Goal: Task Accomplishment & Management: Contribute content

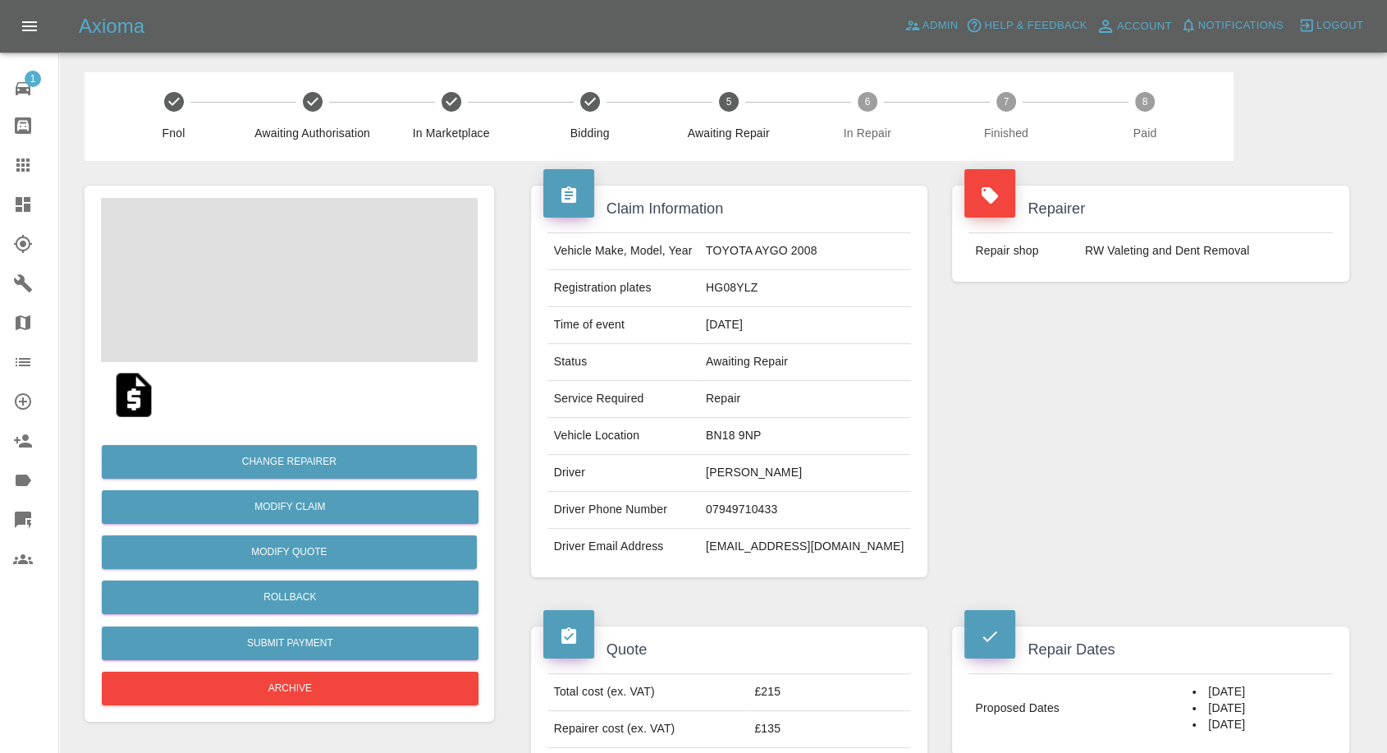
click at [780, 509] on td "07949710433" at bounding box center [805, 510] width 212 height 37
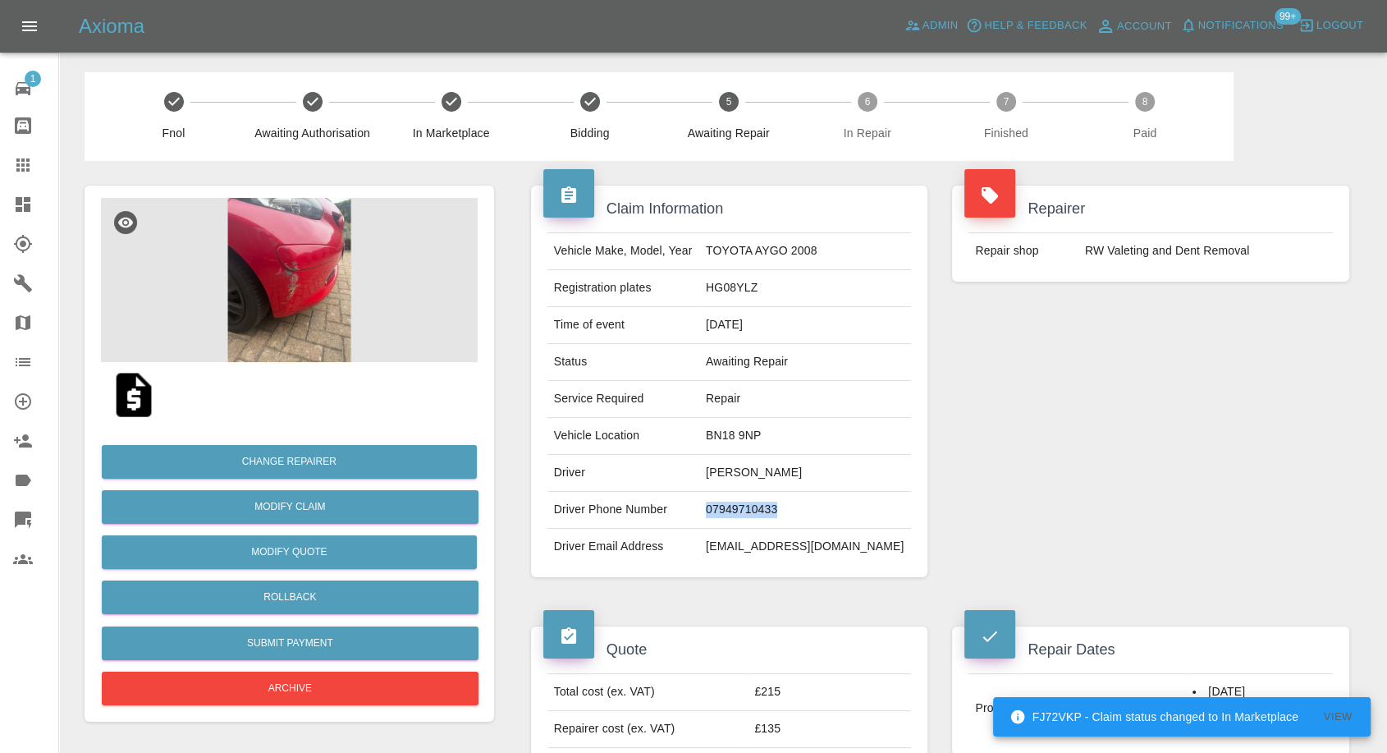
drag, startPoint x: 780, startPoint y: 509, endPoint x: 781, endPoint y: 501, distance: 8.2
click at [781, 508] on td "07949710433" at bounding box center [805, 510] width 212 height 37
click at [1074, 483] on div "Repairer Repair shop RW Valeting and Dent Removal" at bounding box center [1151, 381] width 422 height 441
click at [742, 470] on td "kelly dasseville" at bounding box center [805, 473] width 212 height 37
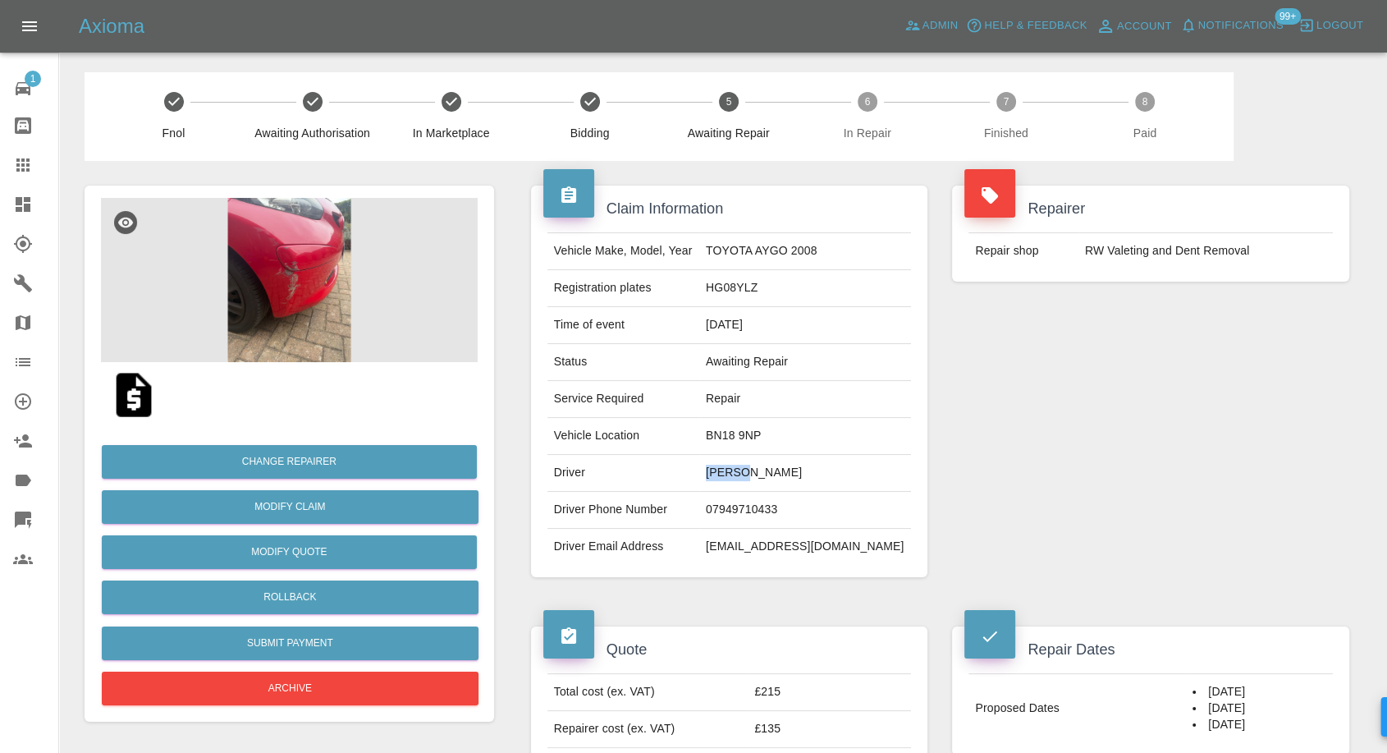
copy td "kelly"
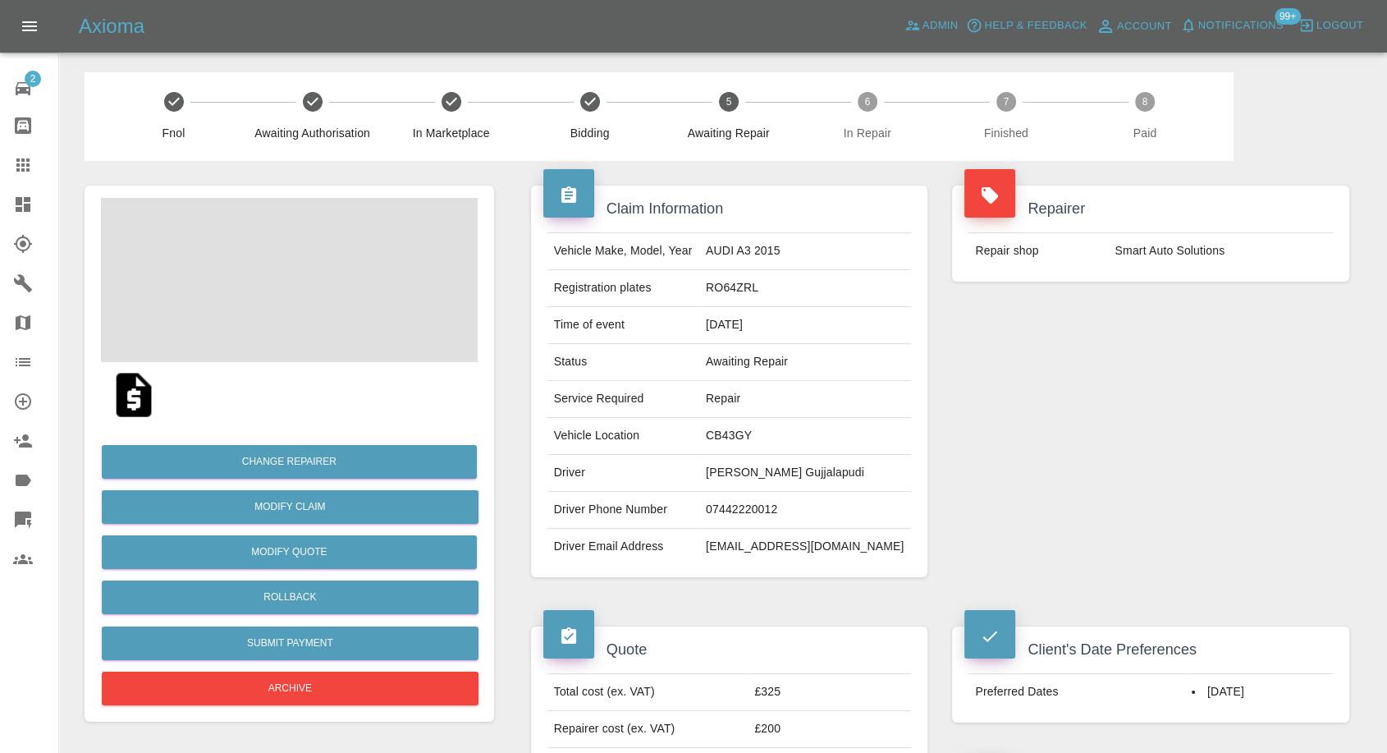
click at [744, 469] on td "Prajith Gujjalapudi" at bounding box center [805, 473] width 212 height 37
copy td "Prajith Gujjalapudi"
click at [771, 509] on td "07442220012" at bounding box center [805, 510] width 212 height 37
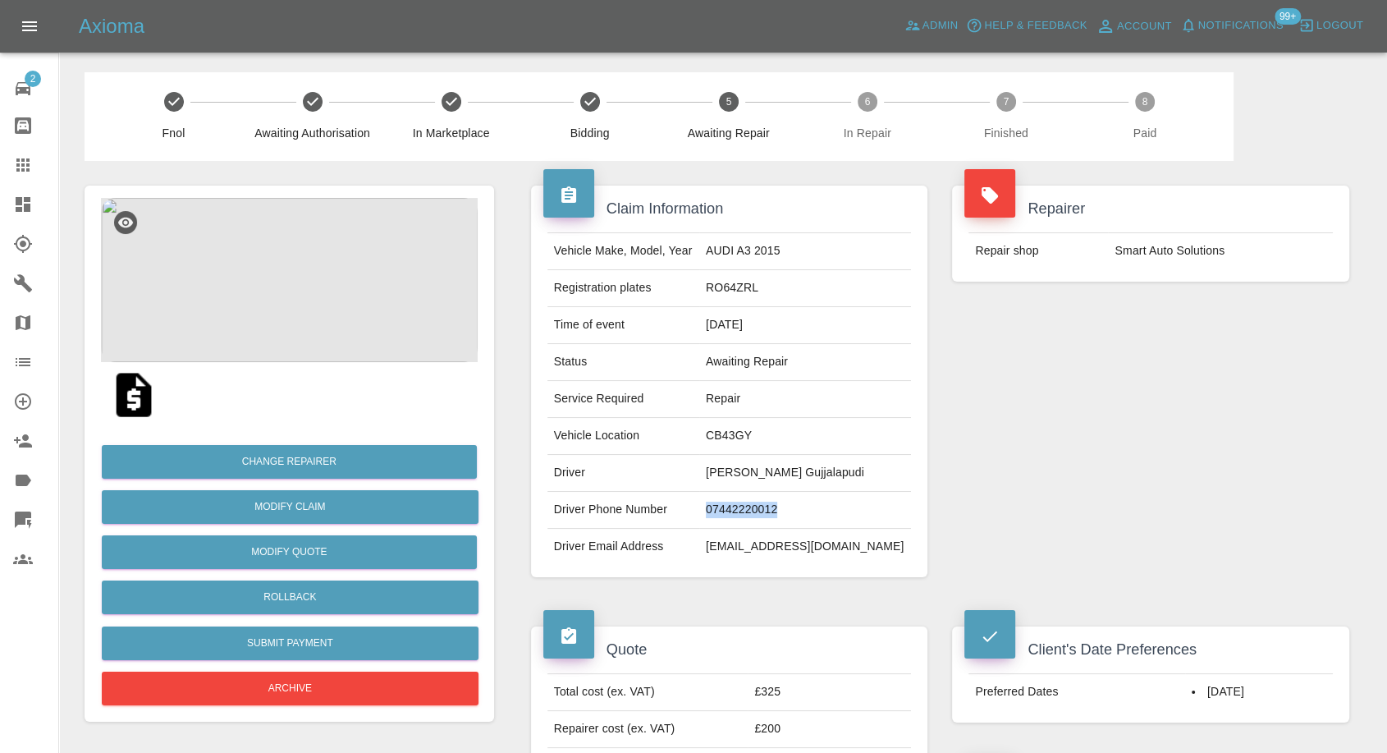
click at [771, 509] on td "07442220012" at bounding box center [805, 510] width 212 height 37
copy td "07442220012"
click at [1128, 552] on div "Repairer Repair shop Smart Auto Solutions" at bounding box center [1151, 381] width 422 height 441
click at [729, 468] on td "Prajith Gujjalapudi" at bounding box center [805, 473] width 212 height 37
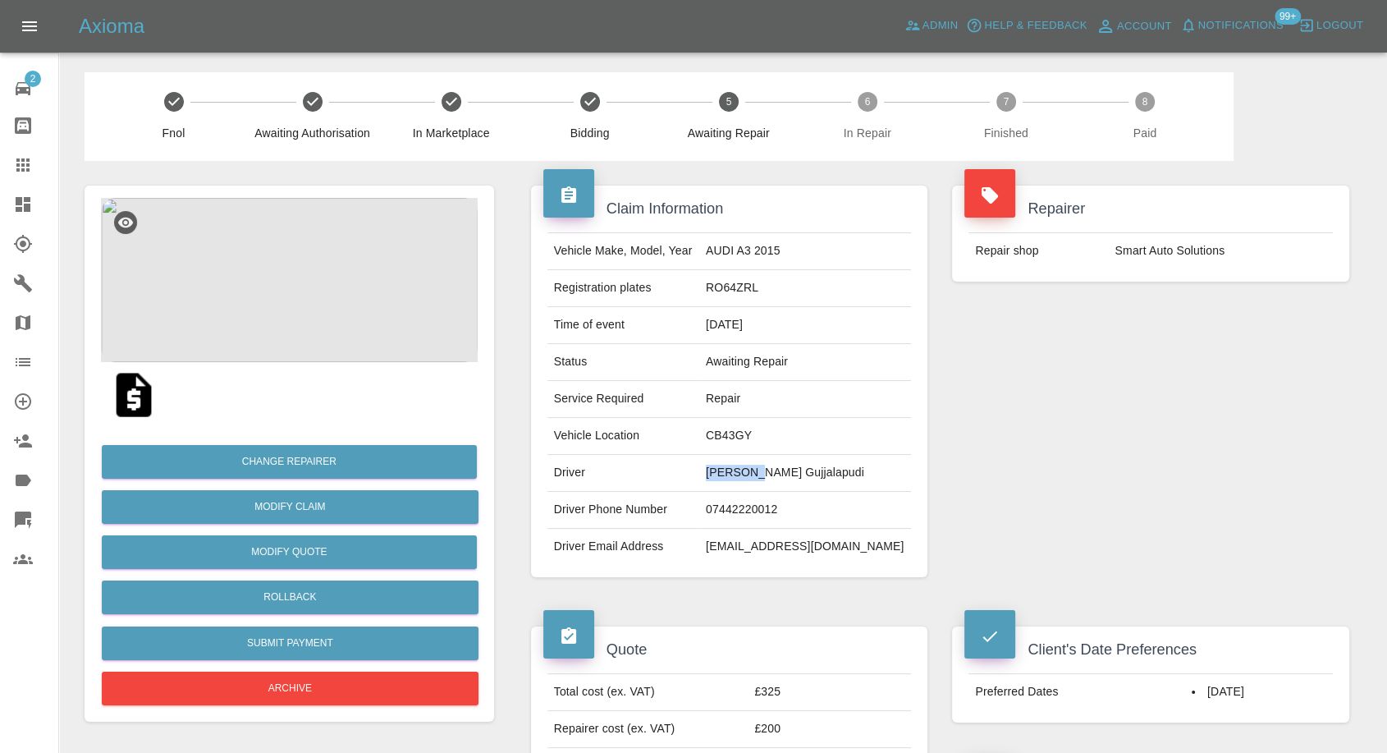
copy td "Prajith"
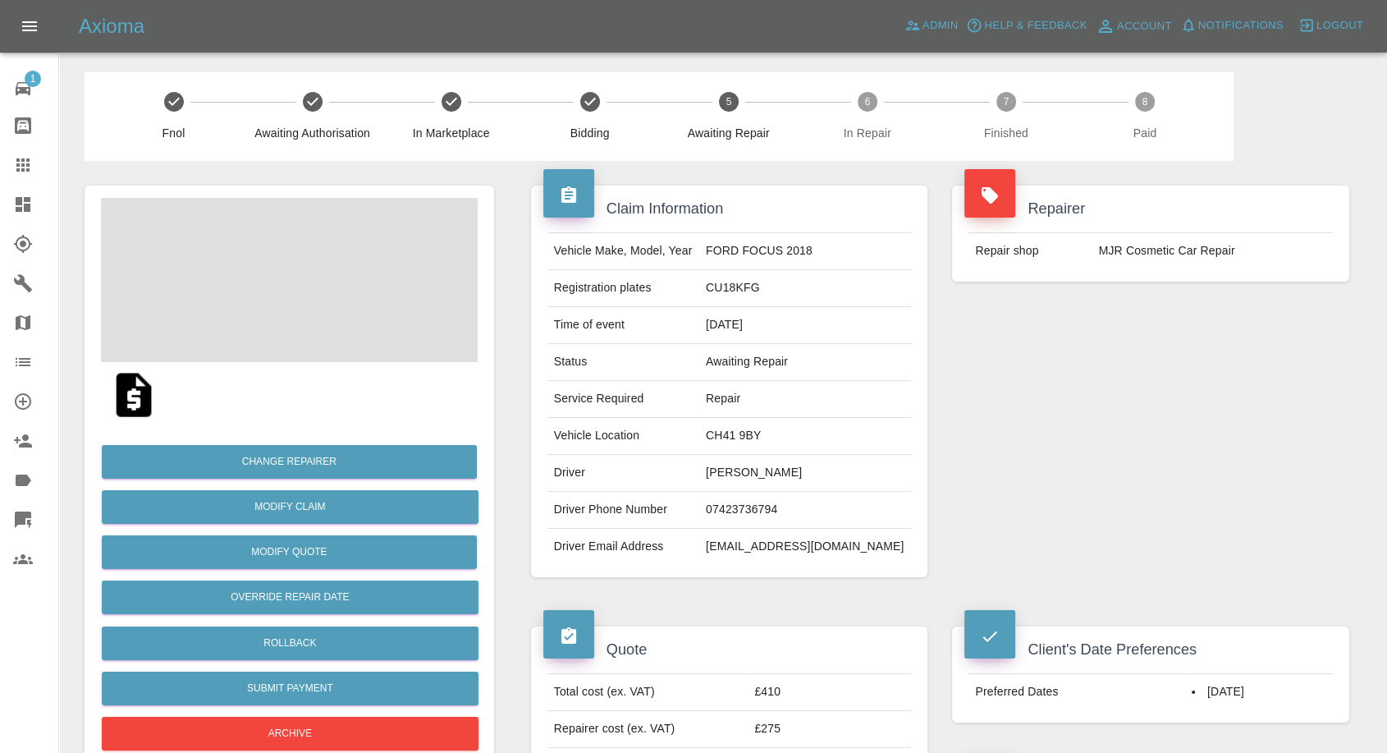
click at [758, 478] on td "[PERSON_NAME]" at bounding box center [805, 473] width 212 height 37
click at [757, 478] on td "[PERSON_NAME]" at bounding box center [805, 473] width 212 height 37
copy td "[PERSON_NAME]"
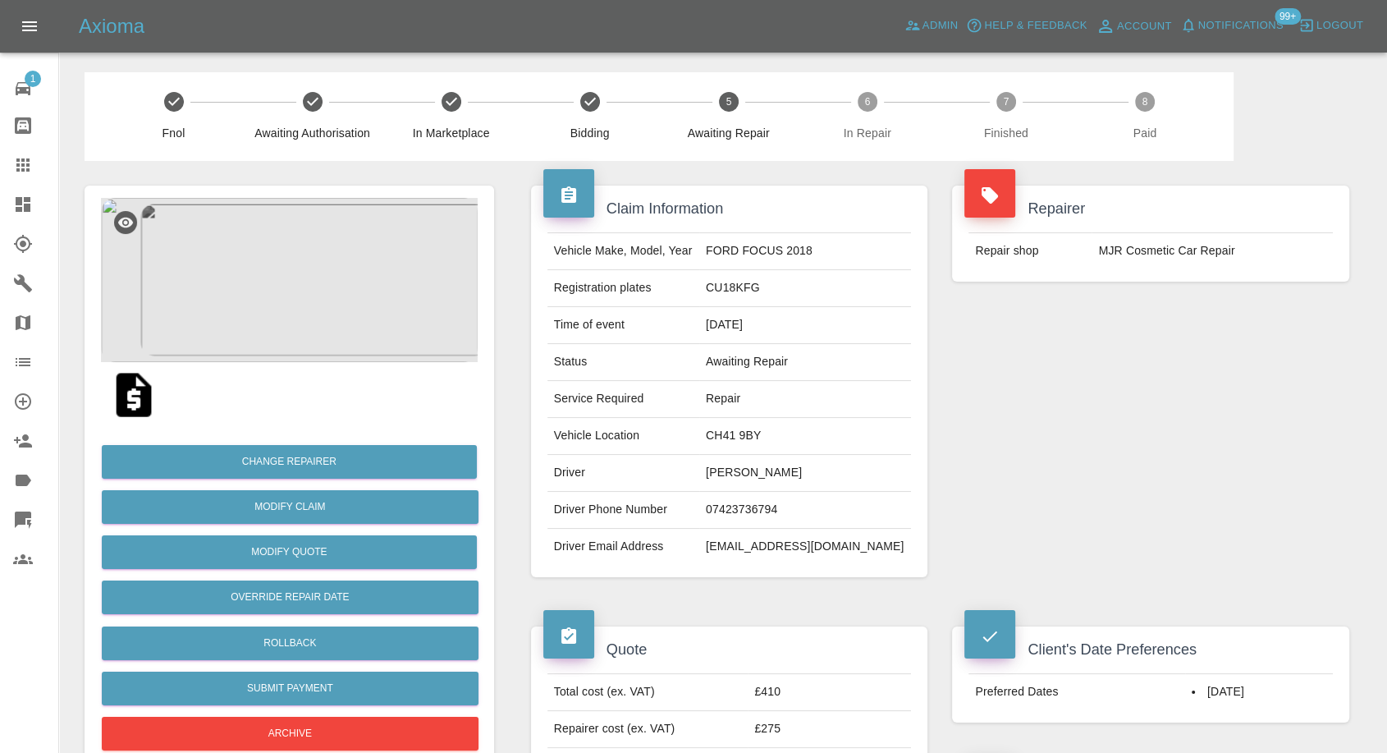
click at [743, 508] on td "07423736794" at bounding box center [805, 510] width 212 height 37
copy td "07423736794"
drag, startPoint x: 1076, startPoint y: 453, endPoint x: 870, endPoint y: 458, distance: 206.1
click at [1076, 453] on div "Repairer Repair shop MJR Cosmetic Car Repair" at bounding box center [1151, 381] width 422 height 441
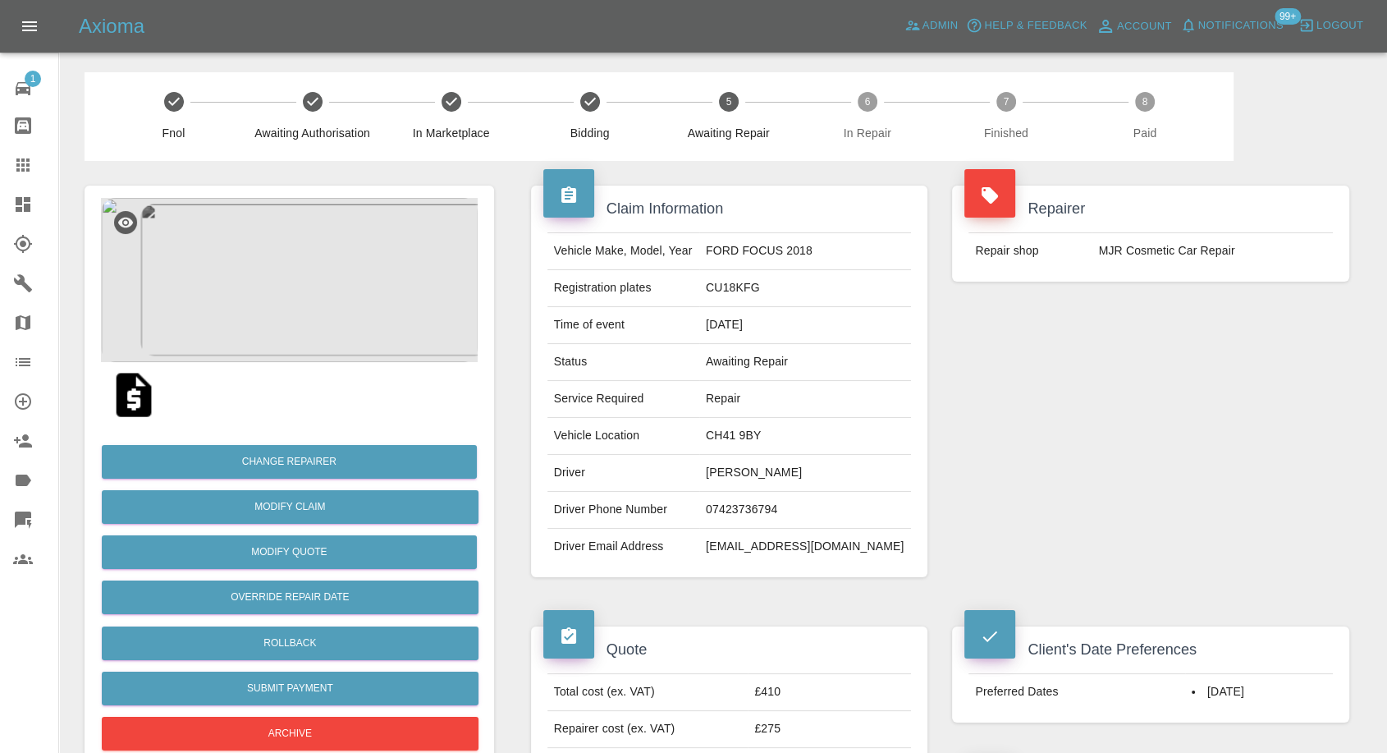
click at [725, 474] on td "Phil Clarke" at bounding box center [805, 473] width 212 height 37
click at [725, 475] on td "Phil Clarke" at bounding box center [805, 473] width 212 height 37
copy td "Phil"
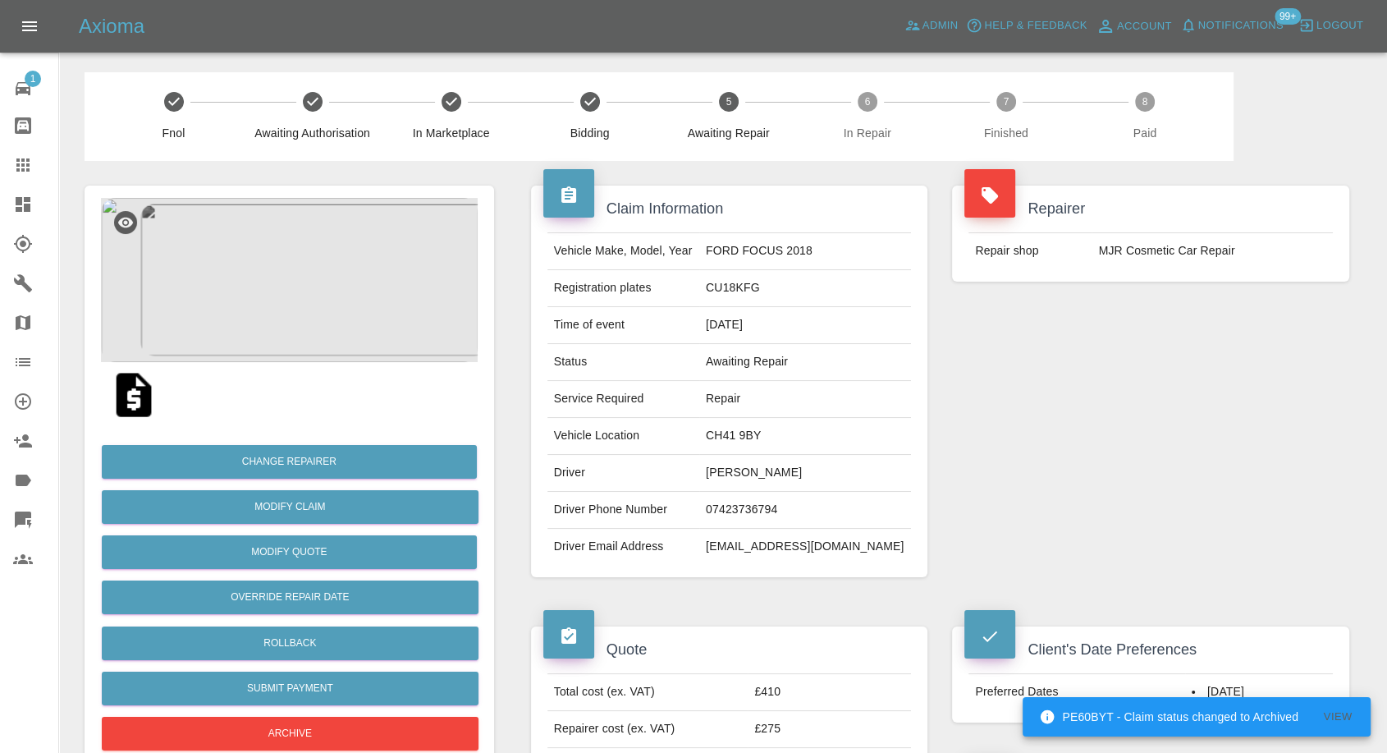
click at [763, 419] on td "CH41 9BY" at bounding box center [805, 436] width 212 height 37
click at [762, 419] on td "CH41 9BY" at bounding box center [805, 436] width 212 height 37
copy td "CH41 9BY"
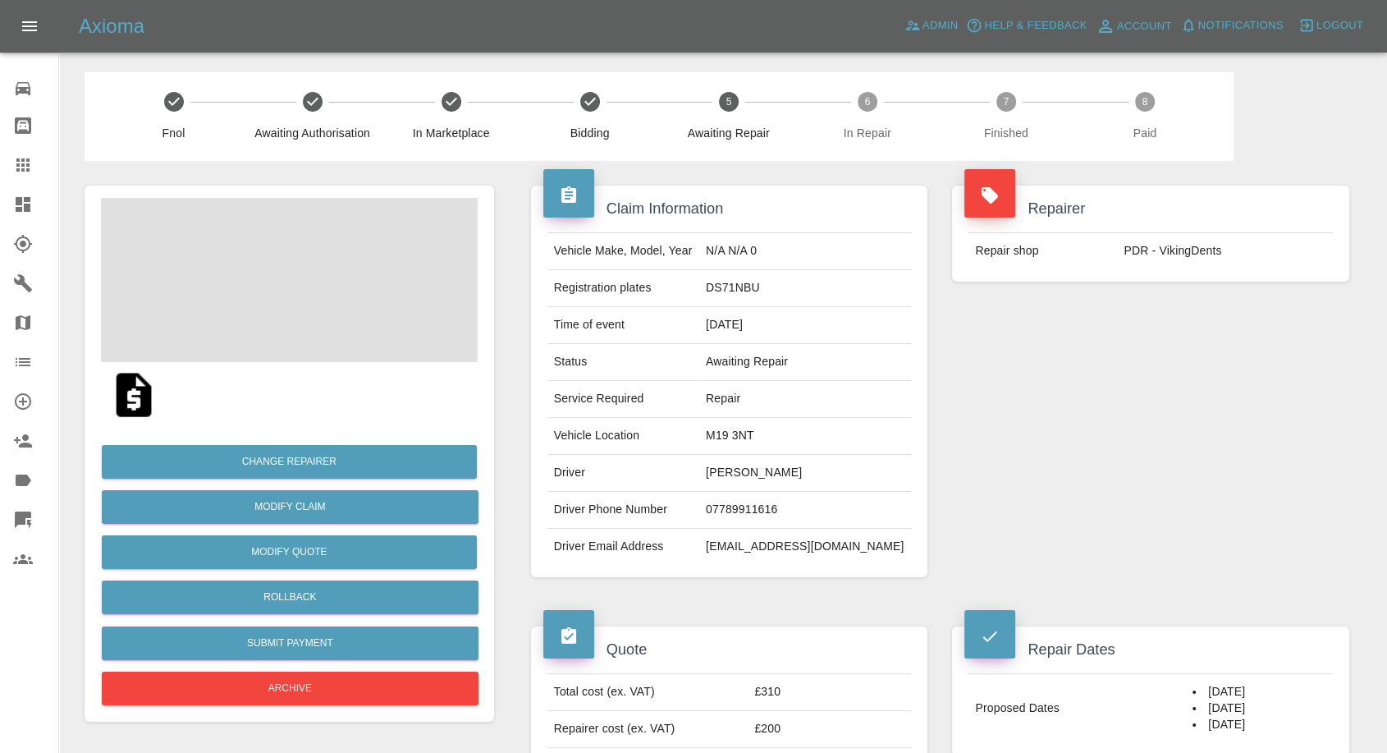
click at [754, 474] on td "Annette Greenwood" at bounding box center [805, 473] width 212 height 37
click at [755, 474] on td "Annette Greenwood" at bounding box center [805, 473] width 212 height 37
click at [770, 506] on td "07789911616" at bounding box center [805, 510] width 212 height 37
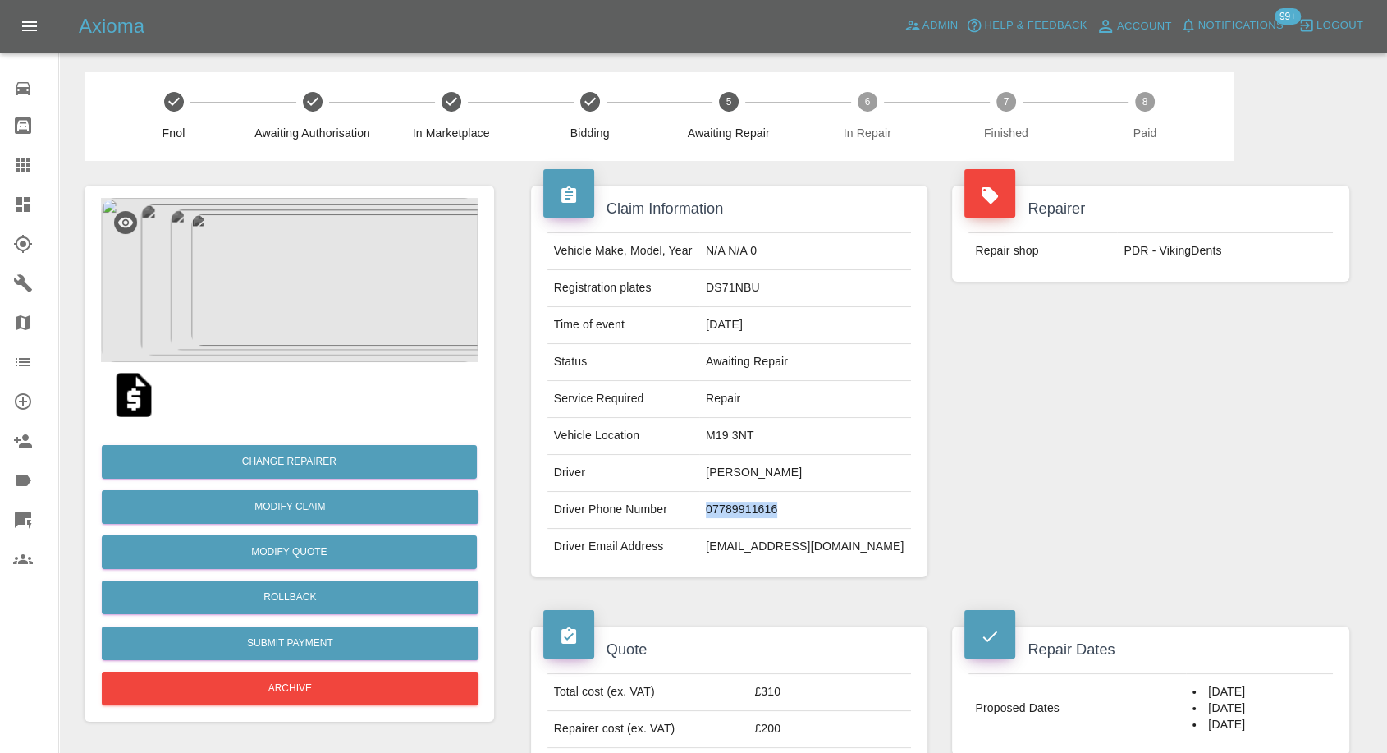
click at [770, 506] on td "07789911616" at bounding box center [805, 510] width 212 height 37
copy td "07789911616"
click at [1069, 448] on div "Repairer Repair shop PDR - VikingDents" at bounding box center [1151, 381] width 422 height 441
click at [732, 468] on td "Annette Greenwood" at bounding box center [805, 473] width 212 height 37
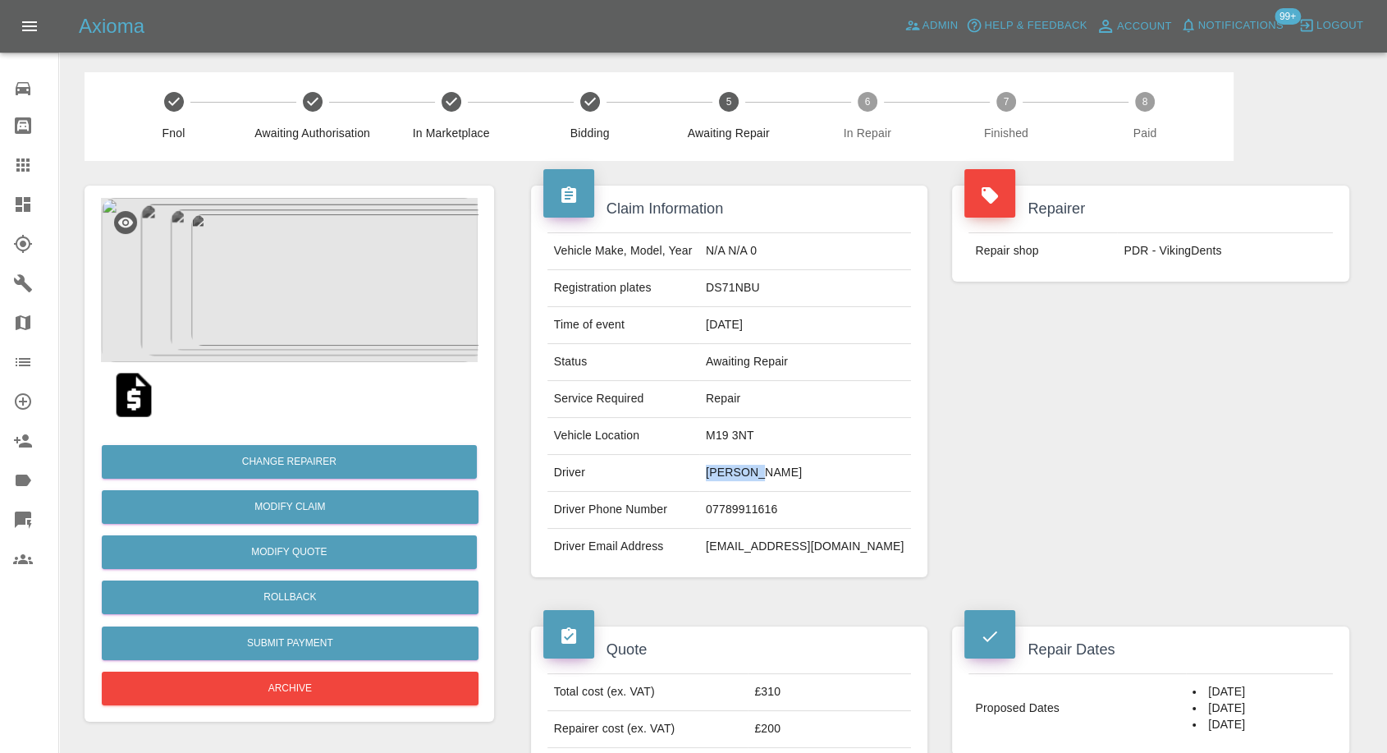
copy td "Annette"
click at [739, 427] on td "M19 3NT" at bounding box center [805, 436] width 212 height 37
copy td "M19 3NT"
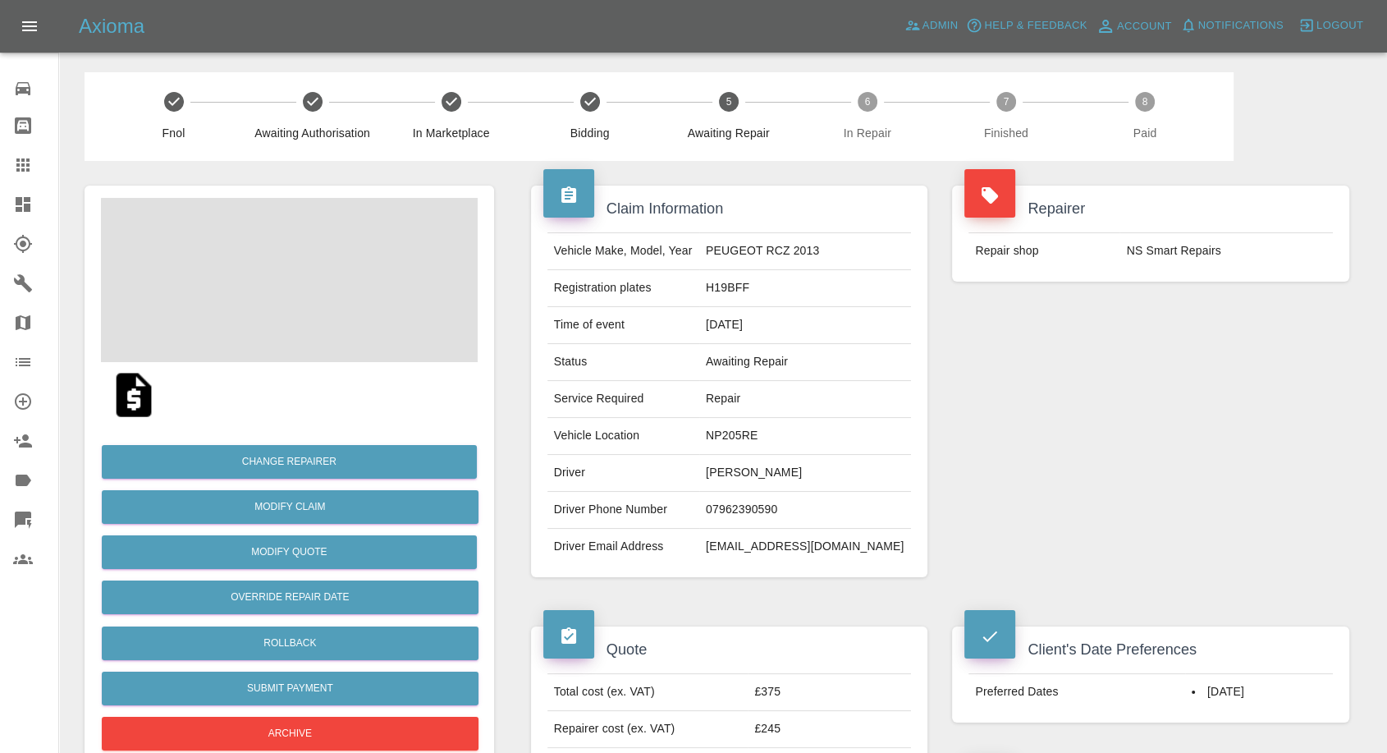
click at [762, 476] on td "[PERSON_NAME]" at bounding box center [805, 473] width 212 height 37
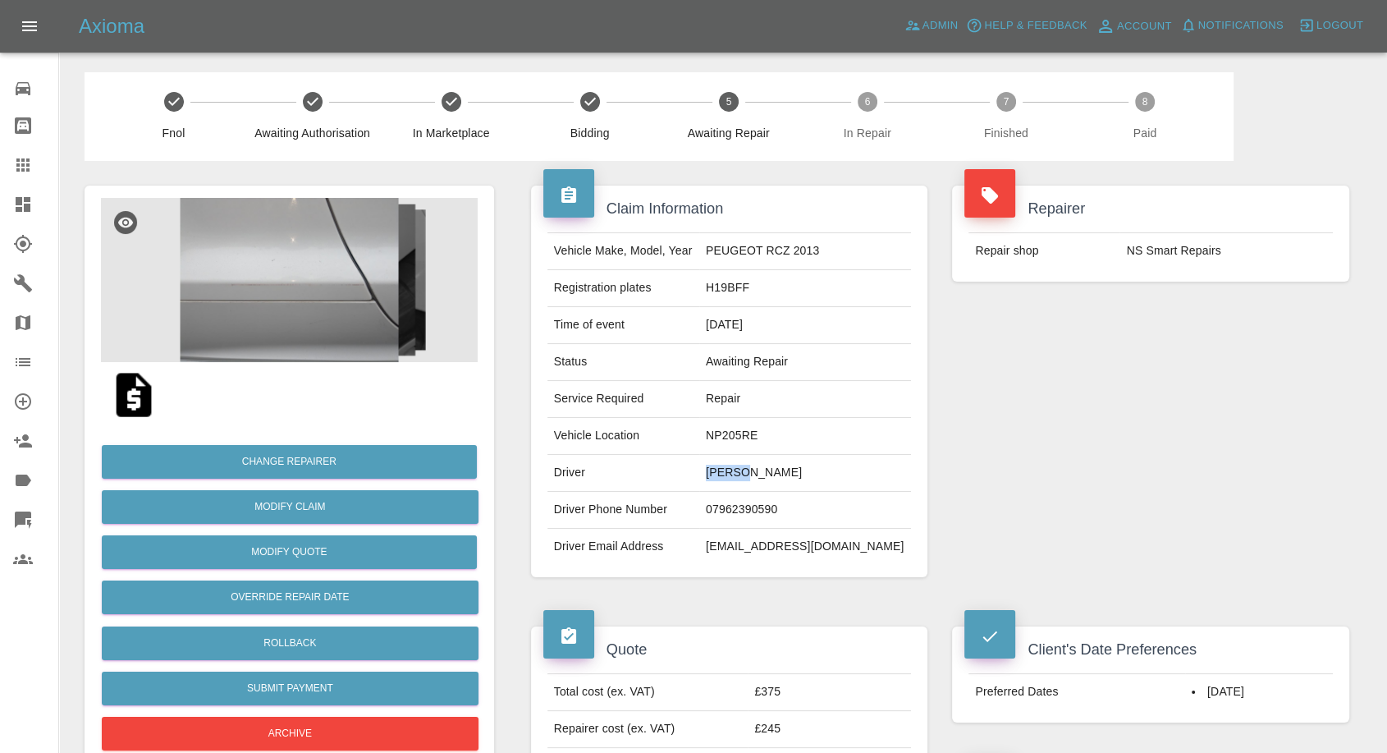
click at [762, 476] on td "Julie Draper" at bounding box center [805, 473] width 212 height 37
copy td "Julie Draper"
click at [762, 495] on td "07962390590" at bounding box center [805, 510] width 212 height 37
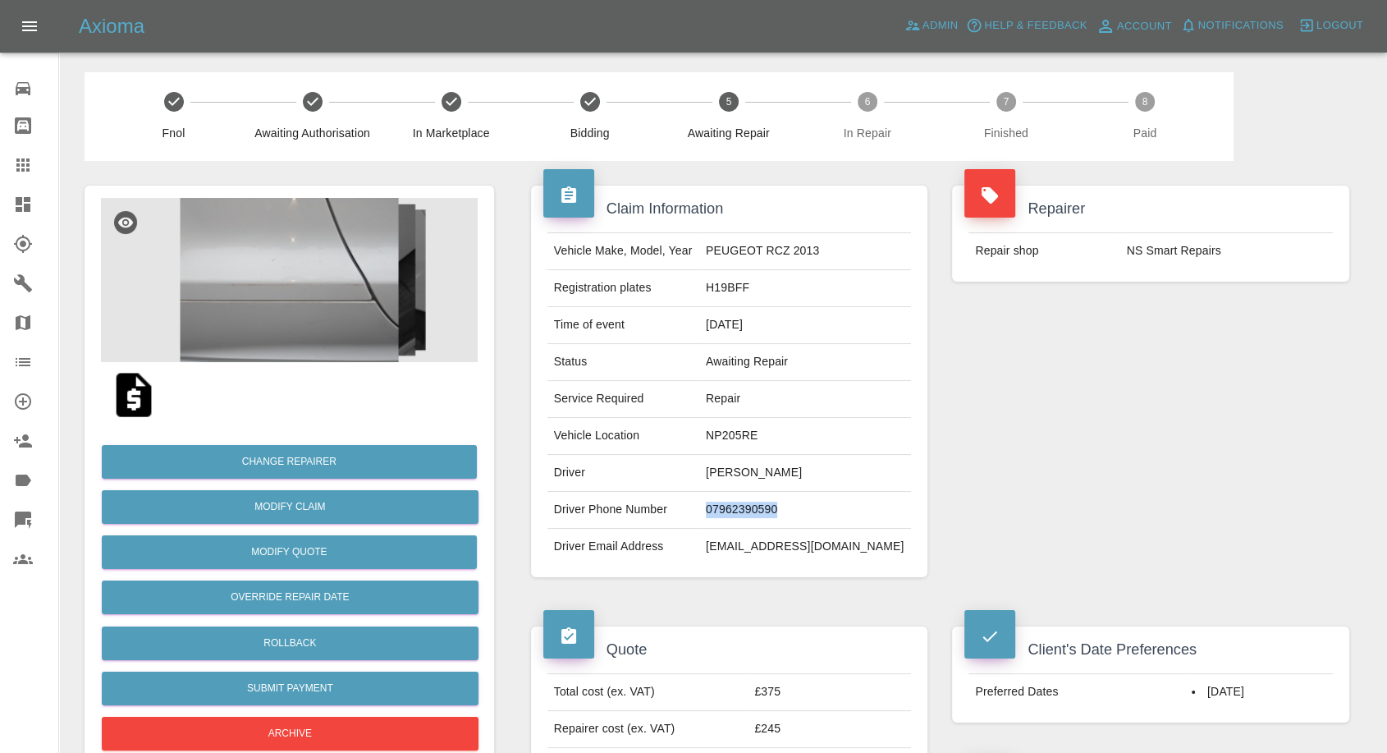
copy td "07962390590"
click at [1046, 463] on div "Repairer Repair shop NS Smart Repairs" at bounding box center [1151, 381] width 422 height 441
click at [752, 469] on td "Julie Draper" at bounding box center [805, 473] width 212 height 37
copy td "Julie"
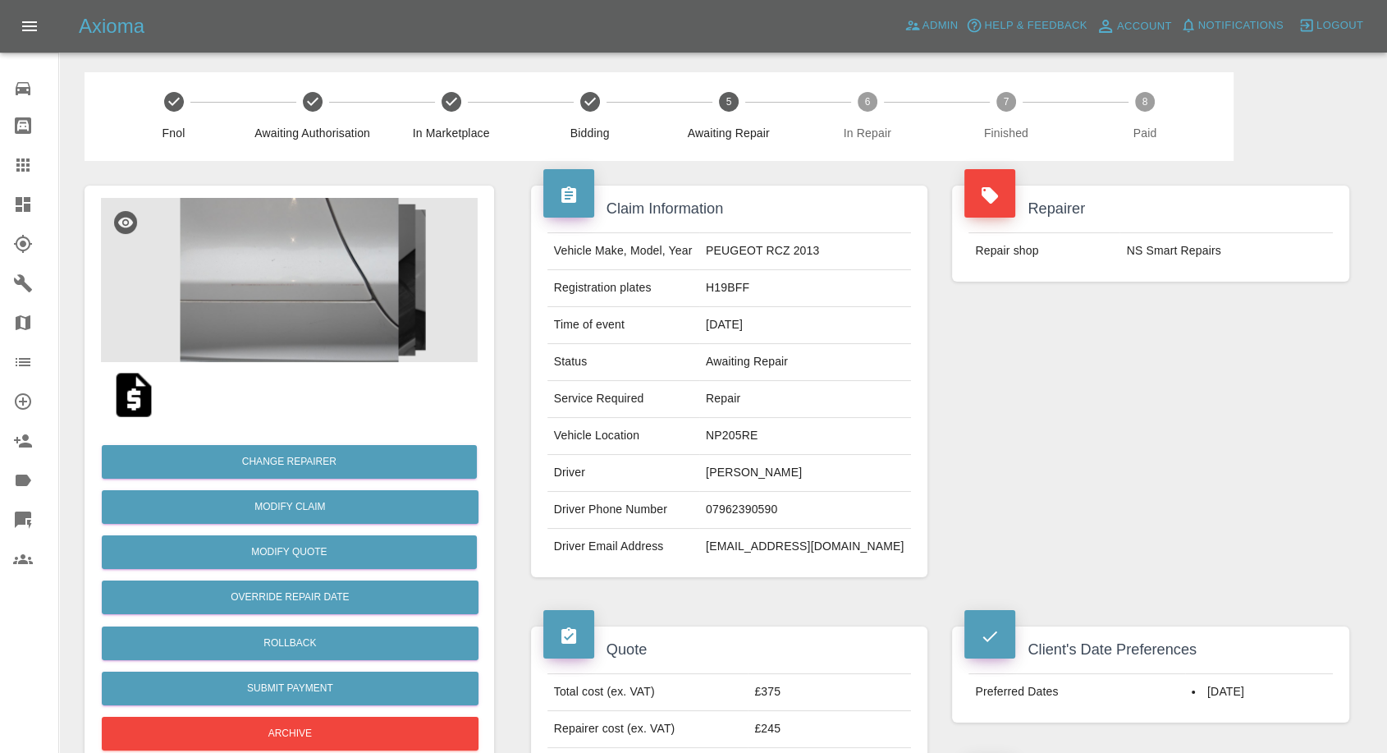
click at [767, 433] on td "NP205RE" at bounding box center [805, 436] width 212 height 37
copy td "NP205RE"
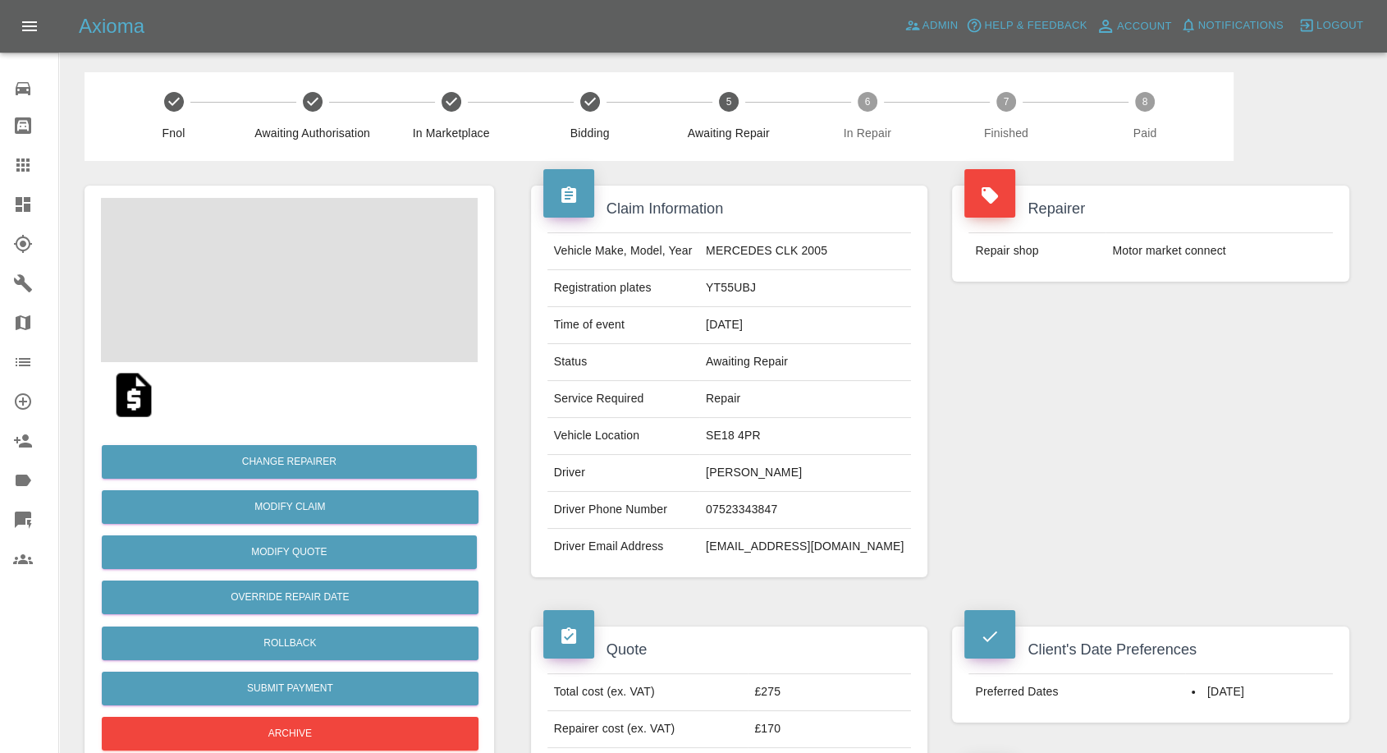
drag, startPoint x: 747, startPoint y: 455, endPoint x: 747, endPoint y: 467, distance: 12.3
click at [747, 460] on td "[PERSON_NAME]" at bounding box center [805, 473] width 212 height 37
click at [747, 467] on td "[PERSON_NAME]" at bounding box center [805, 473] width 212 height 37
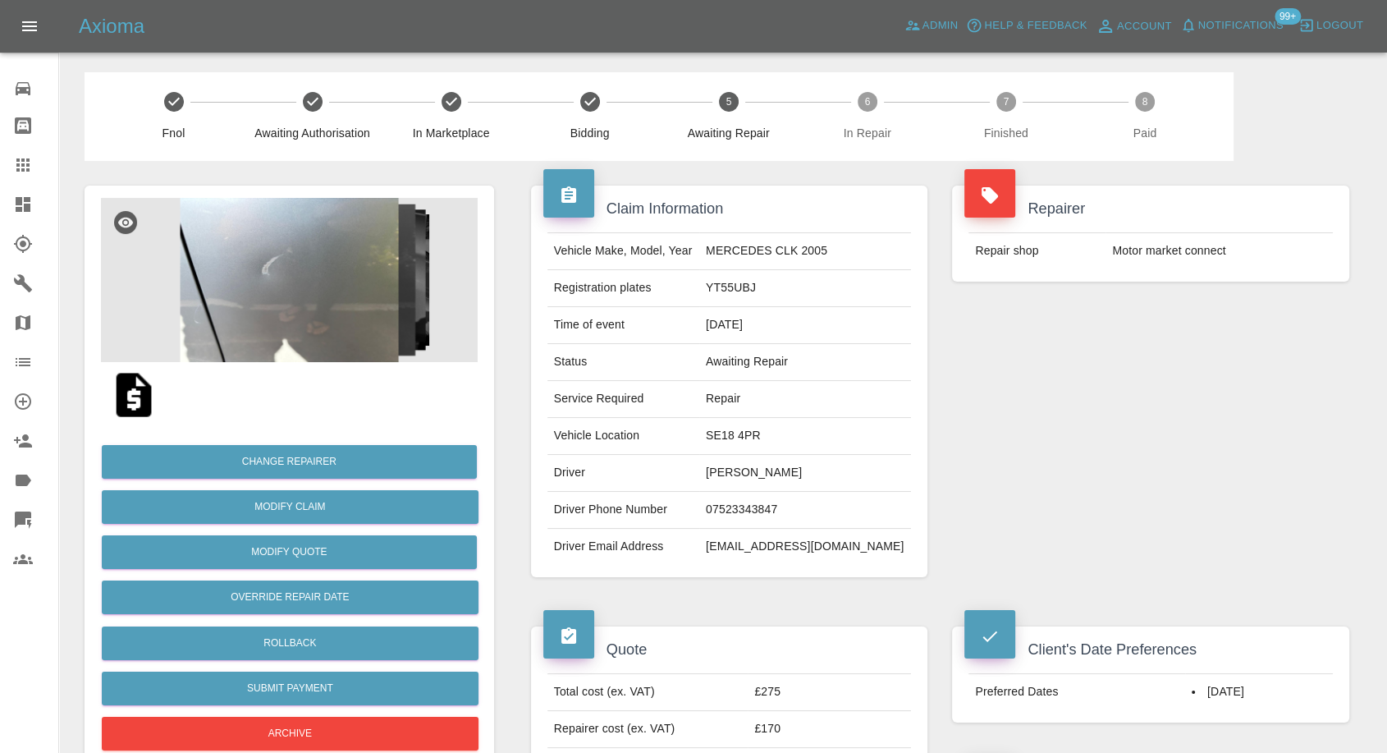
click at [760, 504] on td "07523343847" at bounding box center [805, 510] width 212 height 37
copy td "07523343847"
click at [1132, 459] on div "Repairer Repair shop Motor market connect" at bounding box center [1151, 381] width 422 height 441
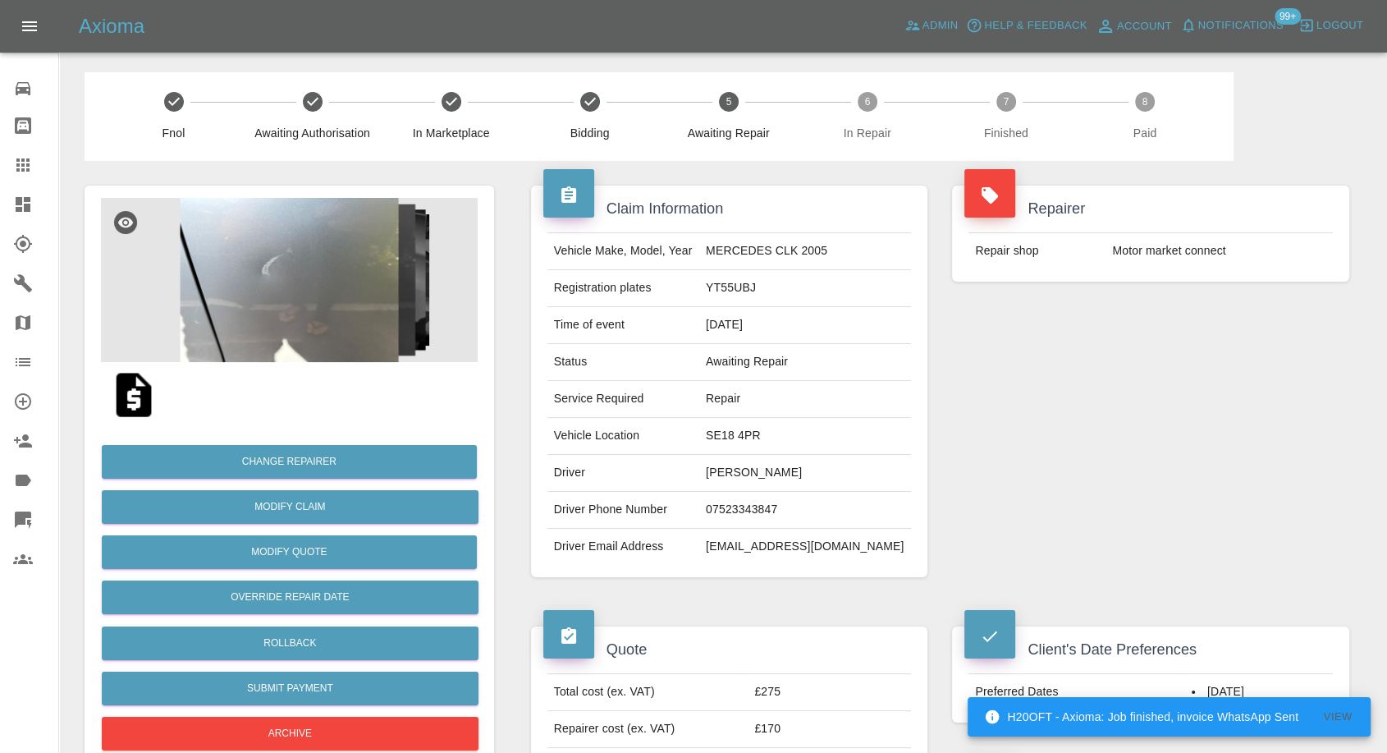
click at [749, 464] on td "[PERSON_NAME]" at bounding box center [805, 473] width 212 height 37
click at [749, 464] on td "Angad Chawla" at bounding box center [805, 473] width 212 height 37
copy td "Angad"
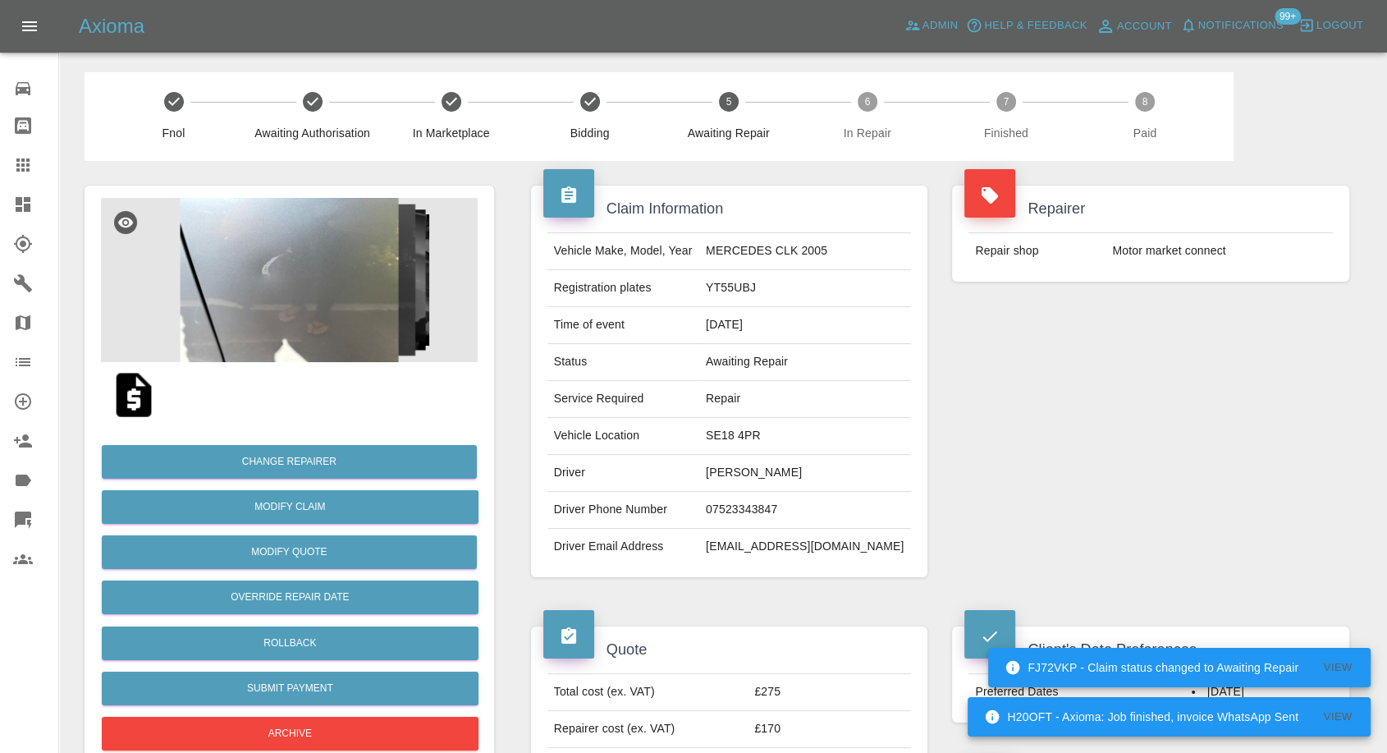
click at [1008, 469] on div "Repairer Repair shop Motor market connect" at bounding box center [1151, 381] width 422 height 441
click at [735, 515] on td "07523343847" at bounding box center [805, 510] width 212 height 37
copy td "07523343847"
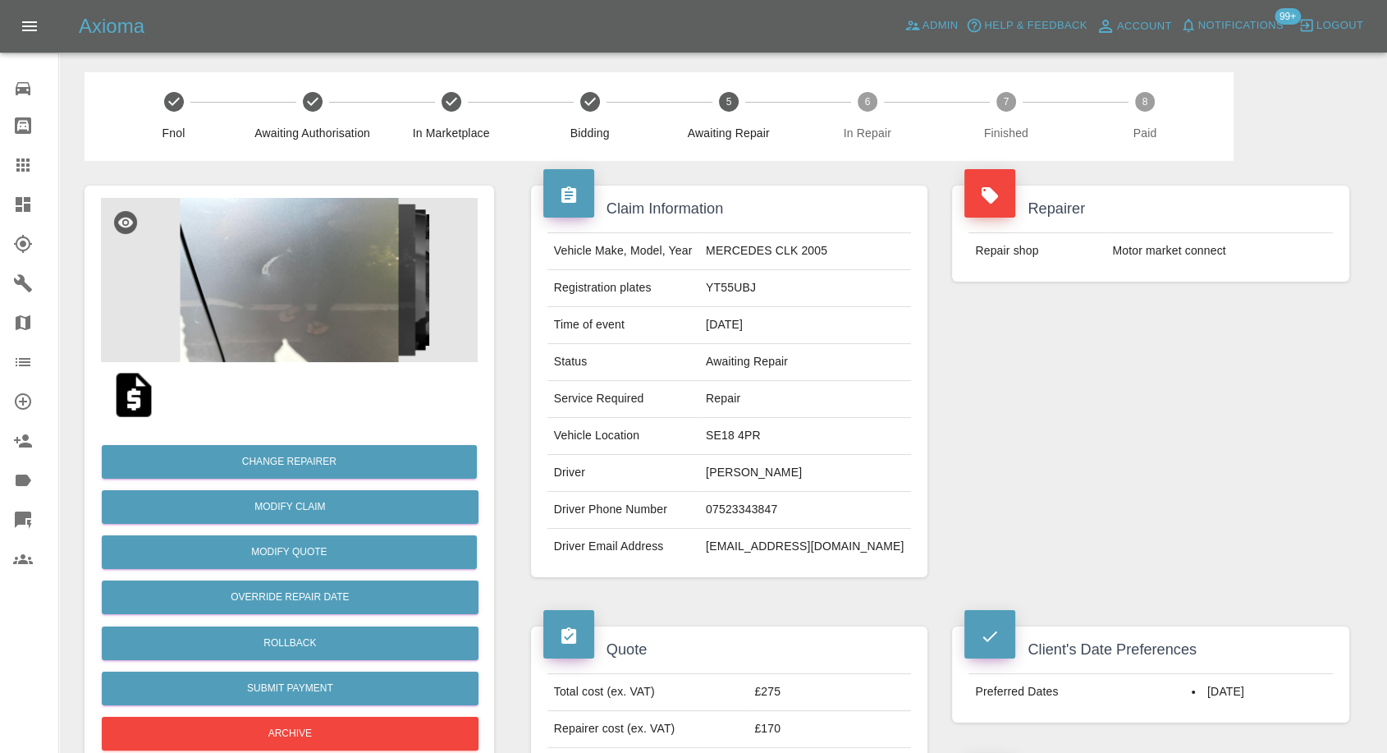
click at [625, 529] on td "Driver Email Address" at bounding box center [623, 547] width 152 height 36
click at [739, 435] on td "SE18 4PR" at bounding box center [805, 436] width 212 height 37
copy td "SE18 4PR"
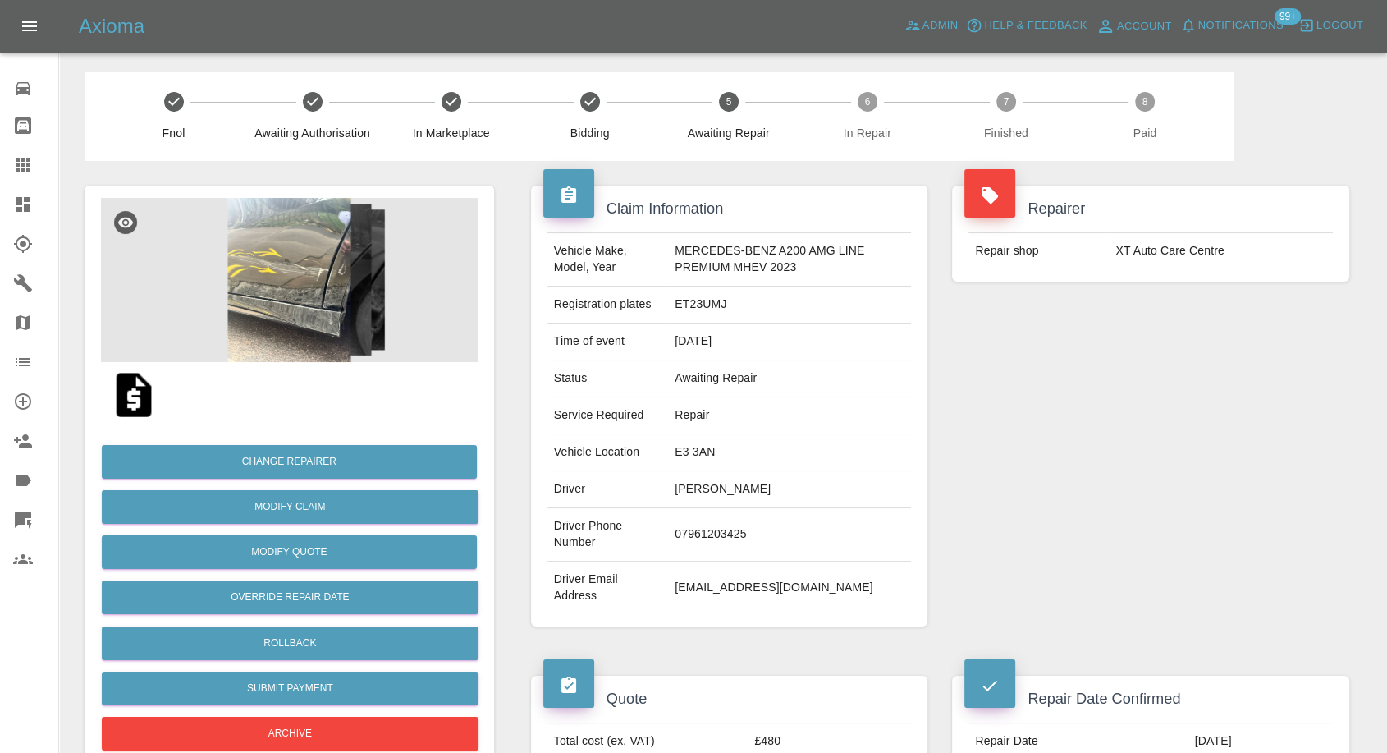
click at [713, 488] on td "[PERSON_NAME]" at bounding box center [789, 489] width 243 height 37
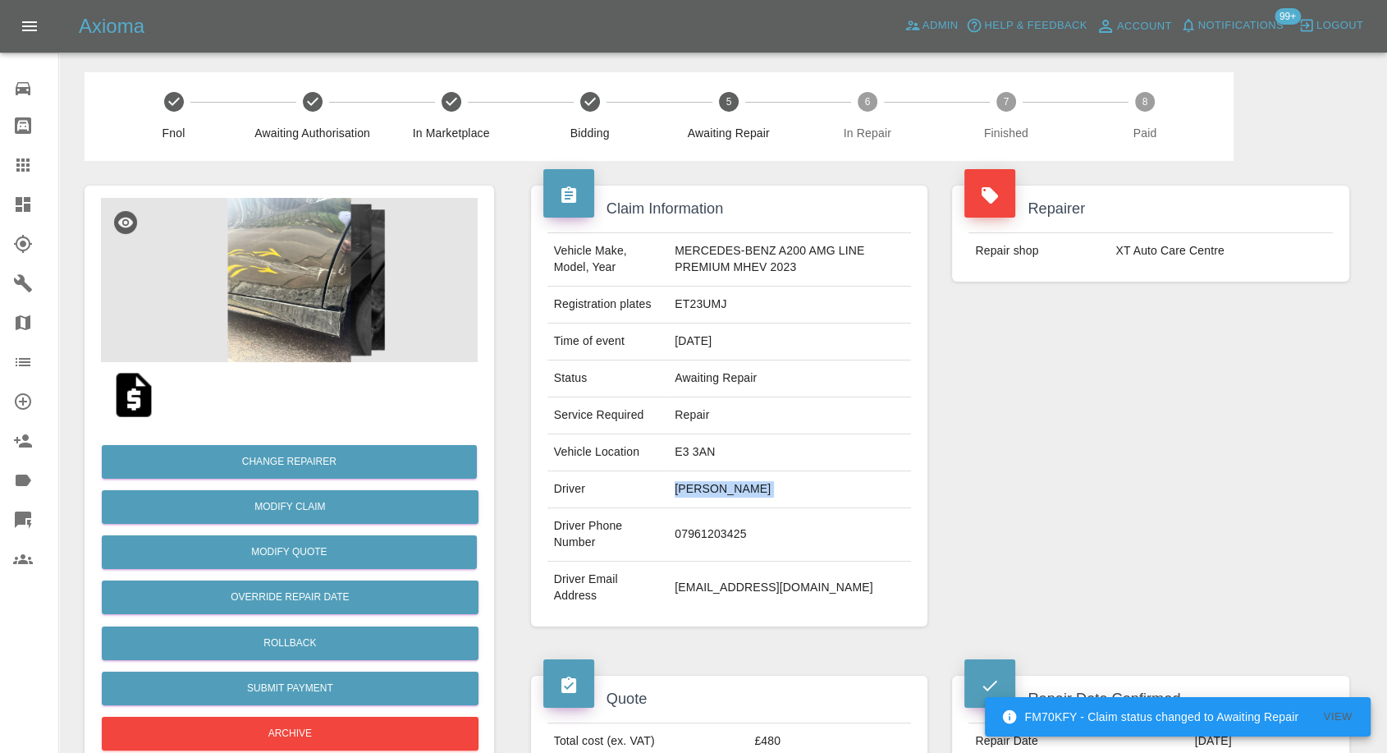
click at [713, 488] on td "[PERSON_NAME]" at bounding box center [789, 489] width 243 height 37
copy td "[PERSON_NAME]"
click at [717, 532] on td "07961203425" at bounding box center [789, 534] width 243 height 53
copy td "07961203425"
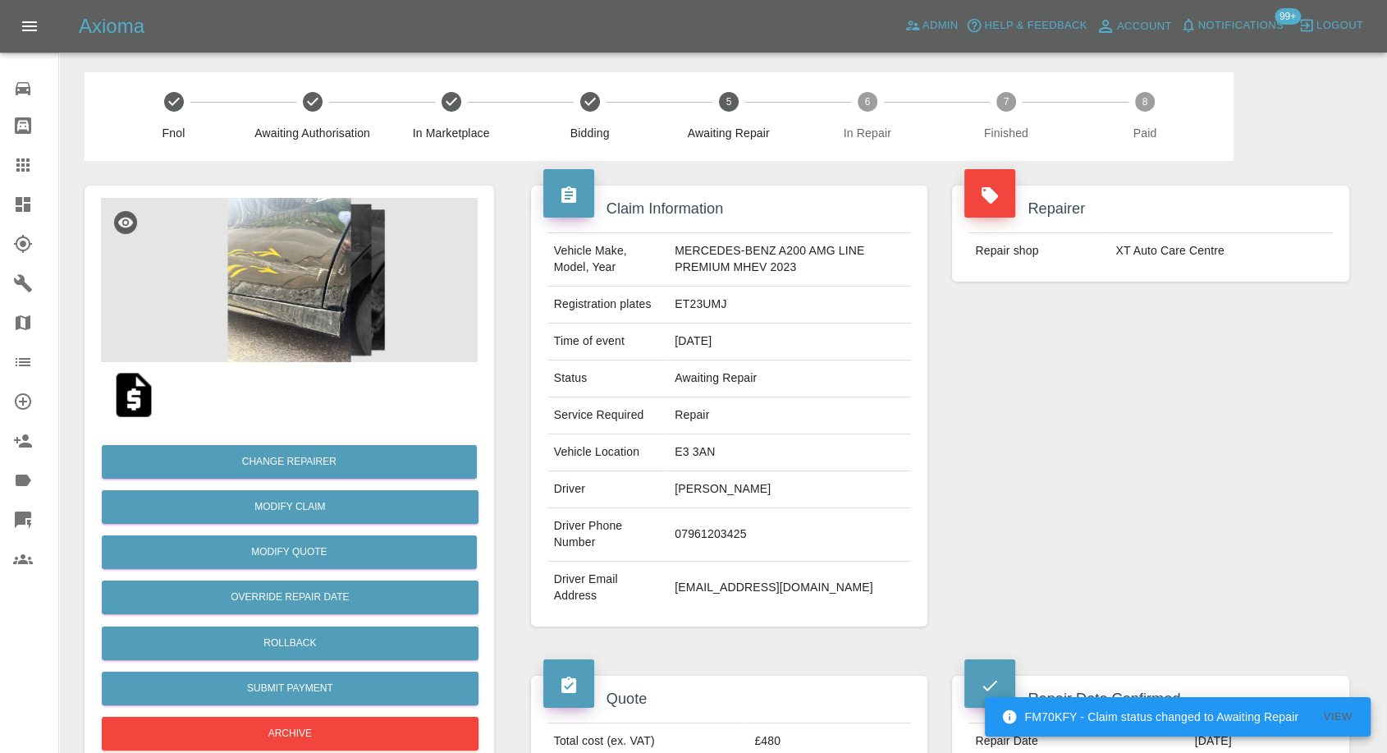
drag, startPoint x: 1118, startPoint y: 497, endPoint x: 737, endPoint y: 510, distance: 381.1
click at [1118, 498] on div "Repairer Repair shop XT Auto Care Centre" at bounding box center [1151, 406] width 422 height 490
click at [669, 492] on td "[PERSON_NAME]" at bounding box center [789, 489] width 243 height 37
copy td "[PERSON_NAME]"
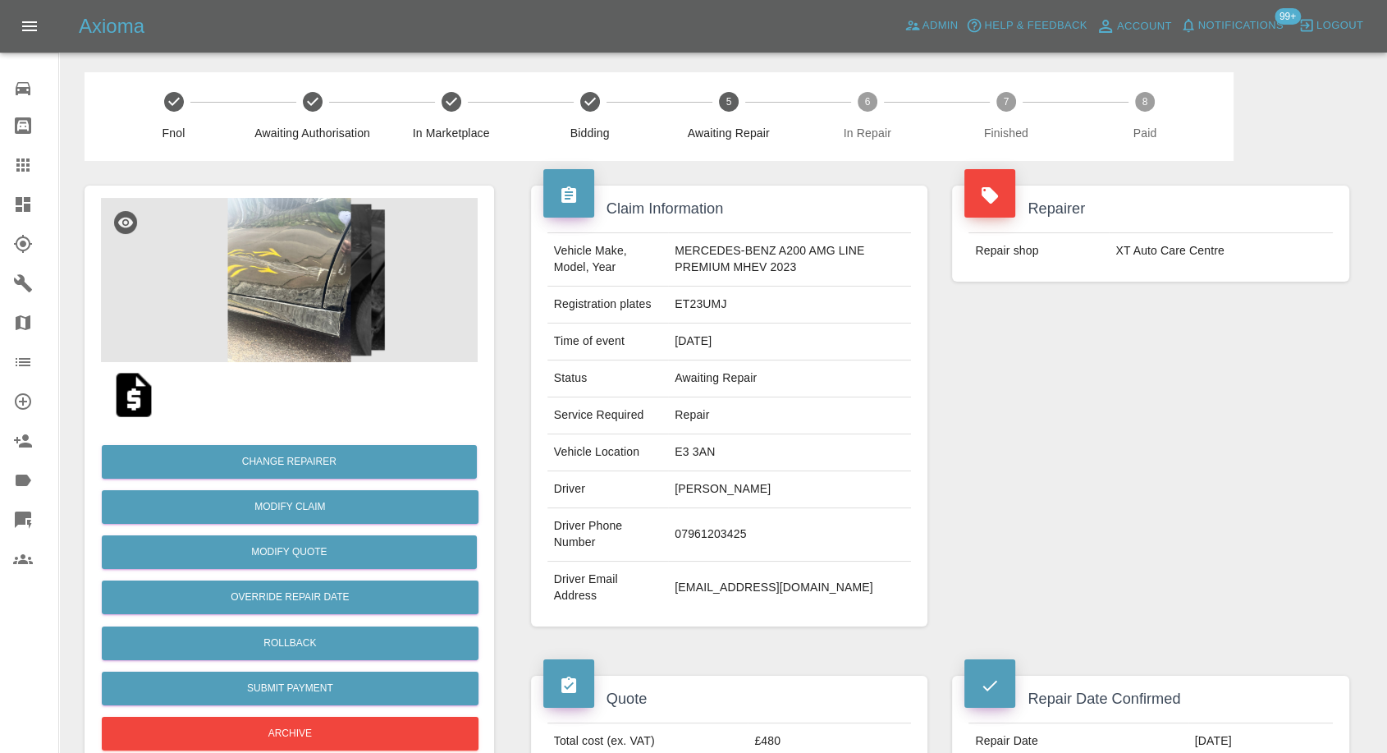
click at [674, 448] on td "E3 3AN" at bounding box center [789, 452] width 243 height 37
copy td "E3 3AN"
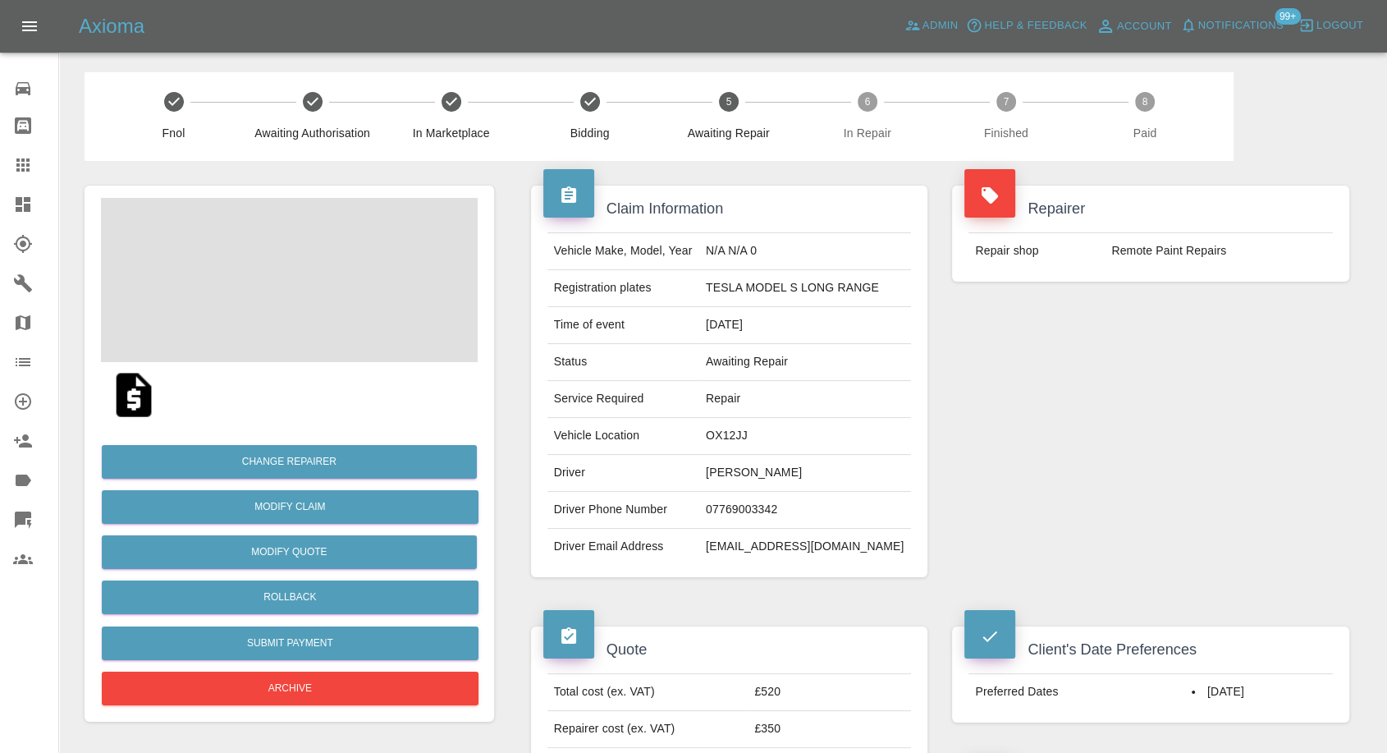
click at [745, 471] on td "[PERSON_NAME]" at bounding box center [805, 473] width 212 height 37
click at [745, 471] on td "Pav Smith" at bounding box center [805, 473] width 212 height 37
click at [745, 471] on td "[PERSON_NAME]" at bounding box center [805, 473] width 212 height 37
click at [735, 513] on td "07769003342" at bounding box center [805, 510] width 212 height 37
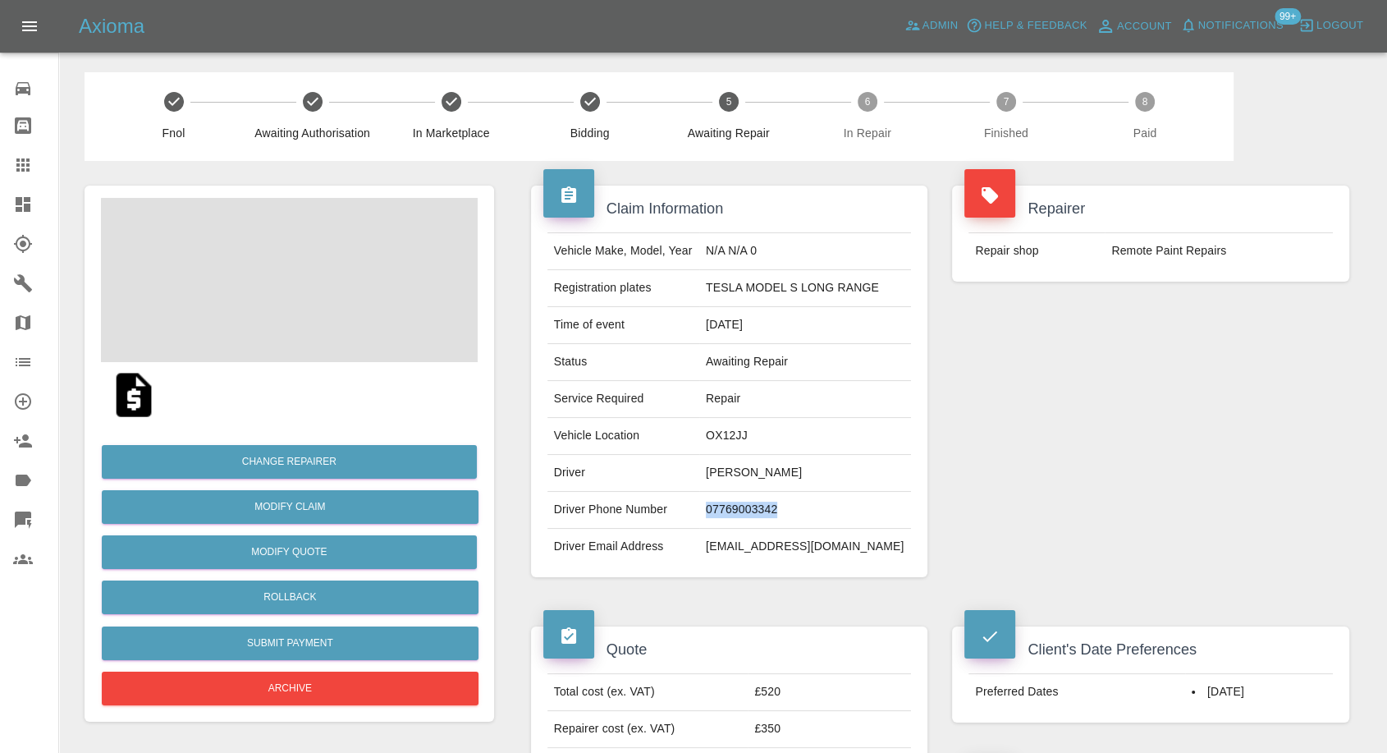
copy td "07769003342"
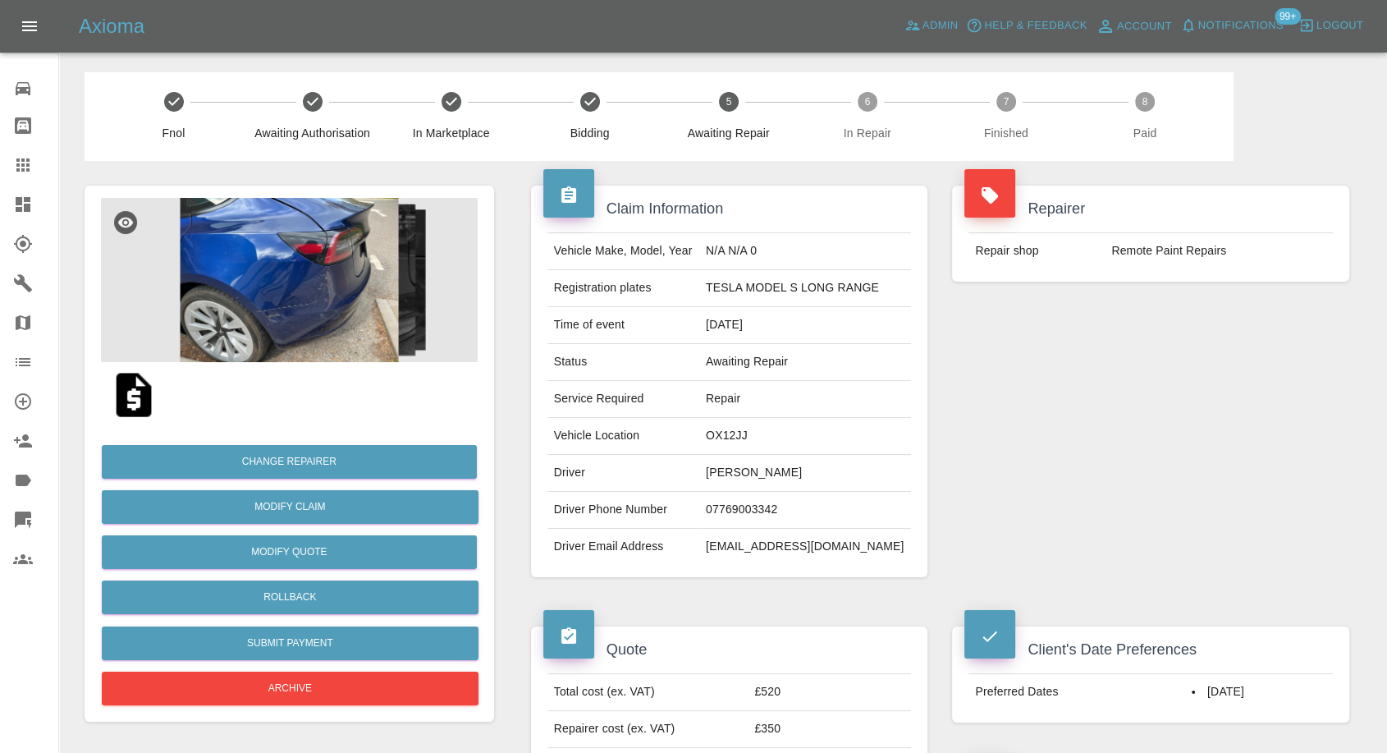
click at [1113, 492] on div "Repairer Repair shop Remote Paint Repairs" at bounding box center [1151, 381] width 422 height 441
click at [722, 477] on td "Pav Smith" at bounding box center [805, 473] width 212 height 37
copy td "Pav"
click at [715, 436] on td "OX12JJ" at bounding box center [805, 436] width 212 height 37
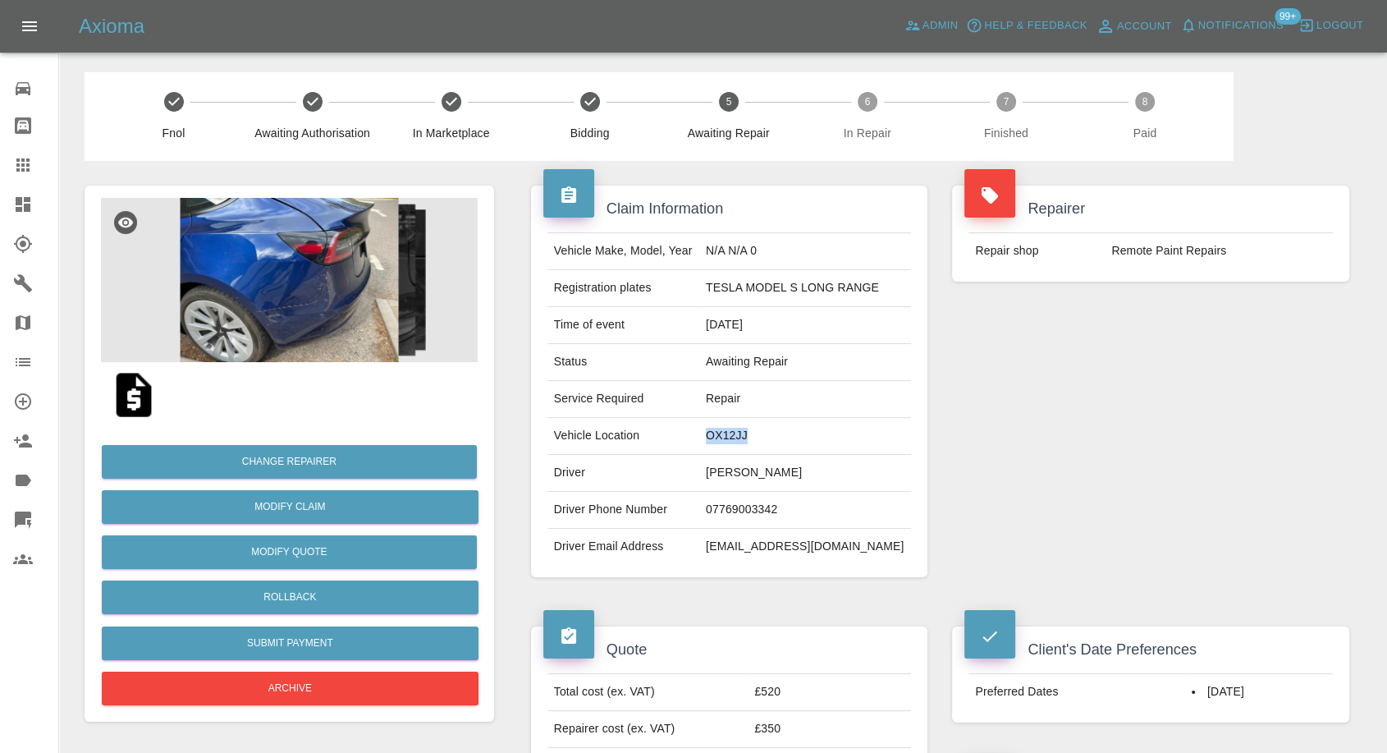
click at [715, 436] on td "OX12JJ" at bounding box center [805, 436] width 212 height 37
copy td "OX12JJ"
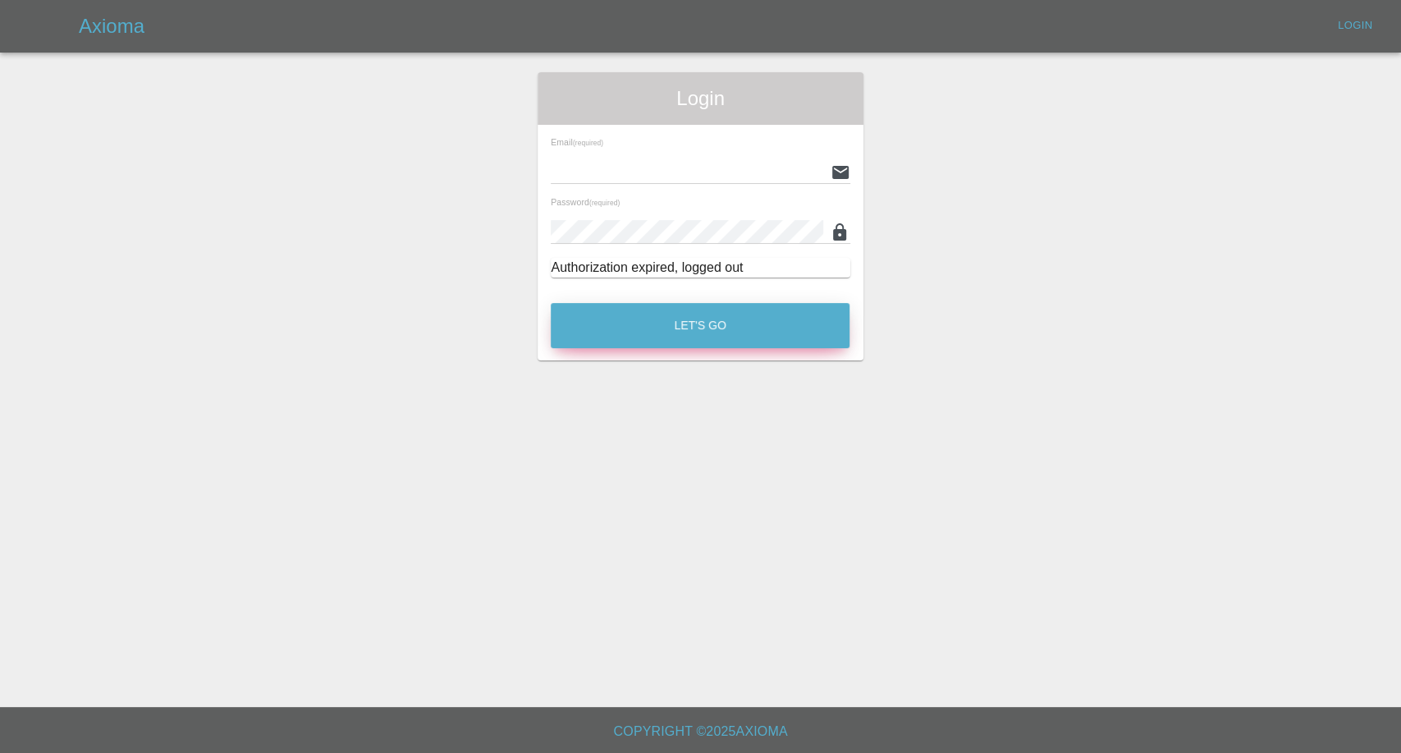
type input "[EMAIL_ADDRESS][DOMAIN_NAME]"
click at [693, 317] on button "Let's Go" at bounding box center [700, 325] width 299 height 45
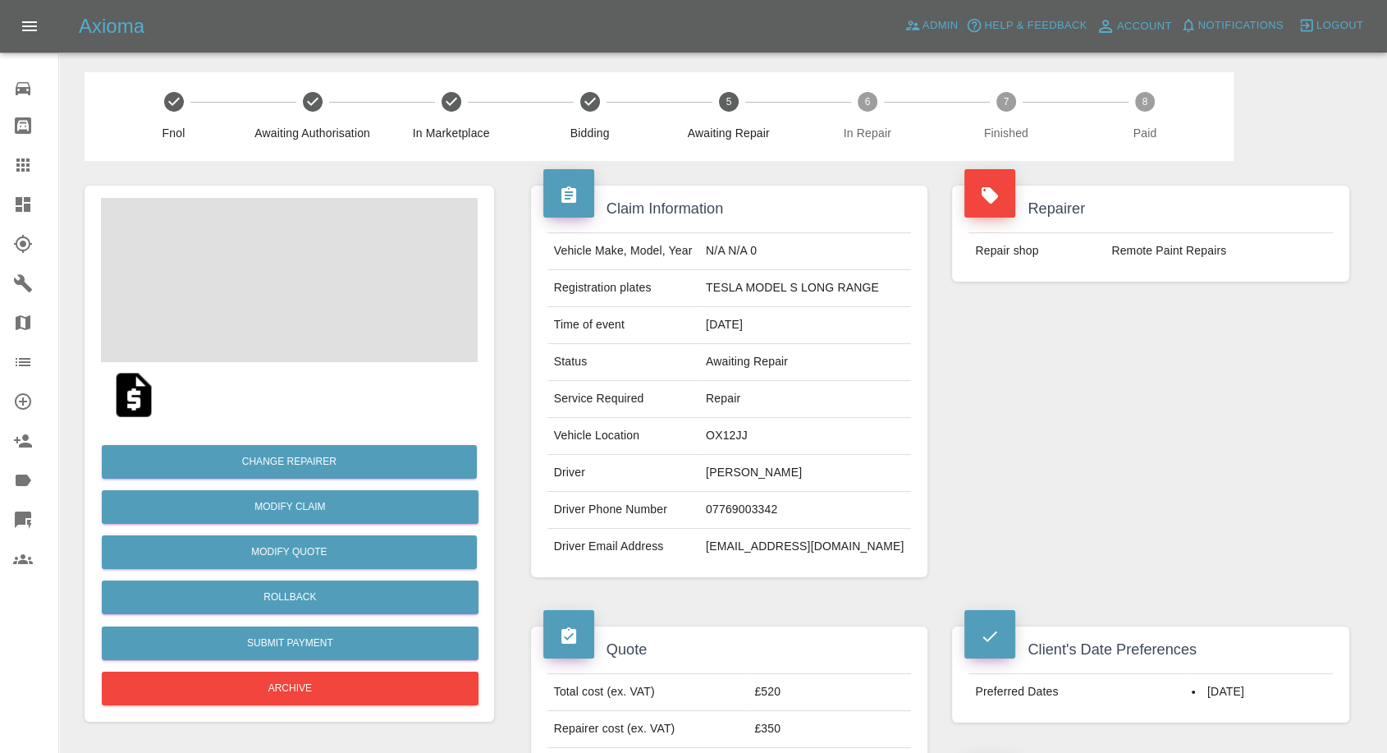
click at [728, 473] on td "[PERSON_NAME]" at bounding box center [805, 473] width 212 height 37
click at [728, 514] on td "07769003342" at bounding box center [805, 510] width 212 height 37
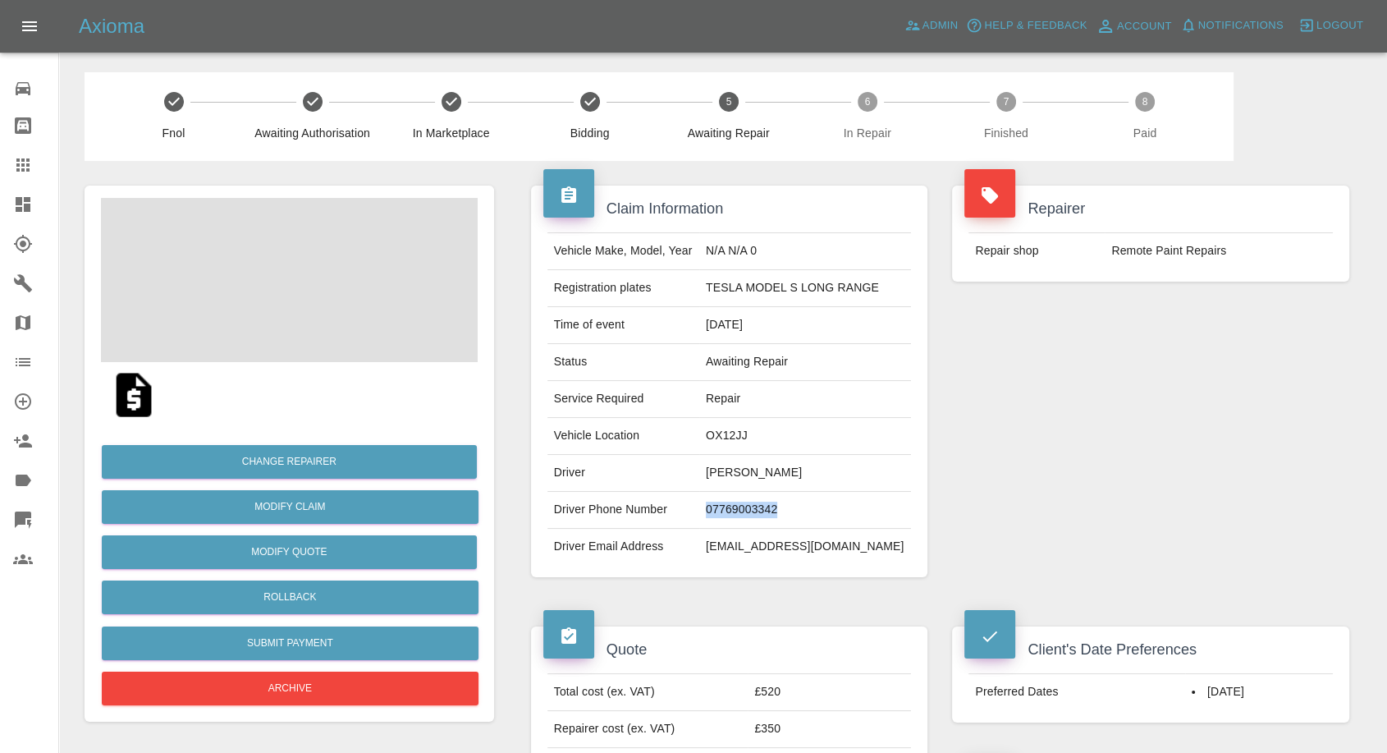
copy td "07769003342"
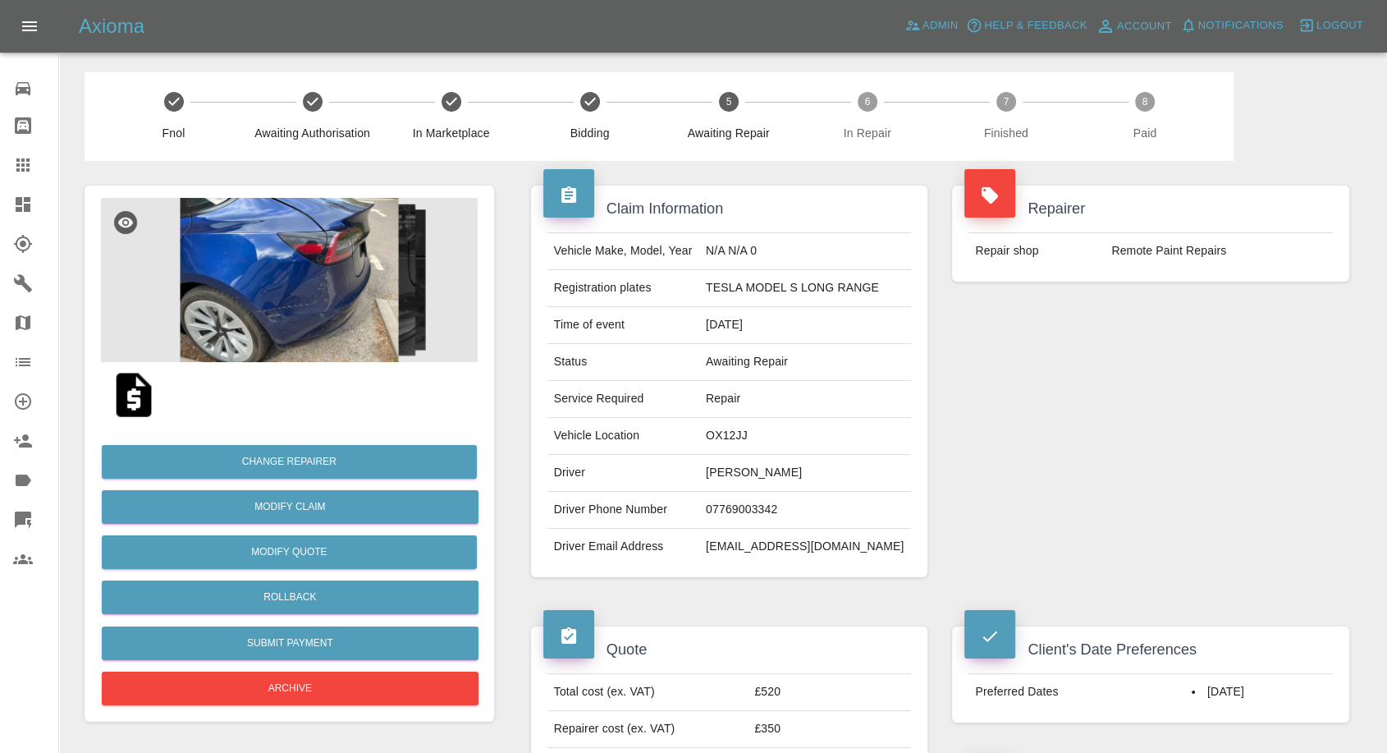
click at [732, 674] on td "Total cost (ex. VAT)" at bounding box center [647, 692] width 201 height 37
click at [725, 460] on td "Pav Smith" at bounding box center [805, 473] width 212 height 37
copy td "Pav Smith"
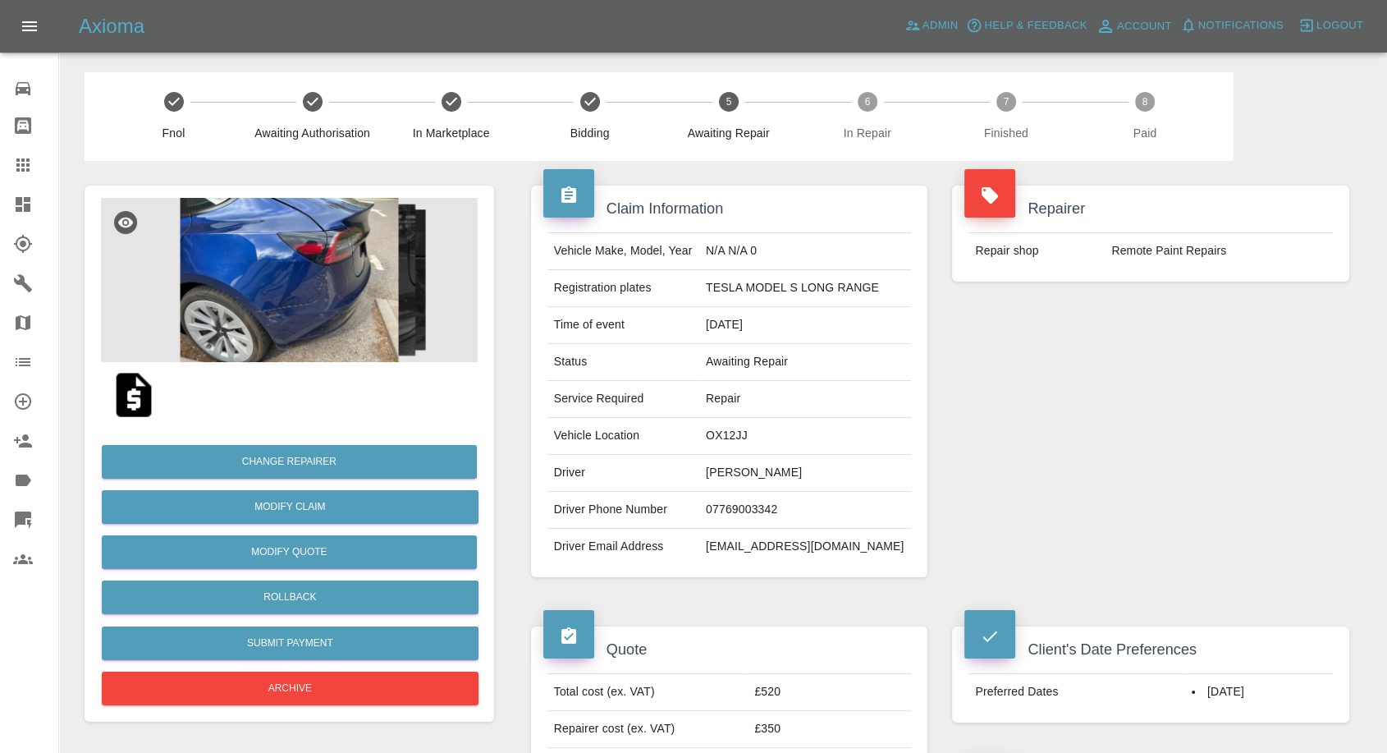
click at [742, 510] on td "07769003342" at bounding box center [805, 510] width 212 height 37
copy td "07769003342"
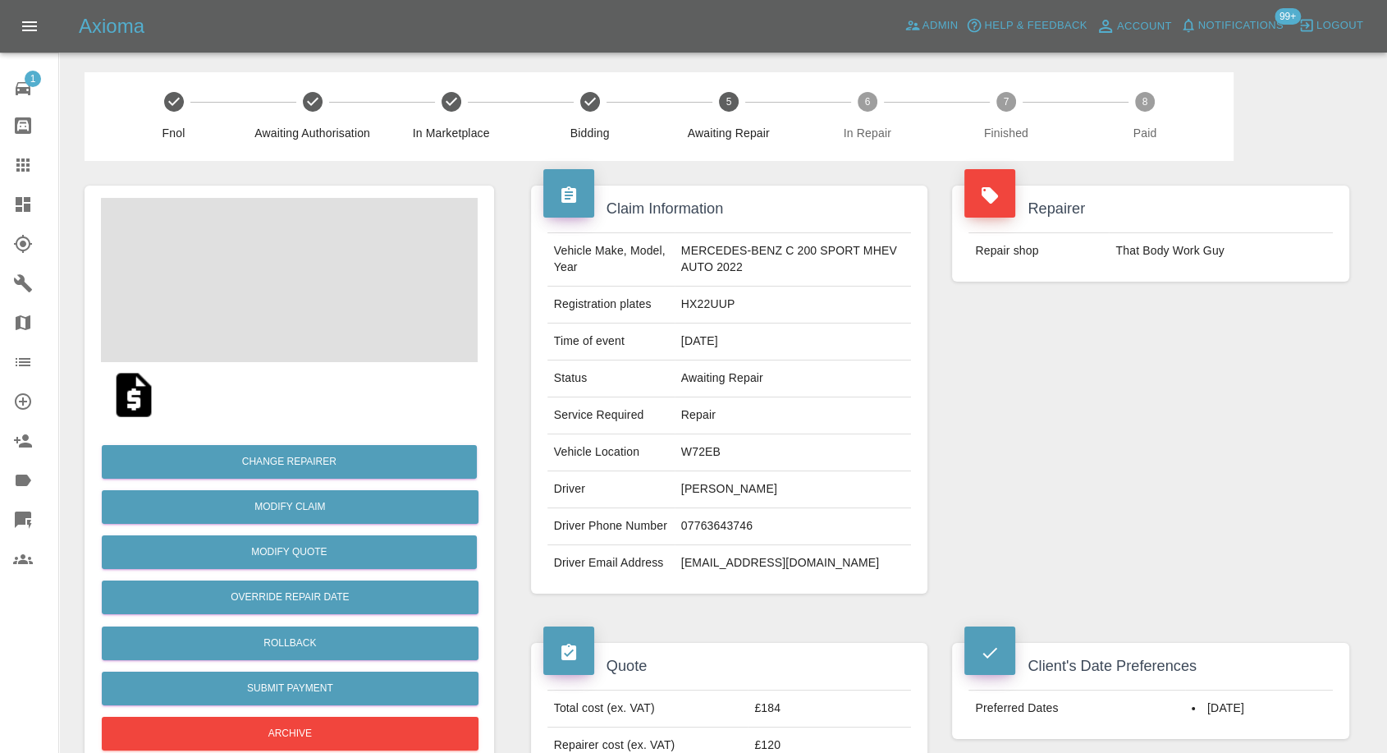
click at [698, 484] on td "[PERSON_NAME]" at bounding box center [793, 489] width 237 height 37
copy td "[PERSON_NAME]"
click at [700, 534] on td "07763643746" at bounding box center [793, 526] width 237 height 37
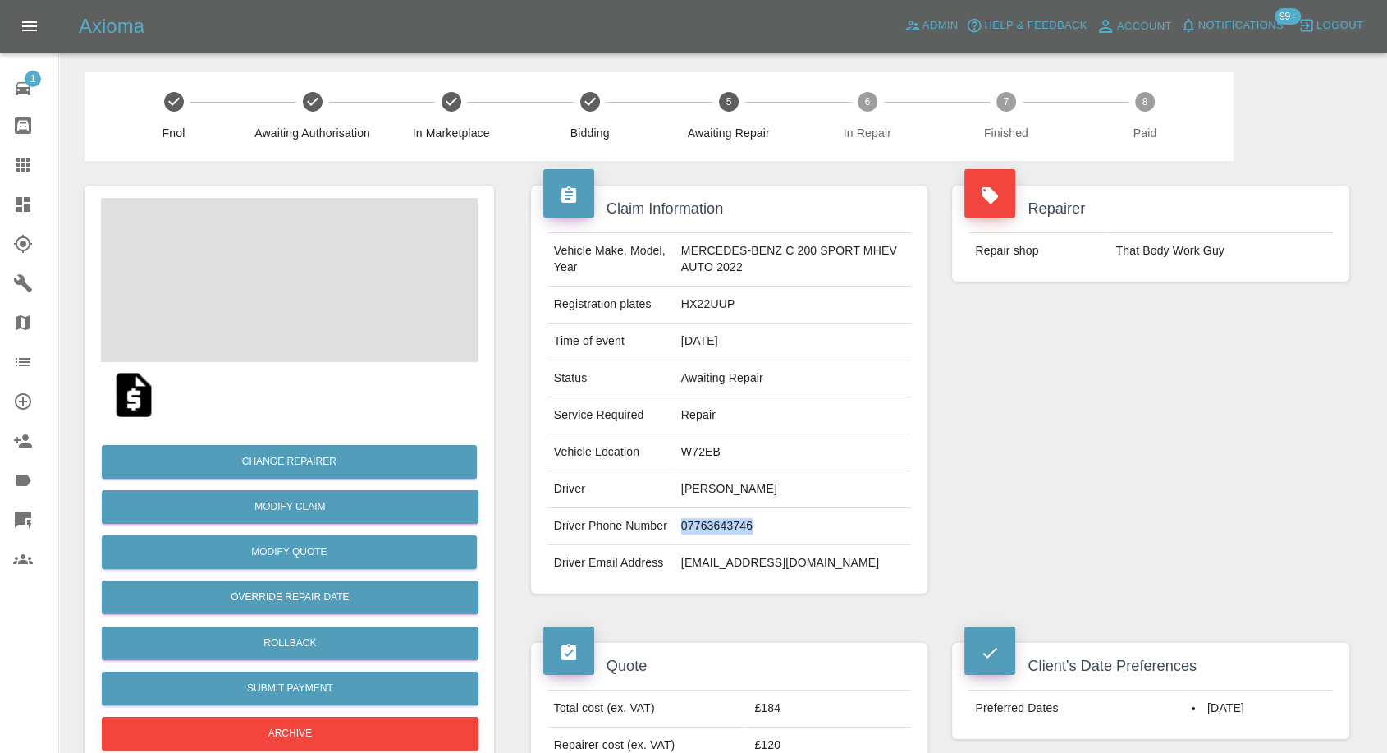
click at [700, 534] on td "07763643746" at bounding box center [793, 526] width 237 height 37
copy td "07763643746"
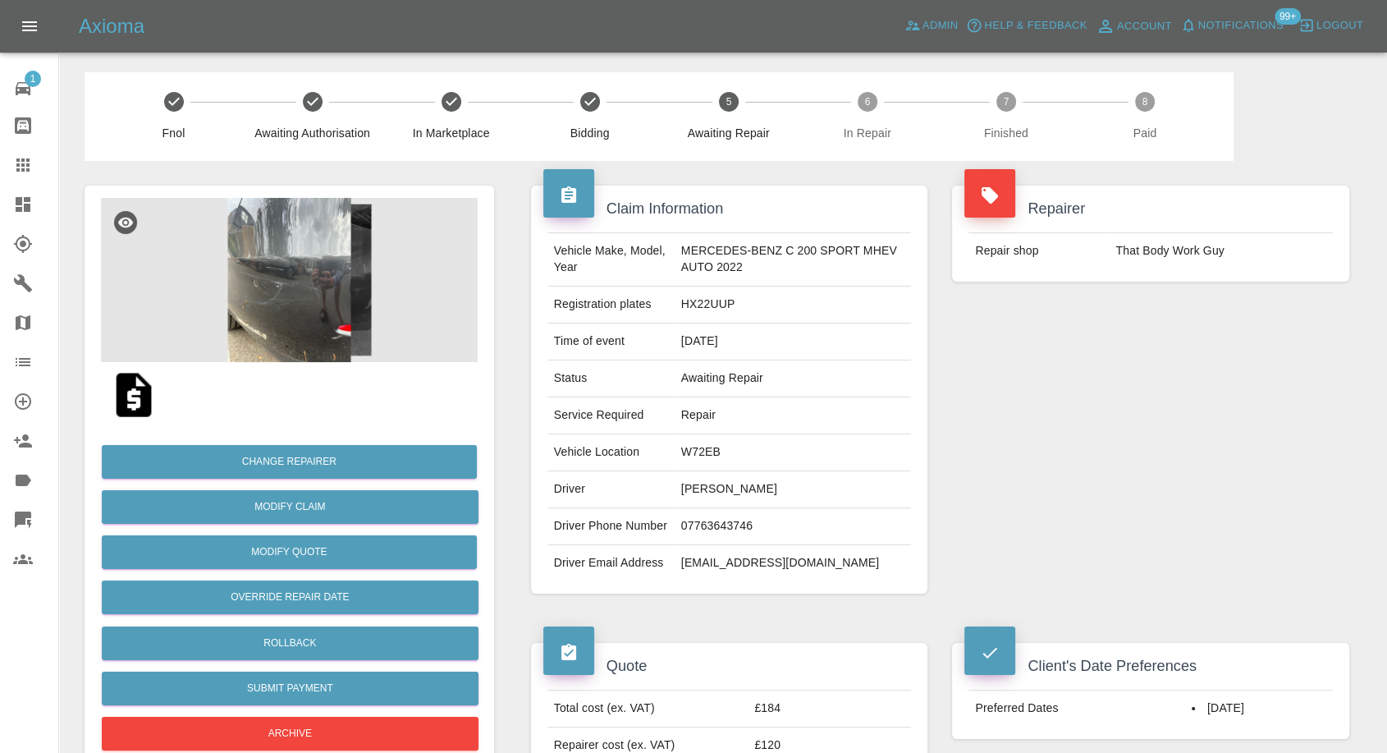
click at [1157, 430] on div "Repairer Repair shop That Body Work Guy" at bounding box center [1151, 389] width 422 height 457
click at [843, 581] on td "boboleary2000@yahoo.co.uk" at bounding box center [793, 563] width 237 height 36
copy div "boboleary2000@yahoo.co.uk"
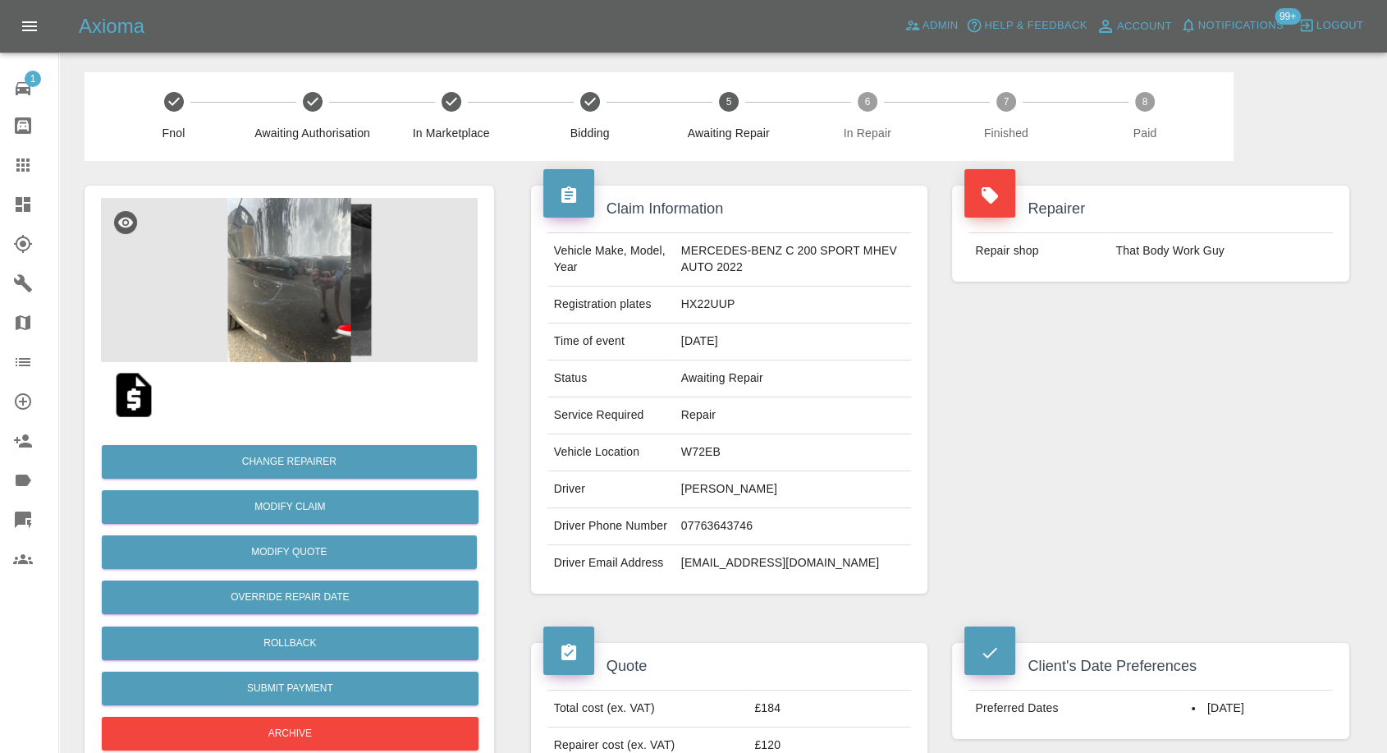
click at [1072, 604] on div "Repairer Repair shop That Body Work Guy" at bounding box center [1151, 389] width 422 height 457
click at [690, 494] on td "Robert OLeary" at bounding box center [793, 489] width 237 height 37
copy td "Robert"
click at [693, 445] on td "W72EB" at bounding box center [793, 452] width 237 height 37
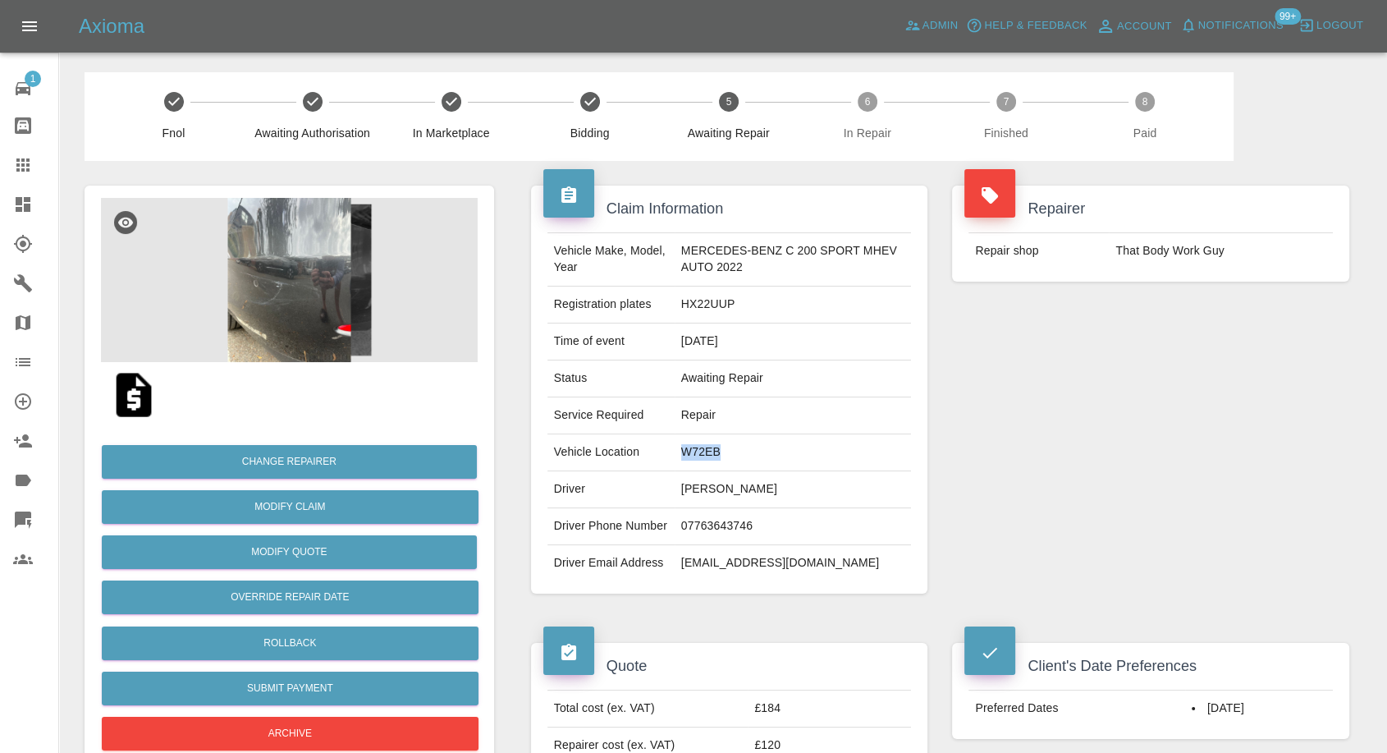
click at [693, 445] on td "W72EB" at bounding box center [793, 452] width 237 height 37
copy td "W72EB"
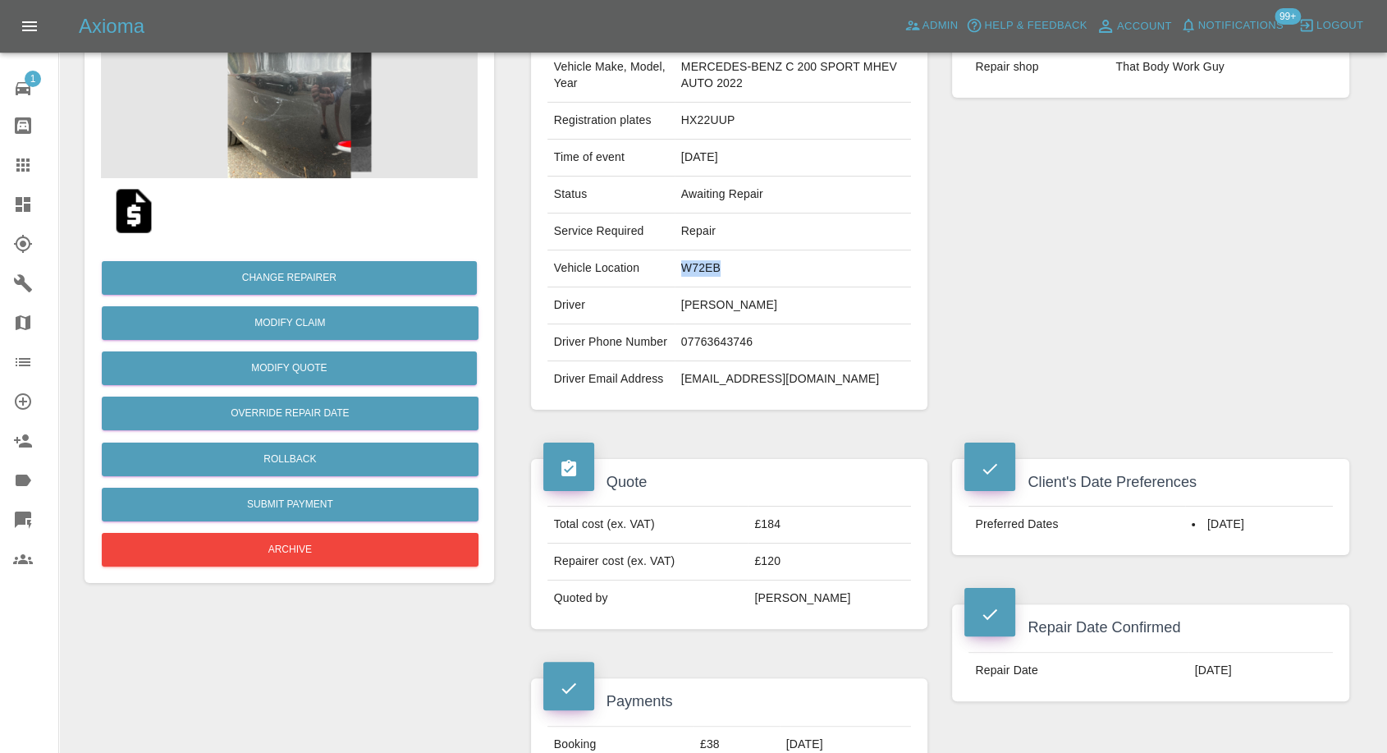
scroll to position [91, 0]
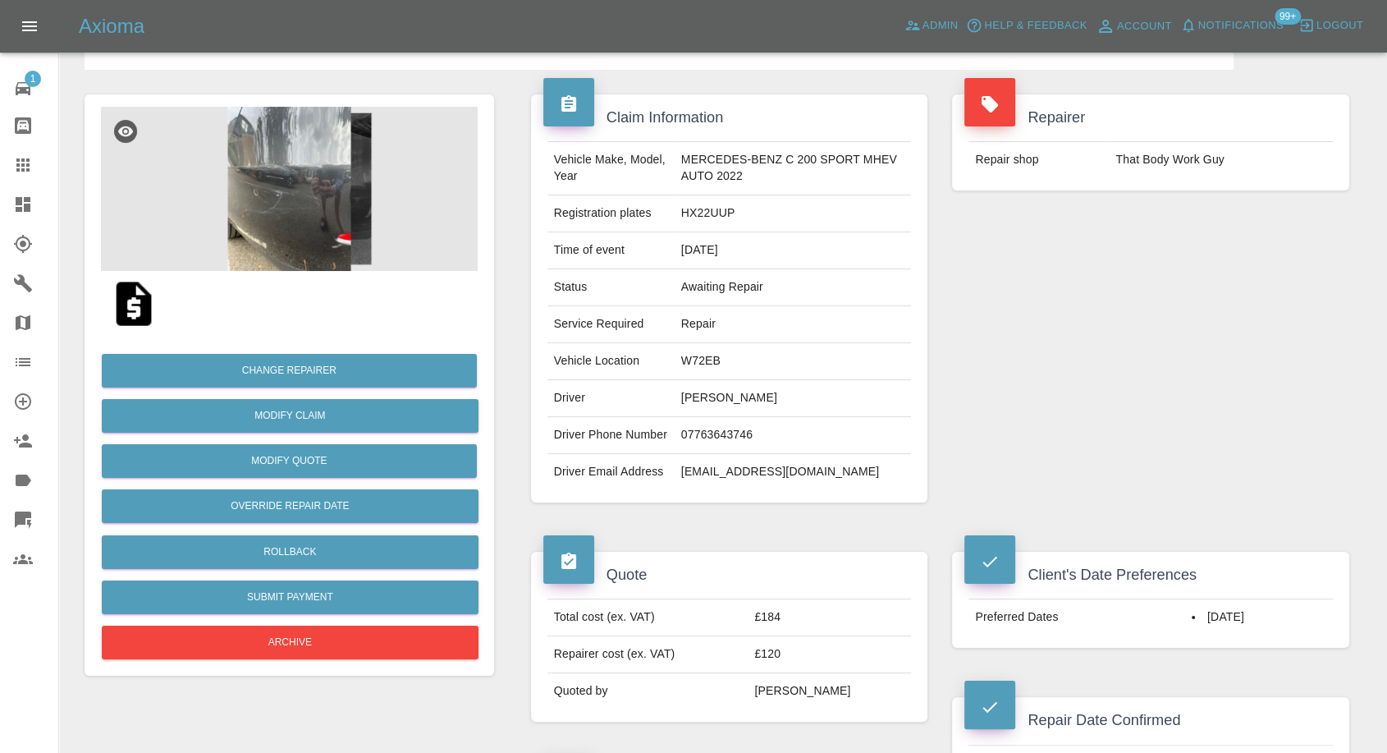
click at [688, 202] on td "HX22UUP" at bounding box center [793, 213] width 237 height 37
copy td "HX22UUP"
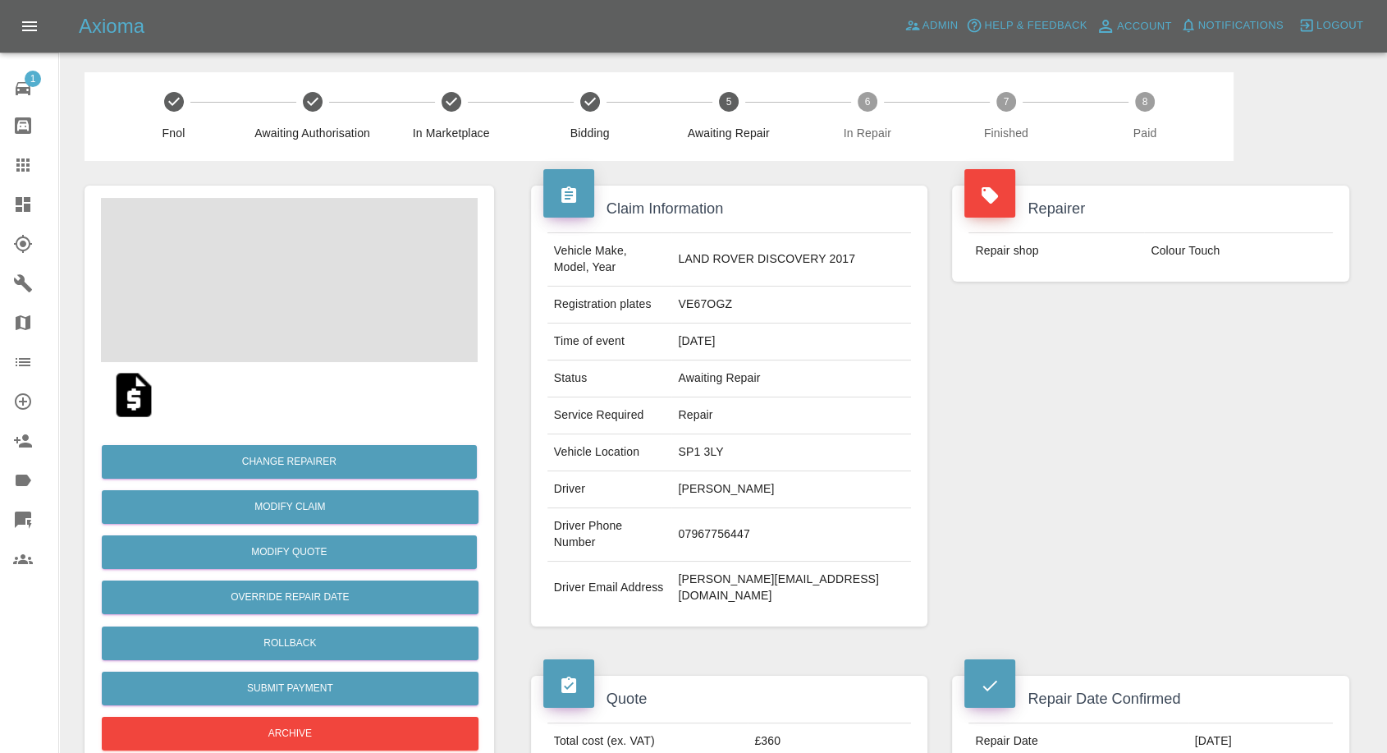
click at [742, 476] on td "Damian Paterson" at bounding box center [791, 489] width 240 height 37
click at [756, 508] on td "07967756447" at bounding box center [791, 534] width 240 height 53
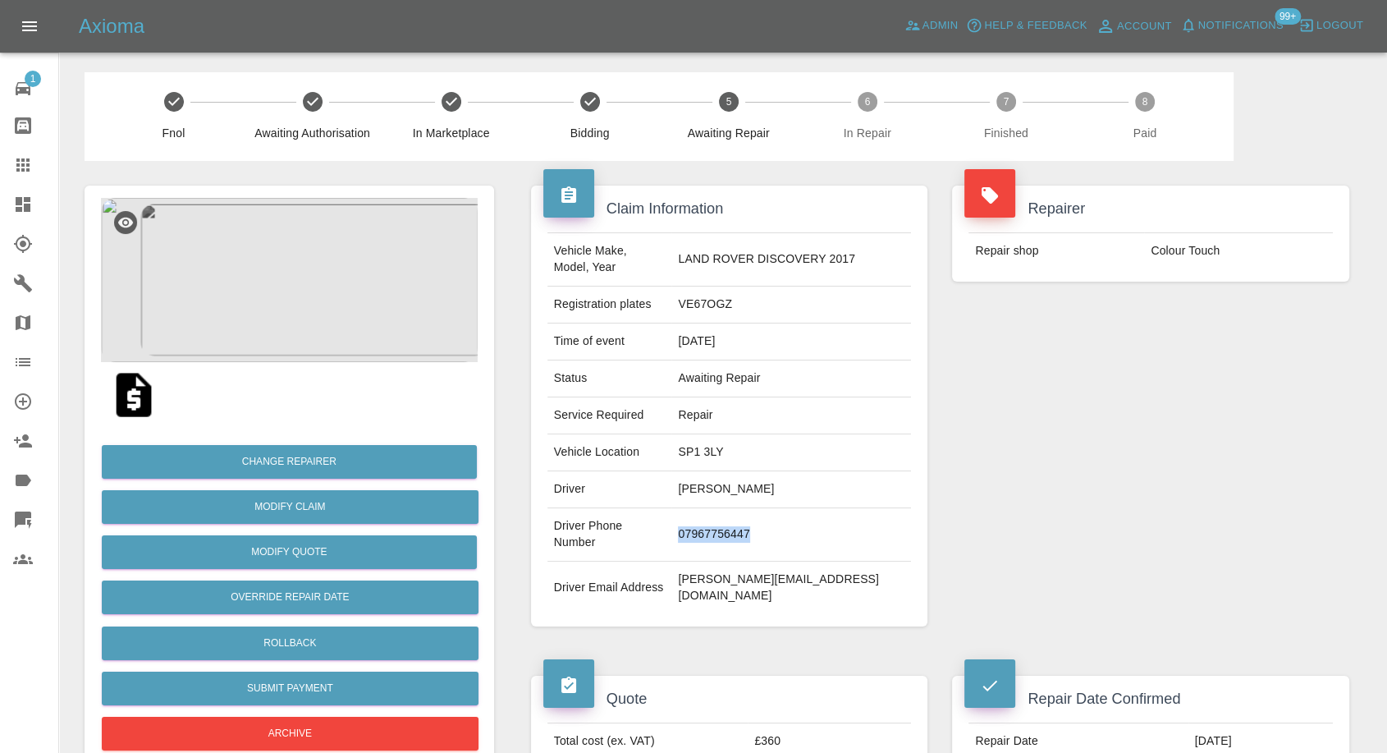
copy td "07967756447"
drag, startPoint x: 1060, startPoint y: 536, endPoint x: 1013, endPoint y: 533, distance: 47.7
click at [1060, 536] on div "Repairer Repair shop Colour Touch" at bounding box center [1151, 406] width 422 height 490
click at [730, 476] on td "Damian Paterson" at bounding box center [791, 489] width 240 height 37
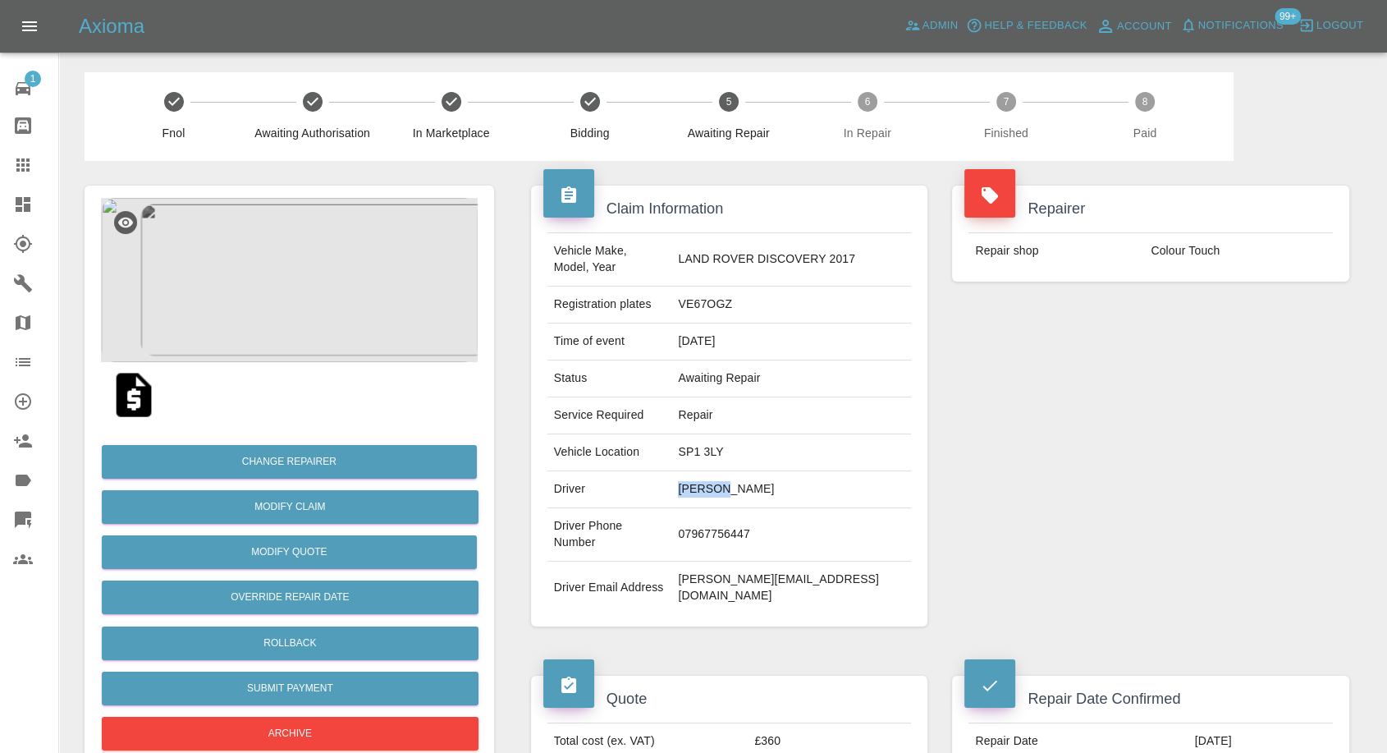
copy td "Damian"
click at [1075, 400] on div "Repairer Repair shop Colour Touch" at bounding box center [1151, 406] width 422 height 490
click at [735, 436] on td "SP1 3LY" at bounding box center [791, 452] width 240 height 37
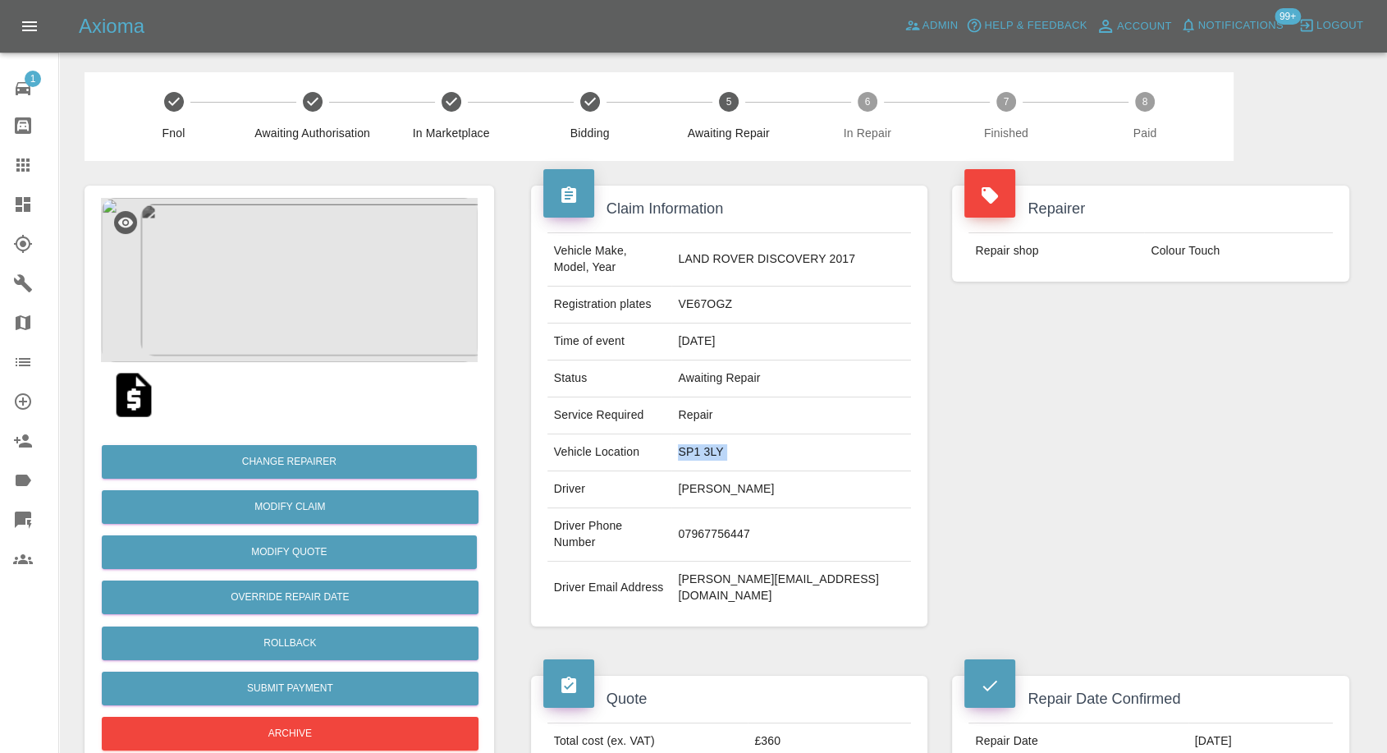
copy td "SP1 3LY"
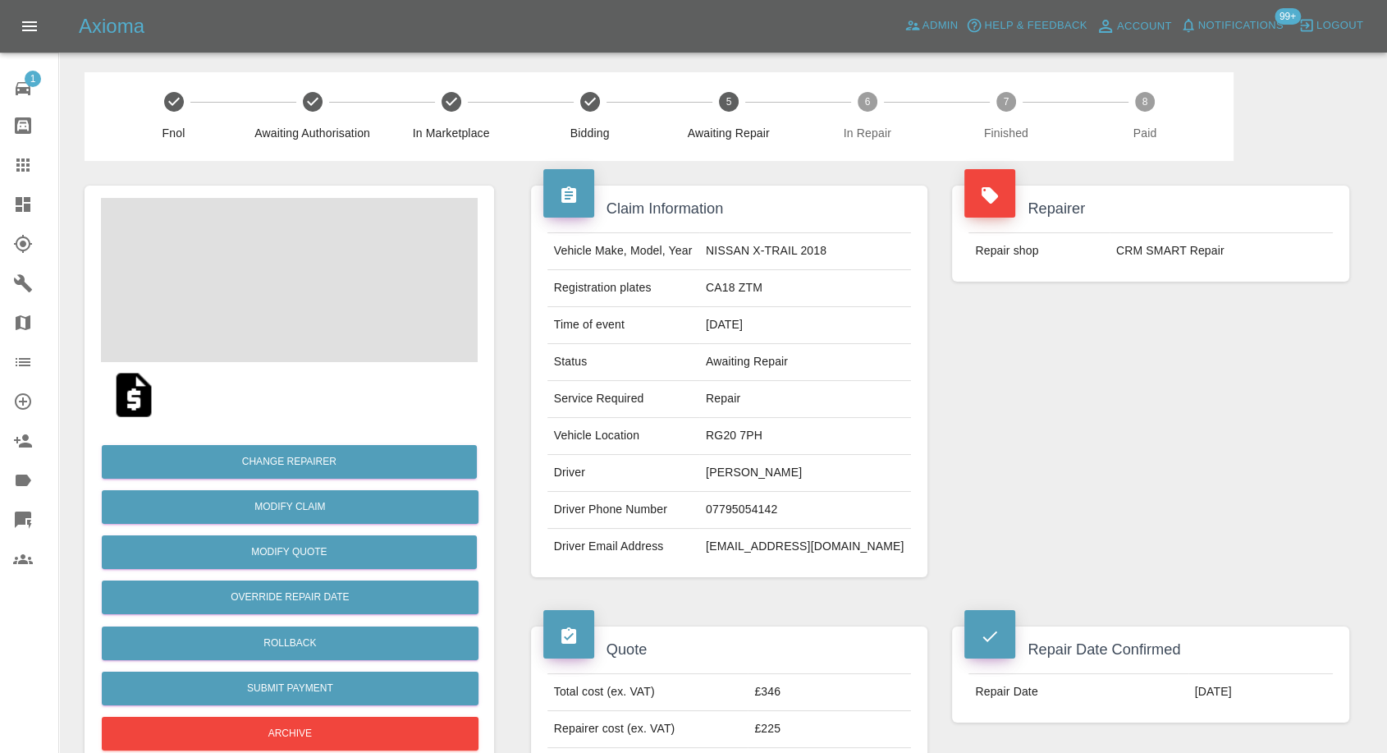
click at [764, 469] on td "[PERSON_NAME]" at bounding box center [805, 473] width 212 height 37
copy td "[PERSON_NAME]"
drag, startPoint x: 765, startPoint y: 491, endPoint x: 762, endPoint y: 500, distance: 9.4
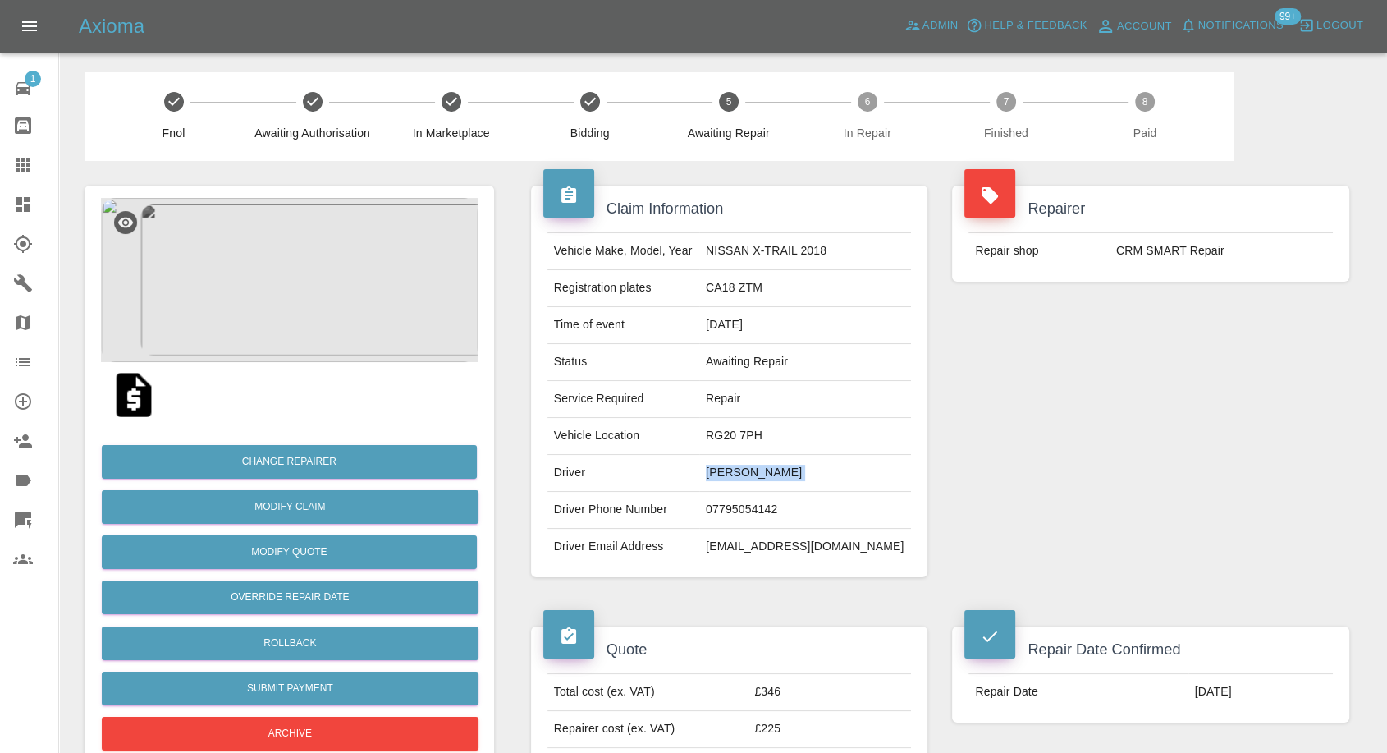
click at [765, 492] on td "07795054142" at bounding box center [805, 510] width 212 height 37
click at [762, 500] on td "07795054142" at bounding box center [805, 510] width 212 height 37
copy td "07795054142"
click at [1102, 532] on div "Repairer Repair shop CRM SMART Repair" at bounding box center [1151, 381] width 422 height 441
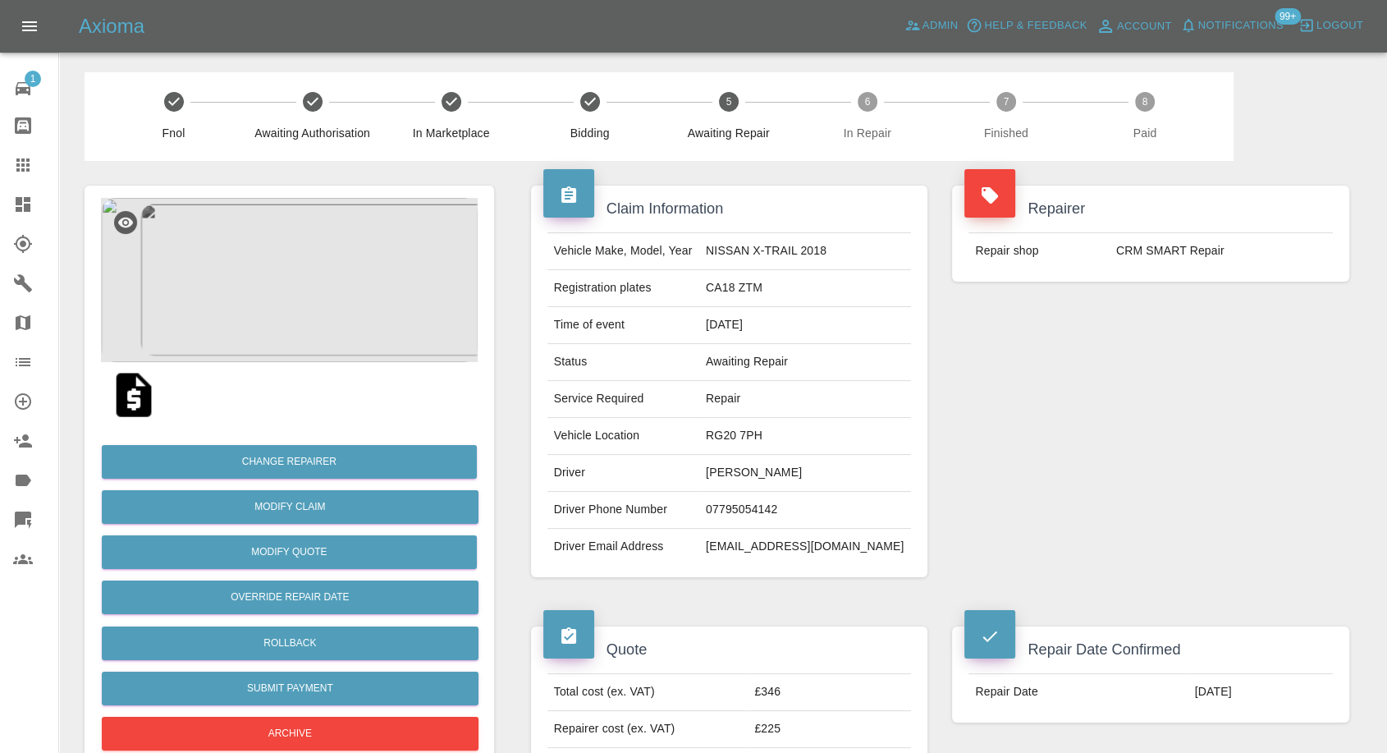
click at [263, 226] on img at bounding box center [289, 280] width 377 height 164
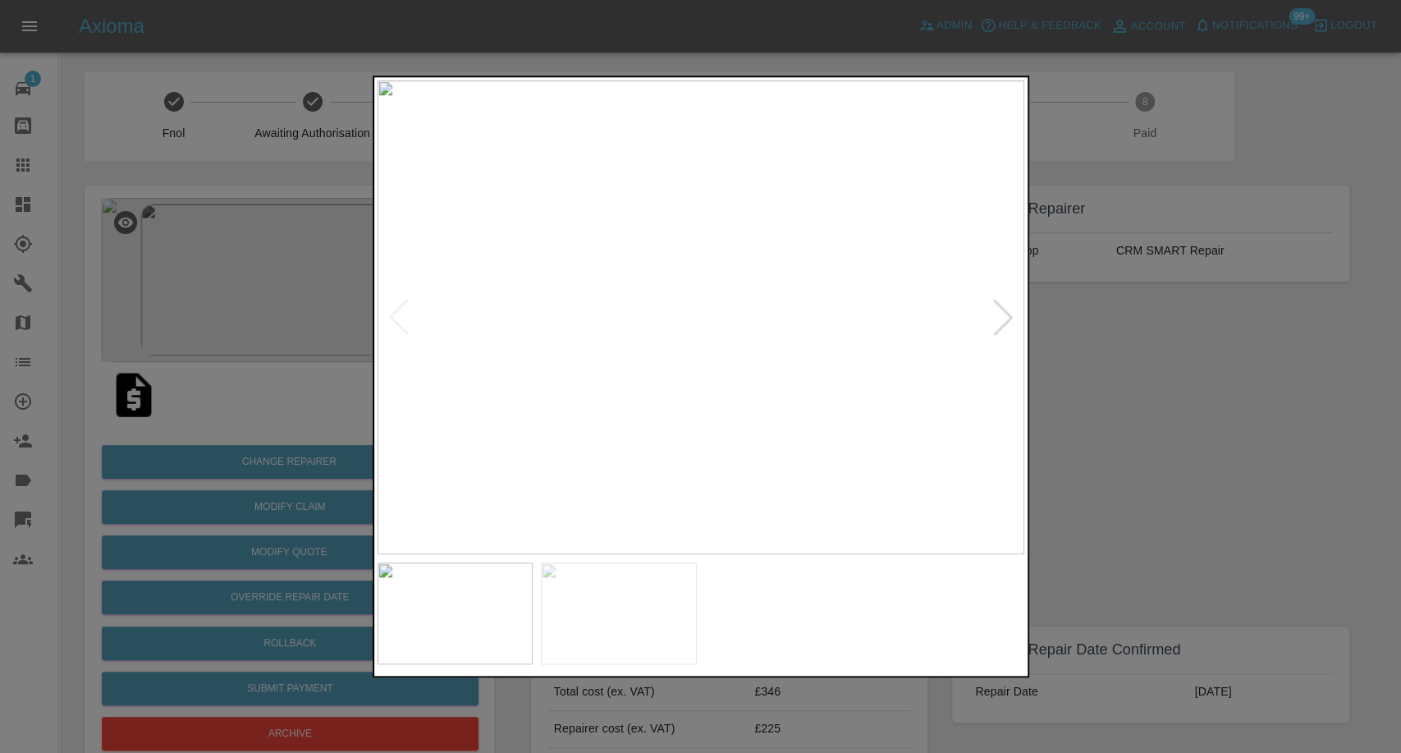
click at [664, 604] on img at bounding box center [619, 613] width 156 height 102
click at [1208, 499] on div at bounding box center [700, 376] width 1401 height 753
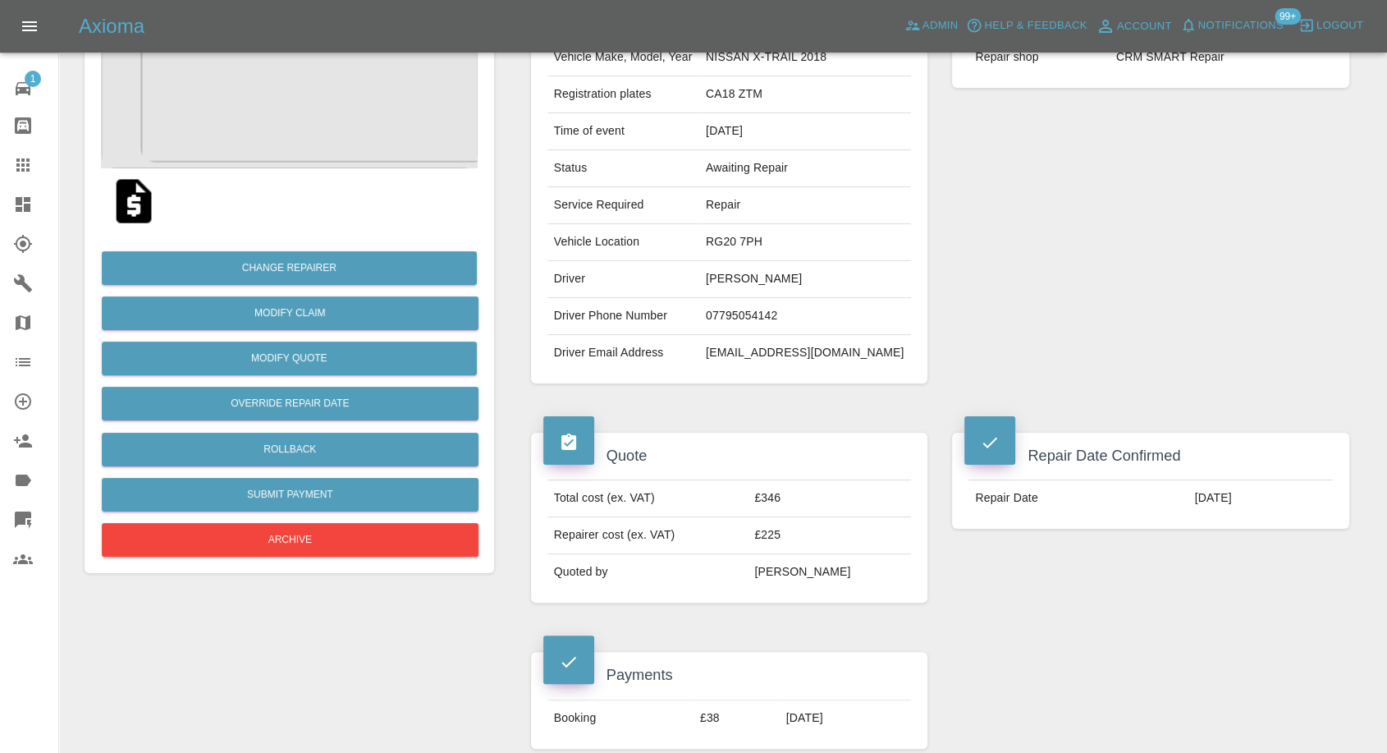
scroll to position [91, 0]
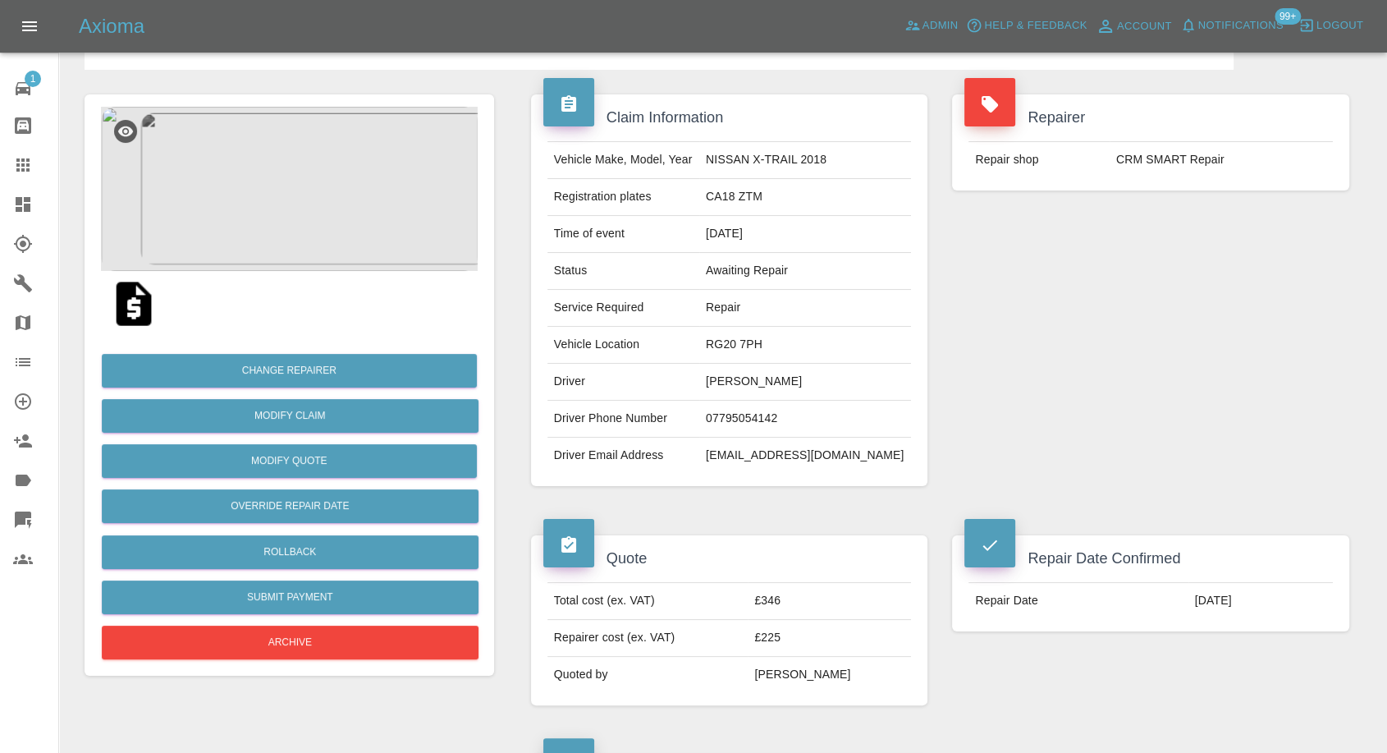
click at [755, 204] on td "CA18 ZTM" at bounding box center [805, 197] width 212 height 37
copy td "CA18 ZTM"
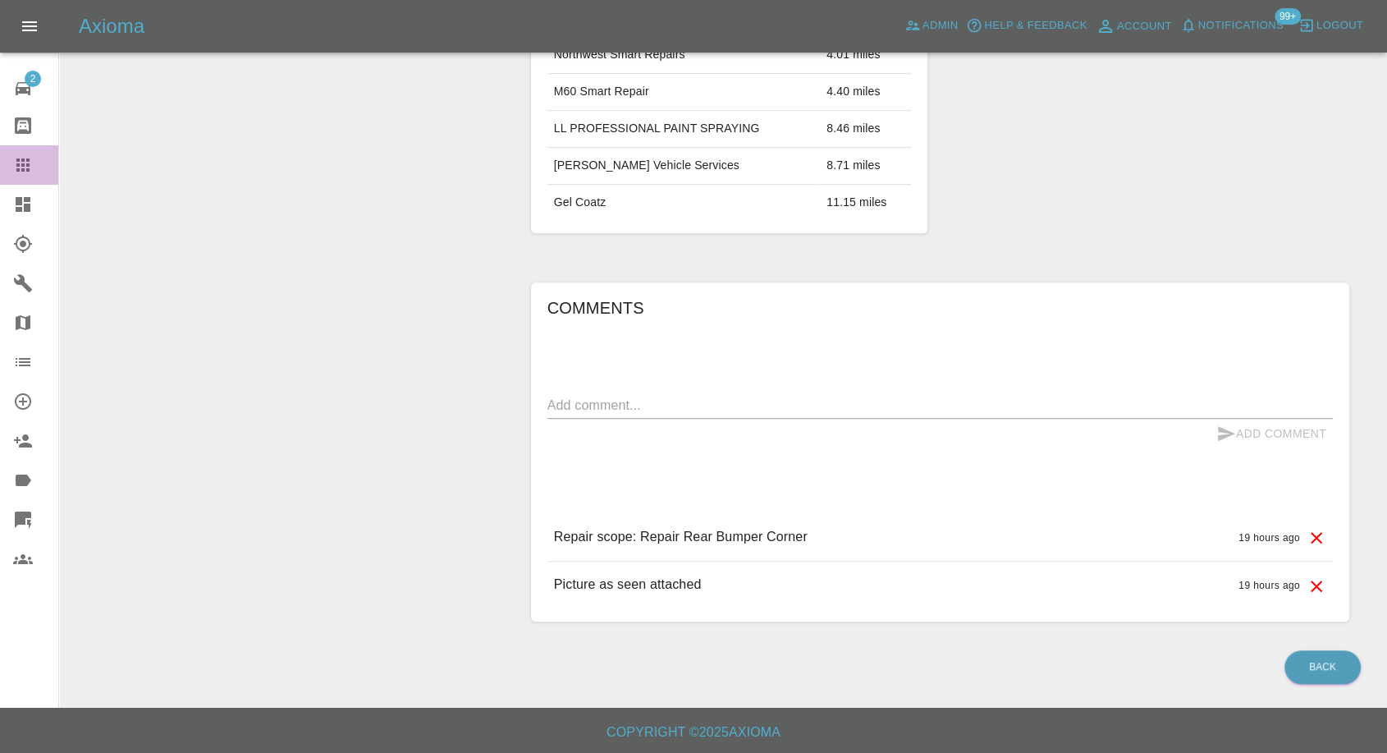
click at [34, 168] on div at bounding box center [36, 165] width 46 height 20
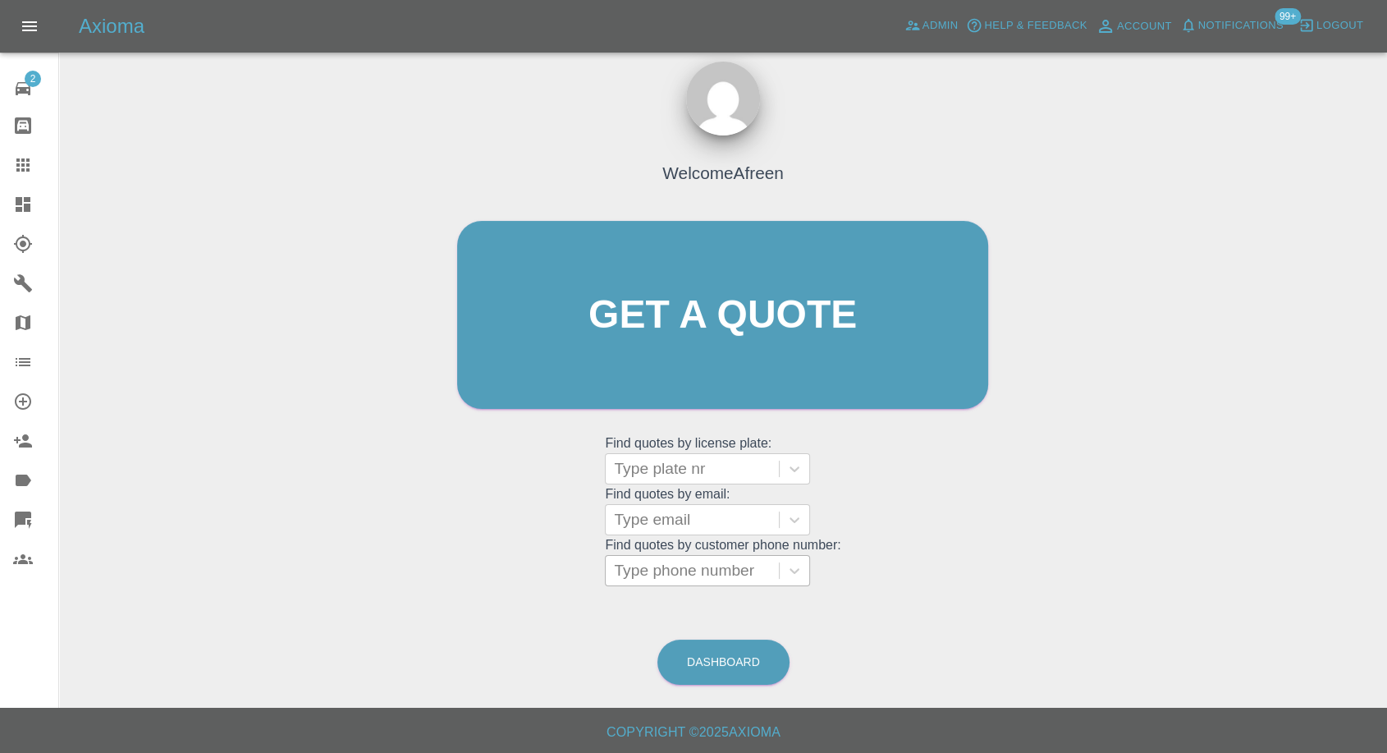
click at [691, 567] on div at bounding box center [692, 570] width 157 height 23
paste input "WF72LAE"
type input "WF72LAE"
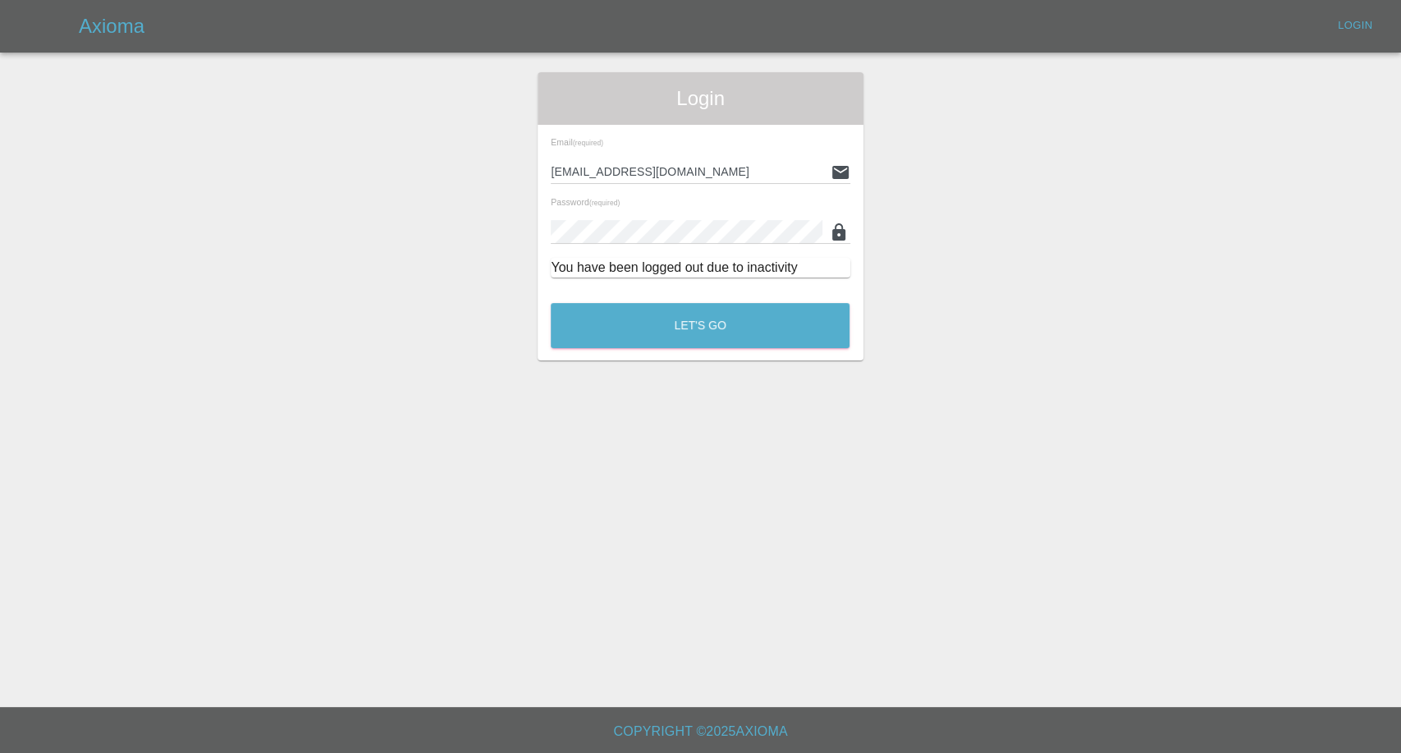
click at [683, 457] on main "Login Email (required) [EMAIL_ADDRESS][DOMAIN_NAME] Password (required) You hav…" at bounding box center [700, 353] width 1401 height 707
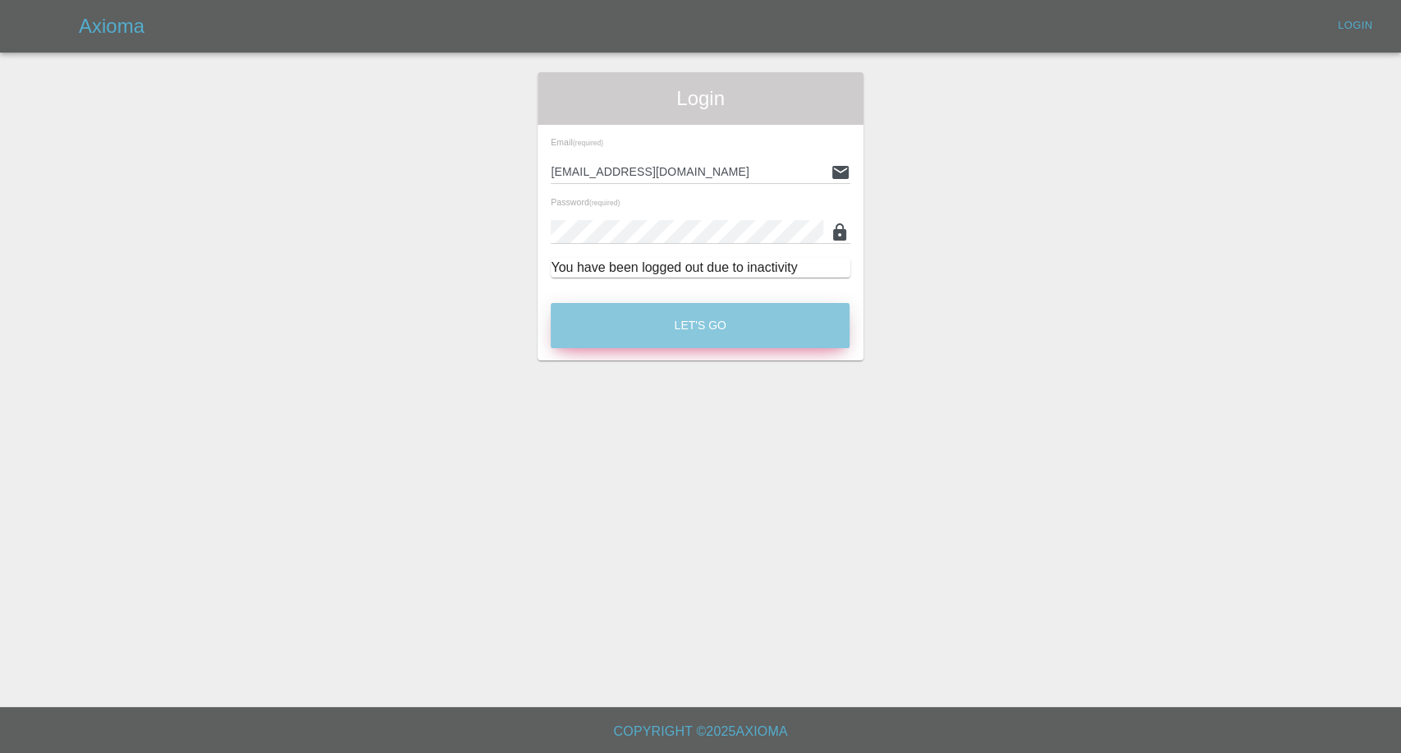
click at [703, 327] on button "Let's Go" at bounding box center [700, 325] width 299 height 45
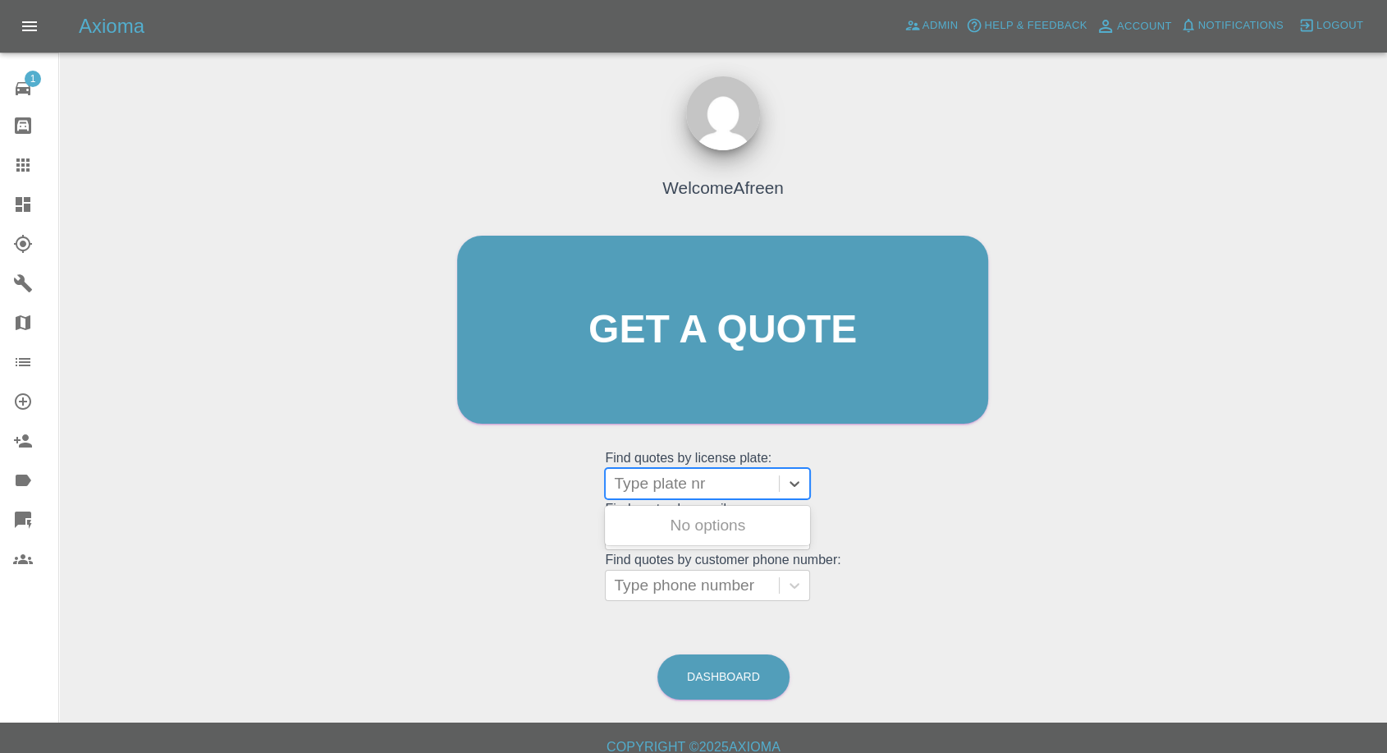
click at [650, 488] on div at bounding box center [692, 483] width 157 height 23
paste input "WF72LAE"
click at [652, 485] on input "WF72LAE" at bounding box center [652, 484] width 76 height 20
type input "WF7 2LAE"
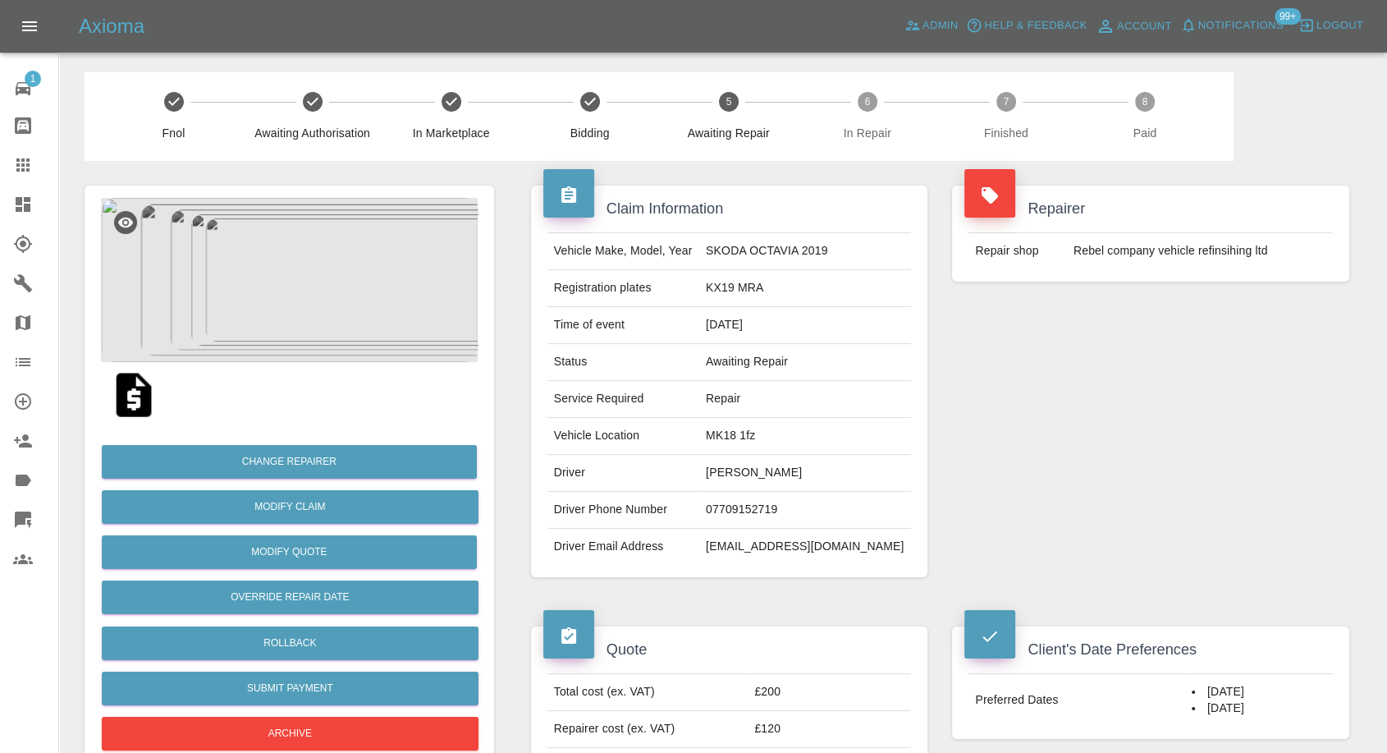
click at [790, 514] on td "07709152719" at bounding box center [805, 510] width 212 height 37
copy td "07709152719"
click at [673, 532] on td "Driver Email Address" at bounding box center [623, 547] width 152 height 36
click at [767, 475] on td "Jennifer Burrows" at bounding box center [805, 473] width 212 height 37
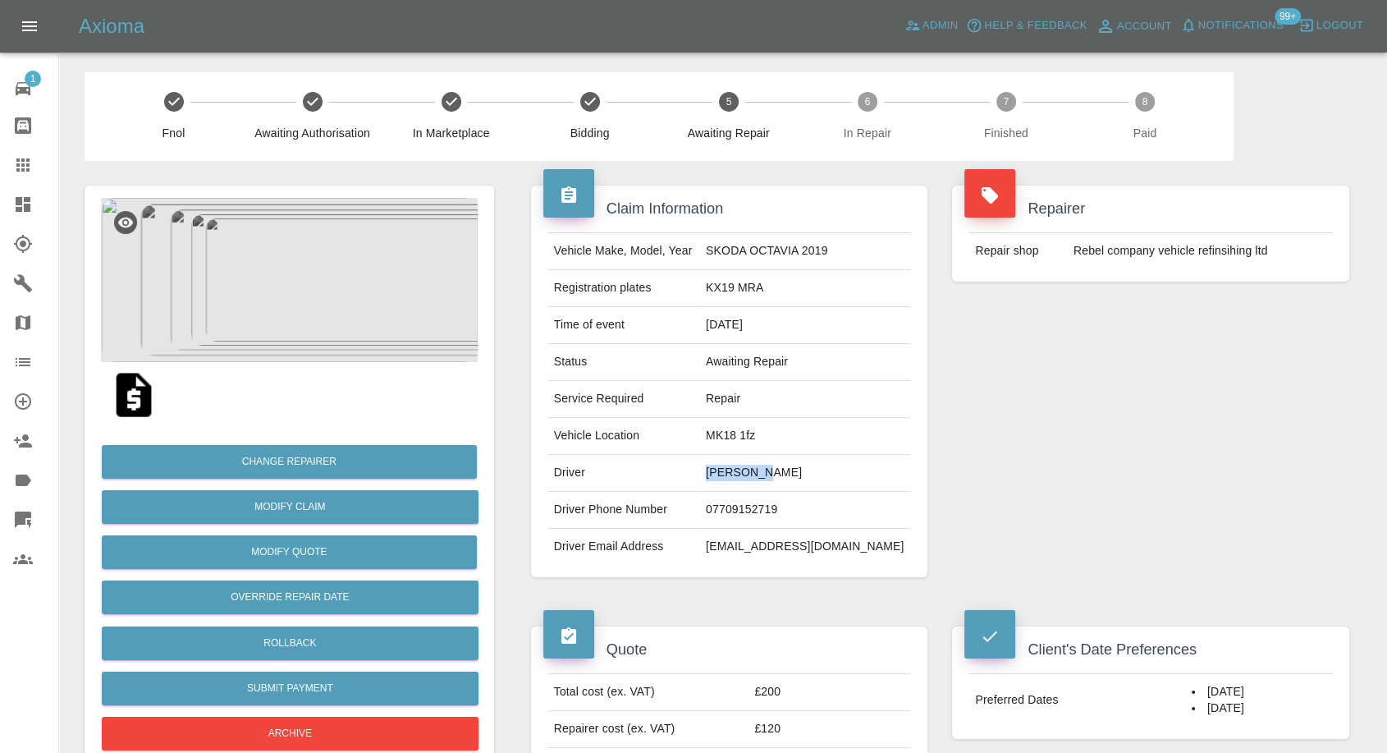
click at [767, 475] on td "Jennifer Burrows" at bounding box center [805, 473] width 212 height 37
copy td "Jennifer Burrows"
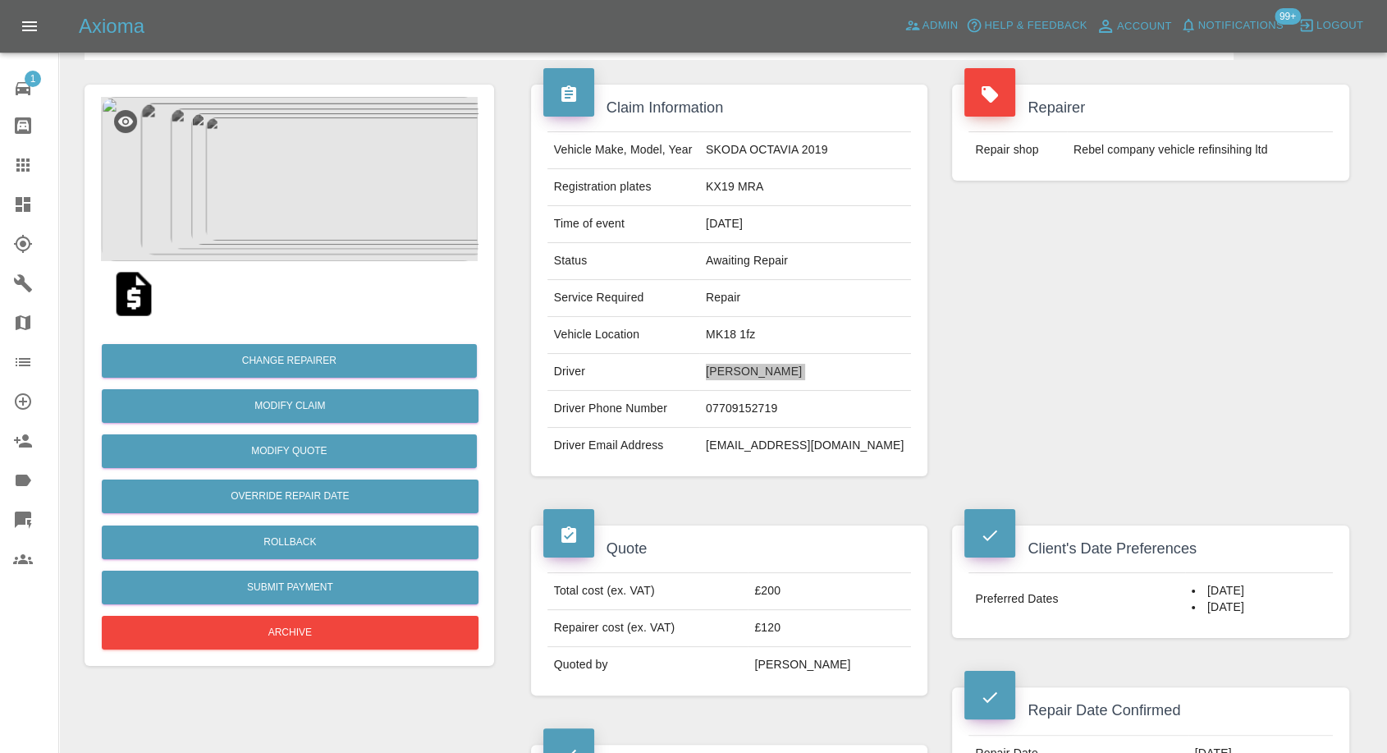
scroll to position [273, 0]
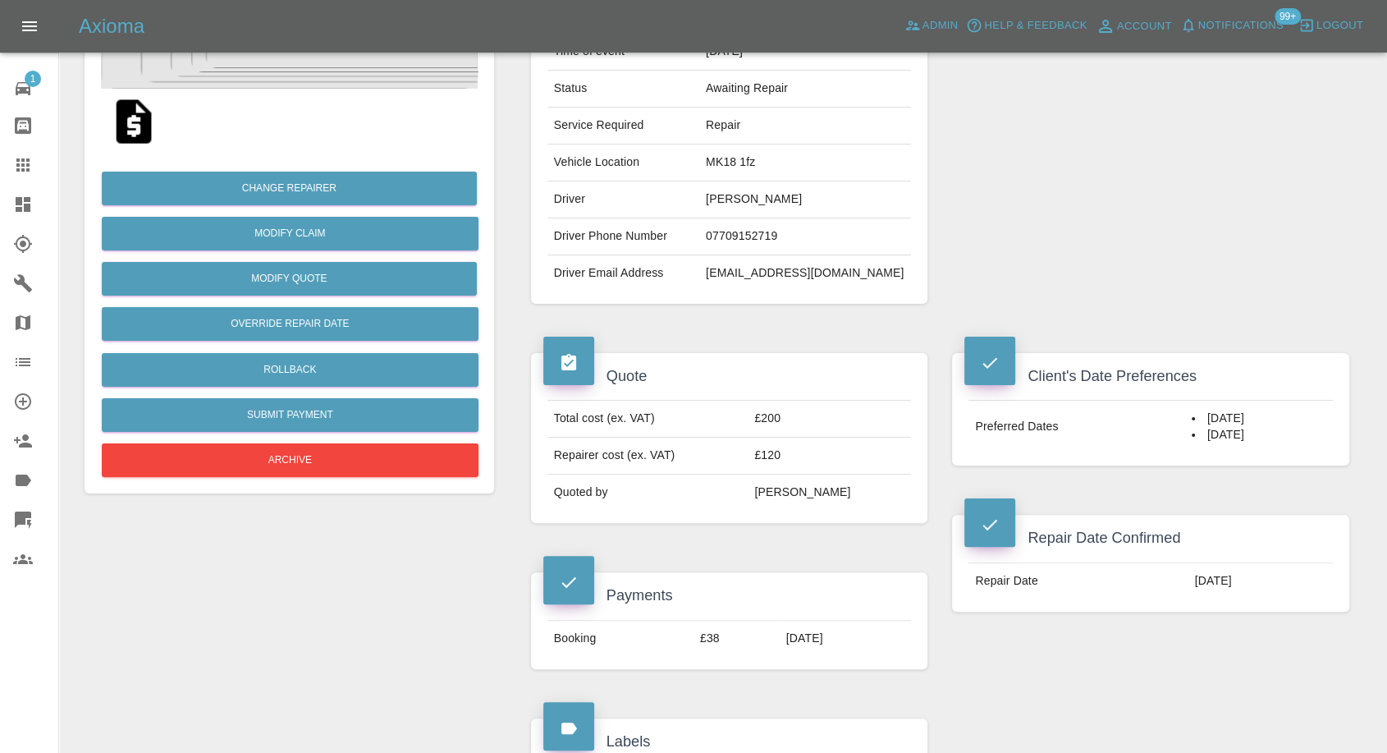
drag, startPoint x: 1085, startPoint y: 246, endPoint x: 1054, endPoint y: 245, distance: 31.2
click at [1085, 246] on div "Repairer Repair shop Rebel company vehicle refinsihing ltd" at bounding box center [1151, 108] width 422 height 441
click at [752, 195] on td "Jennifer Burrows" at bounding box center [805, 199] width 212 height 37
copy td "Jennifer"
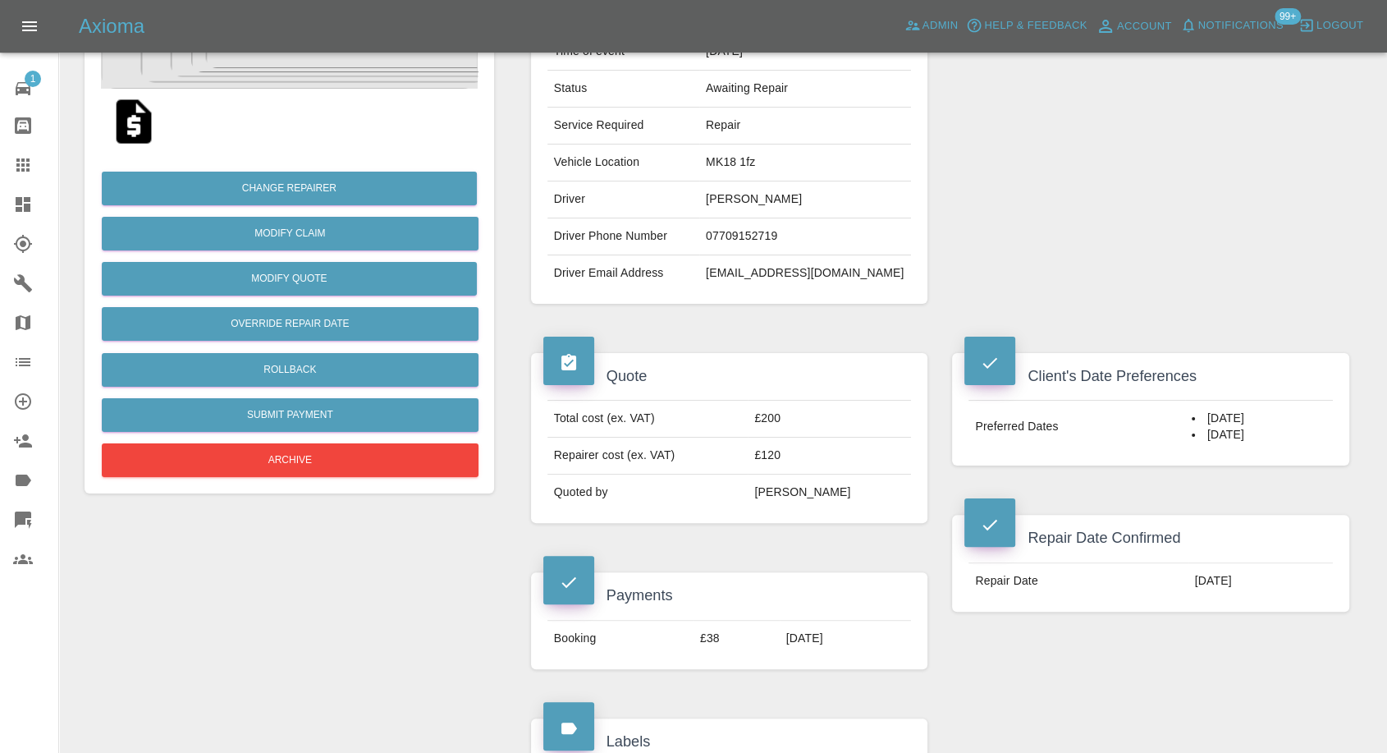
click at [767, 162] on td "MK18 1fz" at bounding box center [805, 162] width 212 height 37
copy td "MK18 1fz"
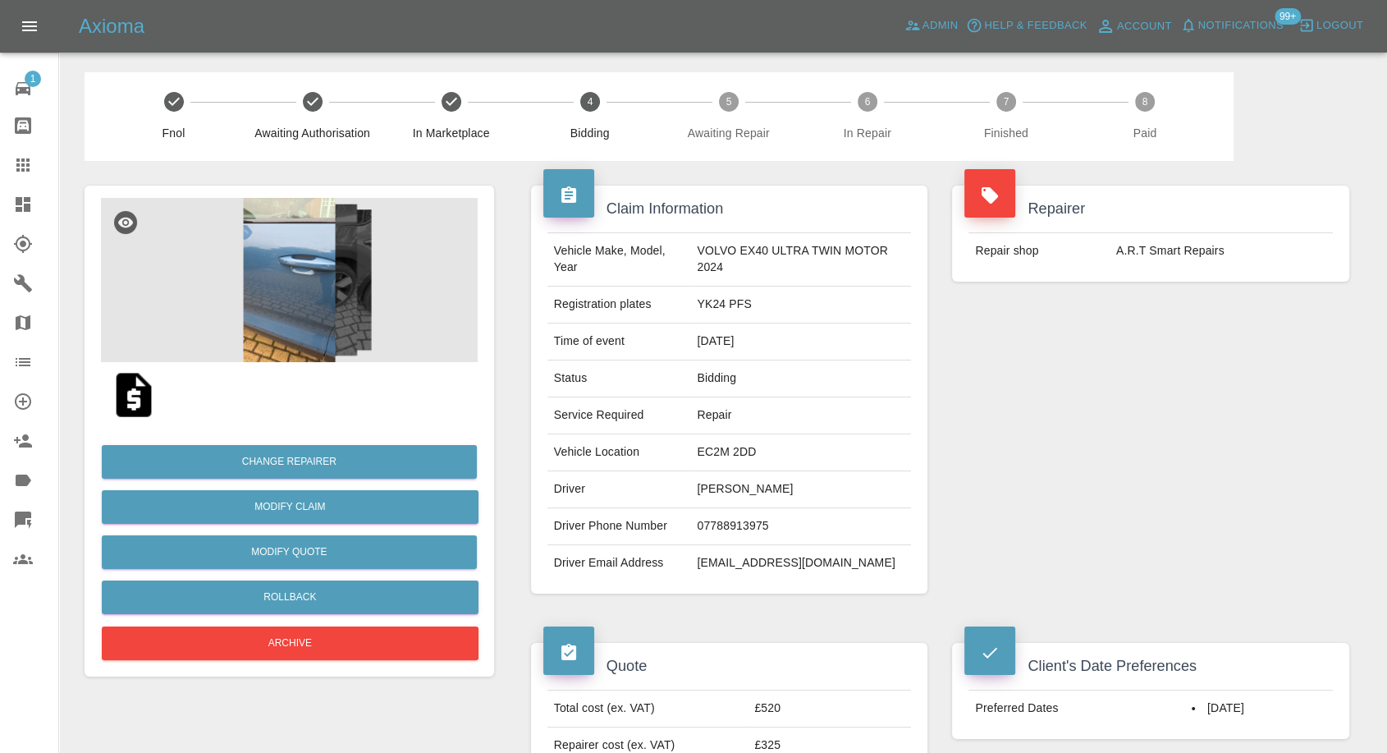
click at [716, 487] on td "[PERSON_NAME]" at bounding box center [800, 489] width 221 height 37
click at [716, 487] on td "Nigel David Gurkin" at bounding box center [800, 489] width 221 height 37
copy td "Nigel David Gurkin"
click at [761, 517] on td "07788913975" at bounding box center [800, 526] width 221 height 37
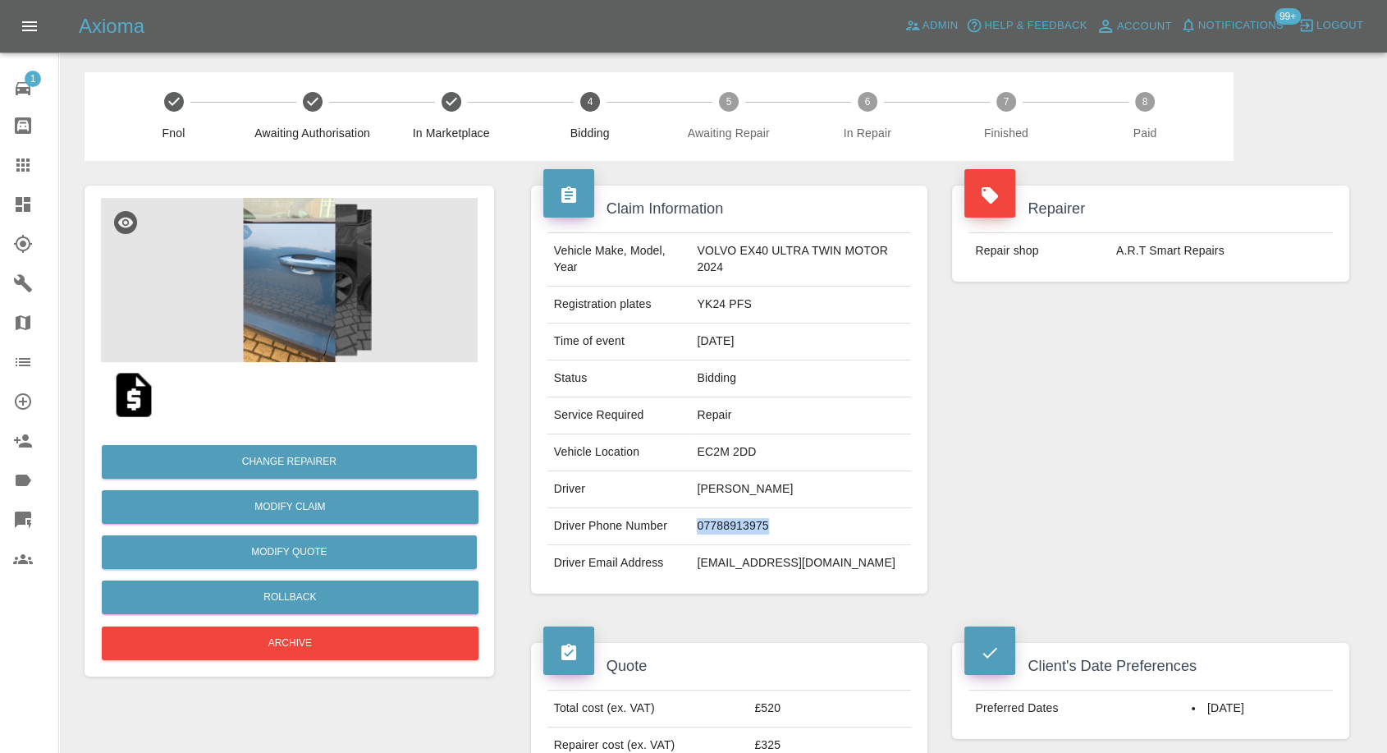
click at [761, 517] on td "07788913975" at bounding box center [800, 526] width 221 height 37
copy td "07788913975"
drag, startPoint x: 1040, startPoint y: 405, endPoint x: 985, endPoint y: 428, distance: 59.6
click at [1040, 405] on div "Repairer Repair shop A.R.T Smart Repairs" at bounding box center [1151, 389] width 422 height 457
click at [712, 497] on td "Nigel David Gurkin" at bounding box center [800, 489] width 221 height 37
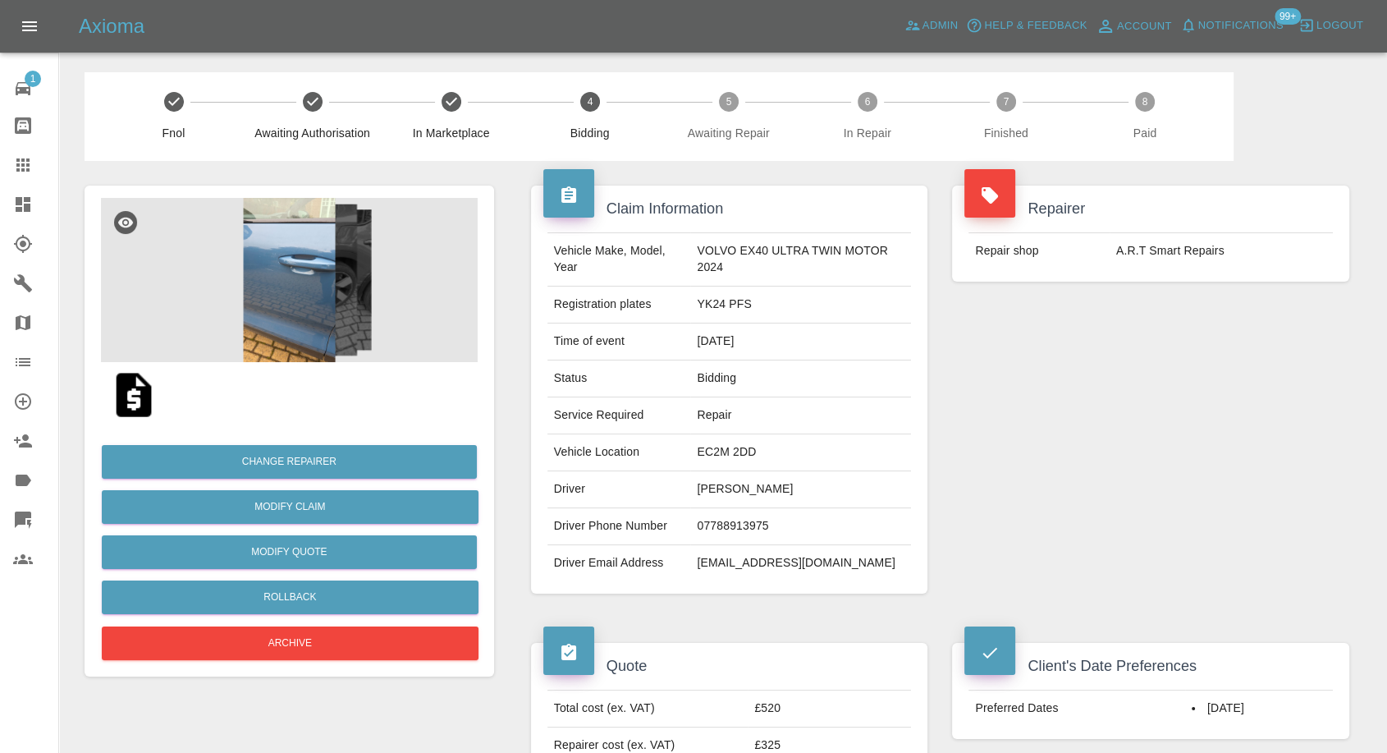
click at [712, 493] on td "Nigel David Gurkin" at bounding box center [800, 489] width 221 height 37
copy td "Nigel"
click at [1066, 506] on div "Repairer Repair shop A.R.T Smart Repairs" at bounding box center [1151, 389] width 422 height 457
click at [716, 448] on td "EC2M 2DD" at bounding box center [800, 452] width 221 height 37
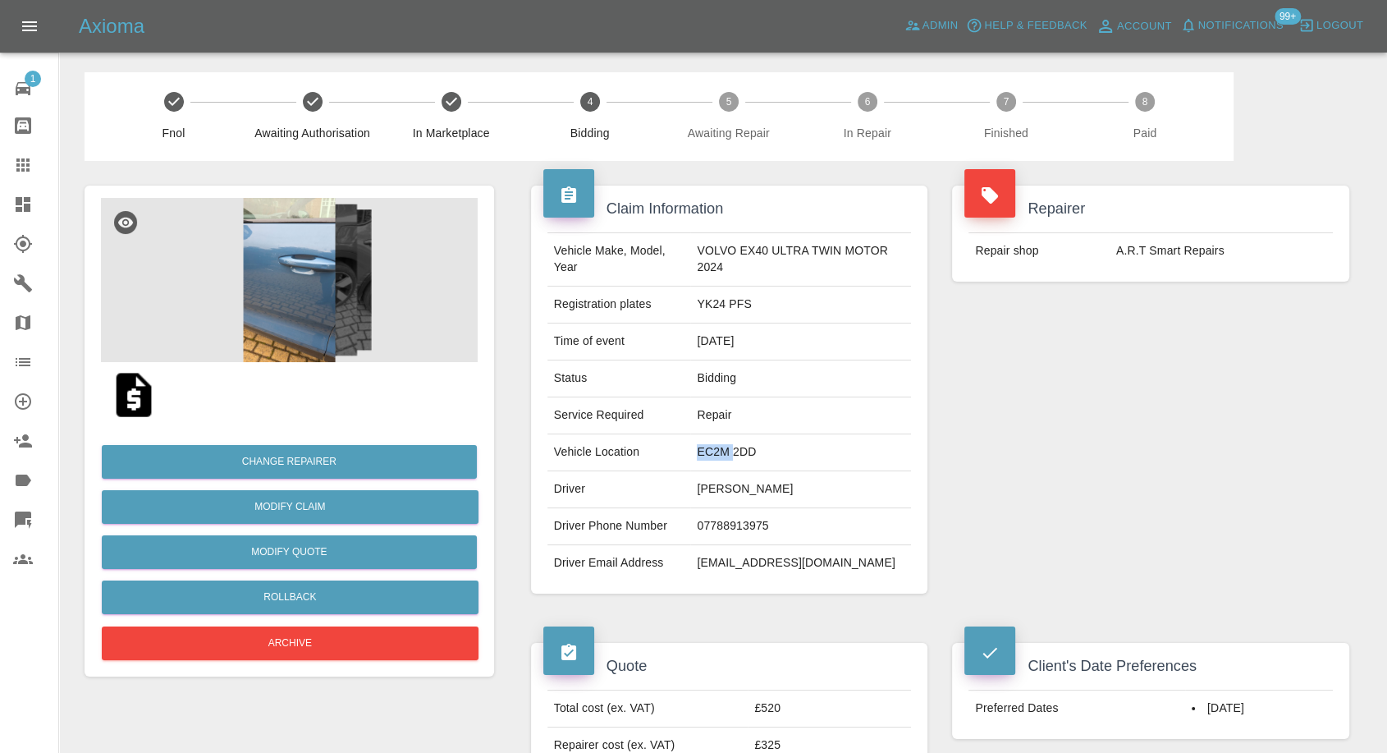
click at [716, 448] on td "EC2M 2DD" at bounding box center [800, 452] width 221 height 37
copy td "EC2M 2DD"
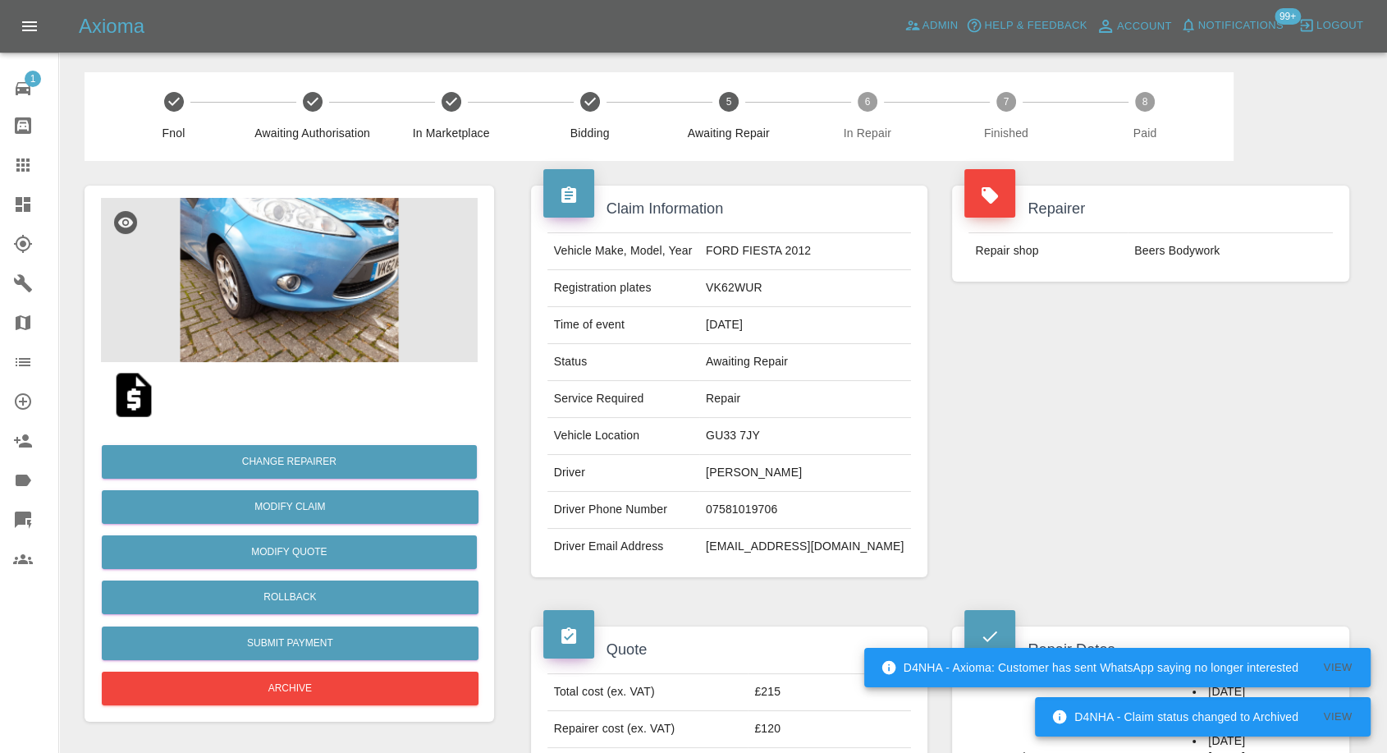
click at [775, 470] on td "[PERSON_NAME]" at bounding box center [805, 473] width 212 height 37
click at [775, 470] on td "Simon Cornwell" at bounding box center [805, 473] width 212 height 37
copy td "Simon Cornwell"
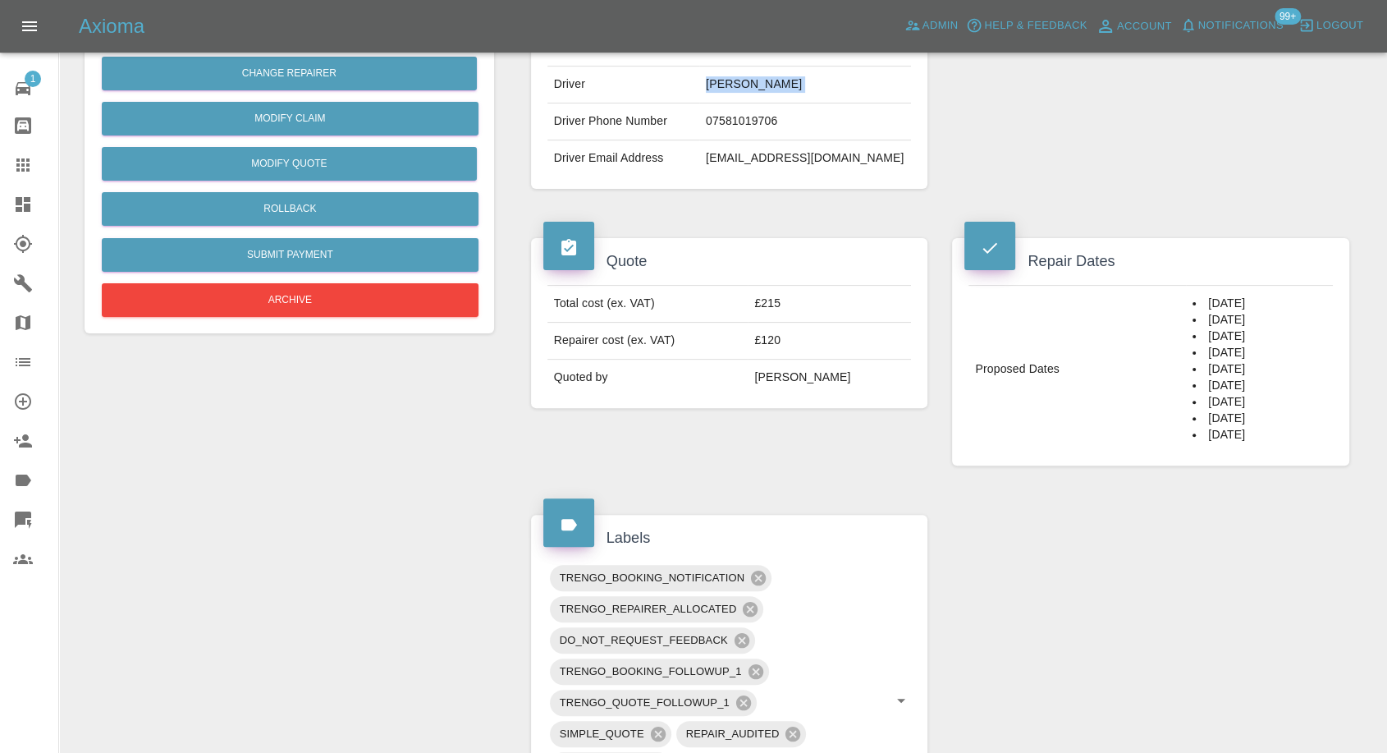
scroll to position [182, 0]
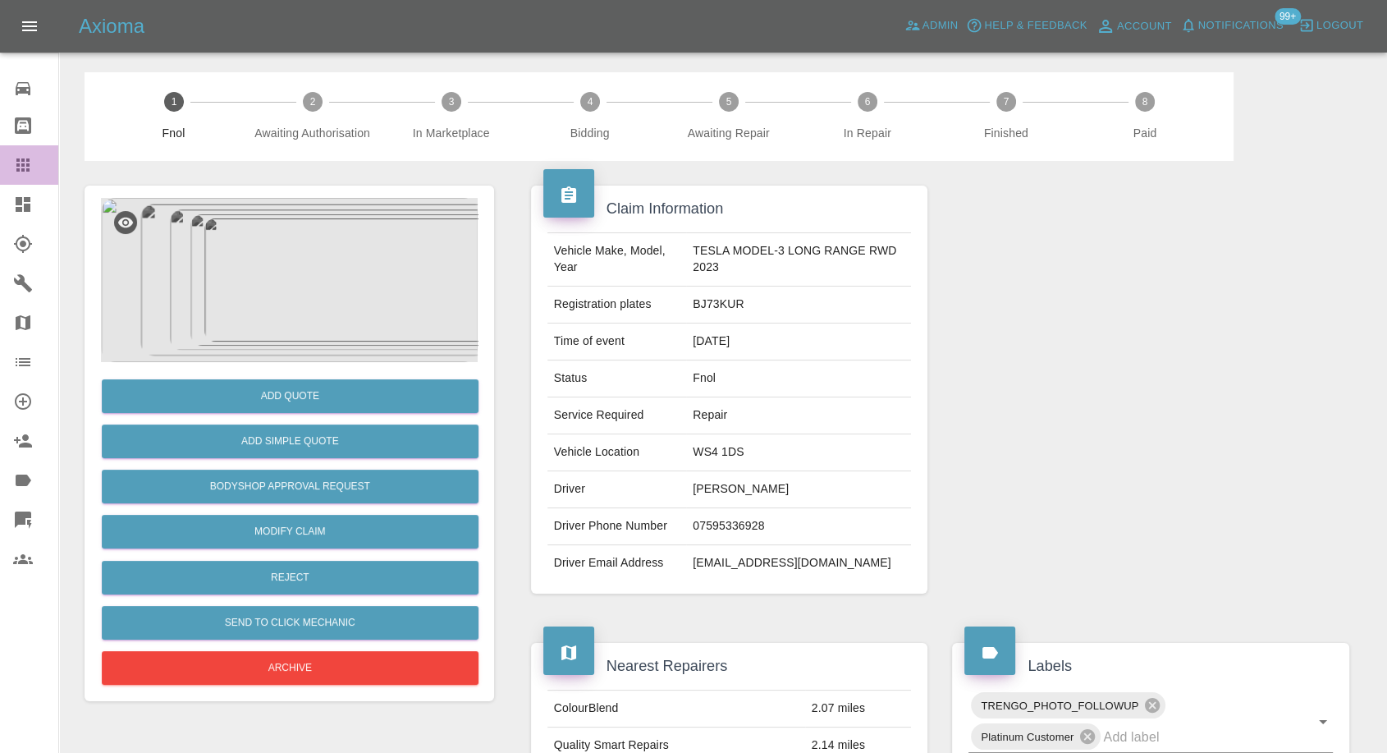
click at [26, 172] on icon at bounding box center [23, 165] width 20 height 20
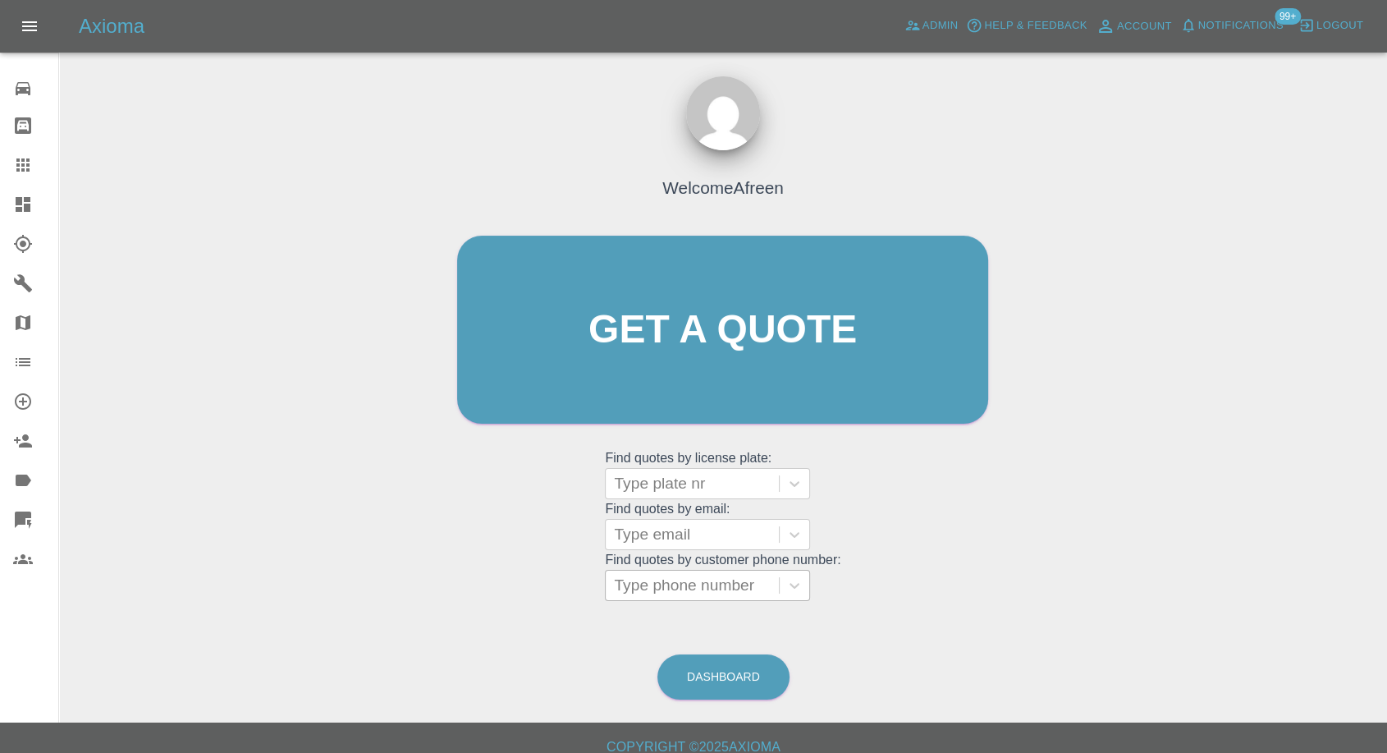
click at [674, 593] on div at bounding box center [692, 585] width 157 height 23
paste input "7989635381"
type input "07989635381"
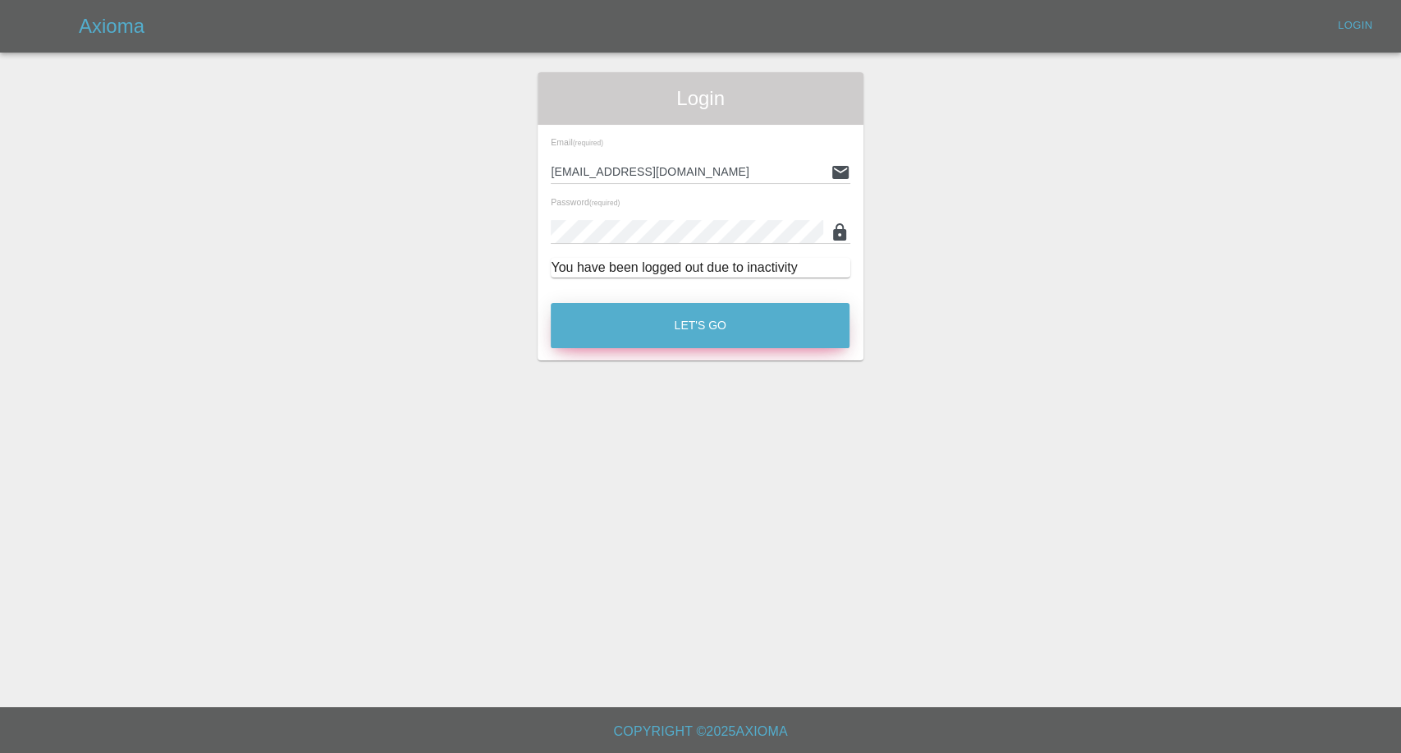
click at [626, 323] on button "Let's Go" at bounding box center [700, 325] width 299 height 45
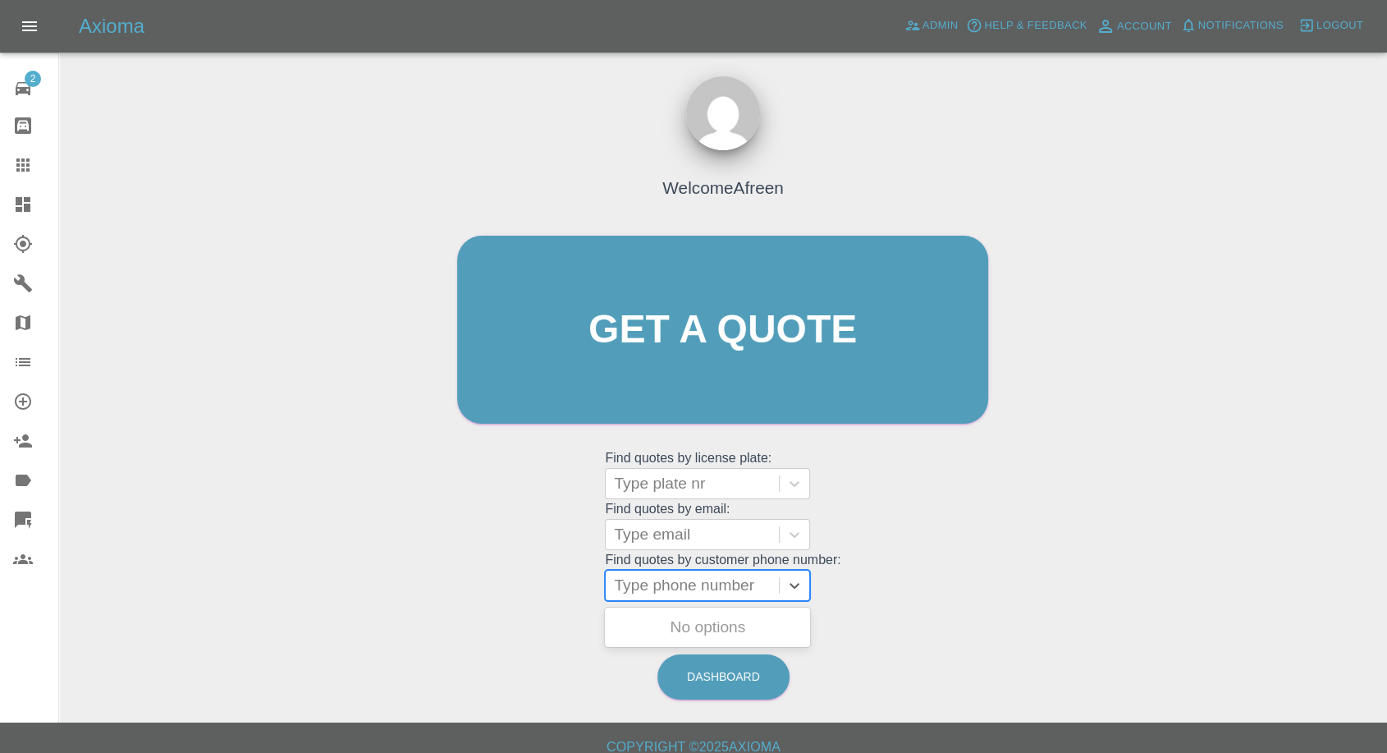
click at [671, 584] on div at bounding box center [692, 585] width 157 height 23
paste input "7989635381"
type input "07989635381"
click at [683, 623] on div "DV71EAO, Awaiting Repair" at bounding box center [707, 637] width 205 height 53
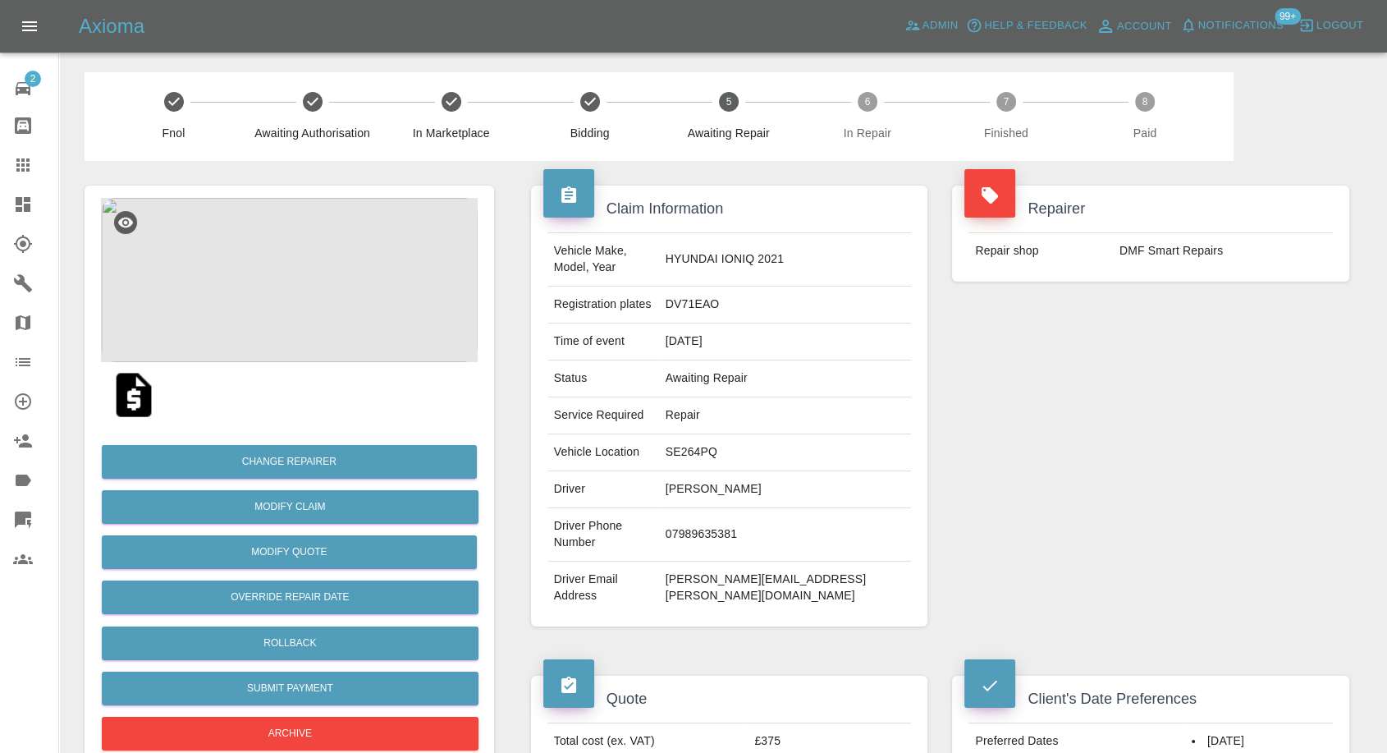
drag, startPoint x: 14, startPoint y: 160, endPoint x: 175, endPoint y: 222, distance: 172.2
click at [14, 160] on icon at bounding box center [23, 165] width 20 height 20
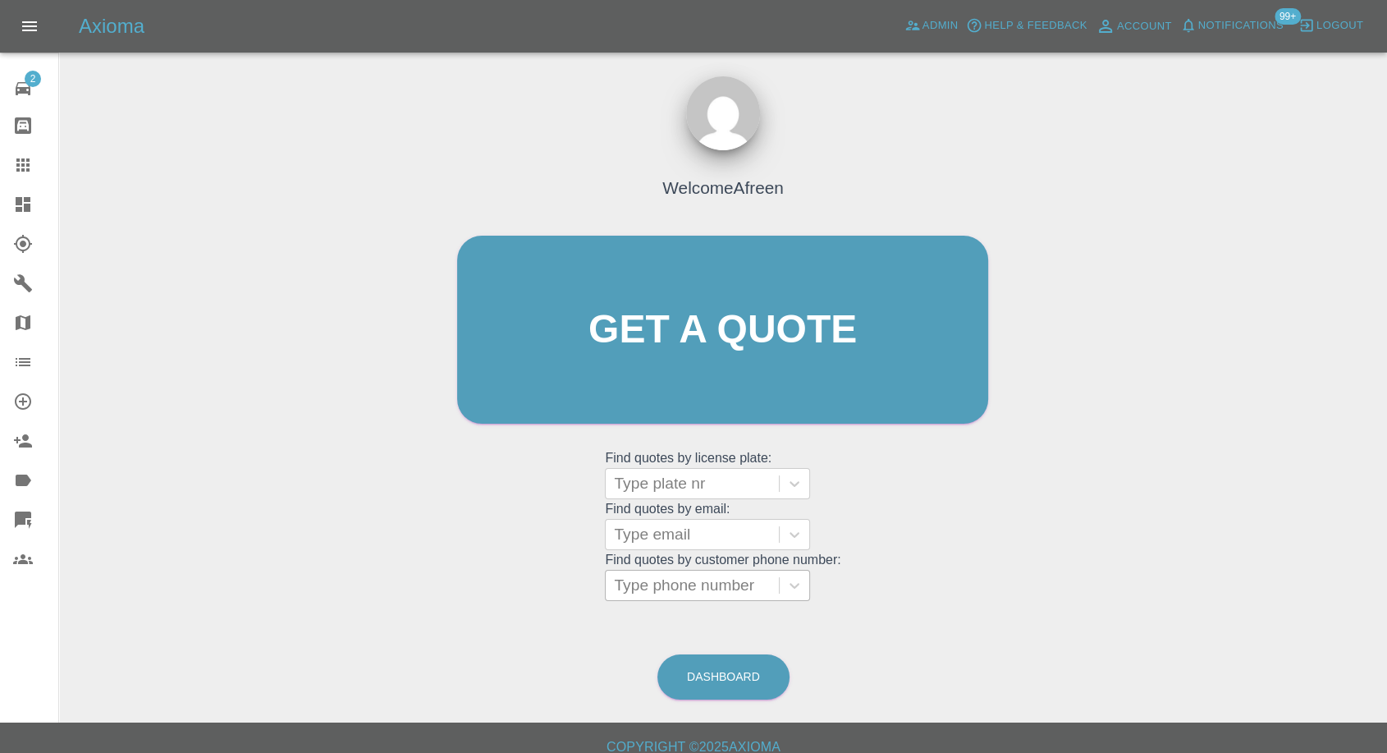
click at [669, 588] on div at bounding box center [692, 585] width 157 height 23
paste input "7866378347"
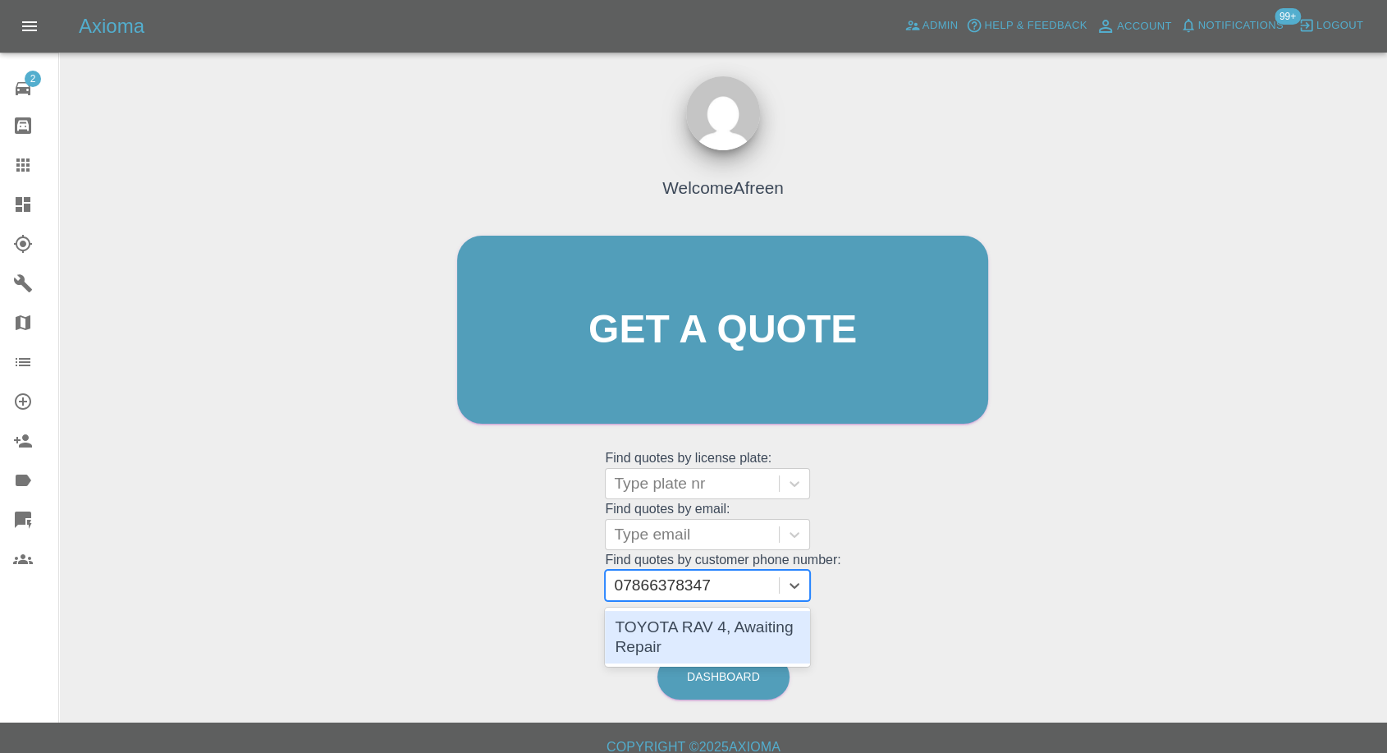
type input "07866378347"
click at [683, 601] on div "Welcome Afreen Get a quote Get a quote Find quotes by license plate: Type plate…" at bounding box center [722, 361] width 565 height 496
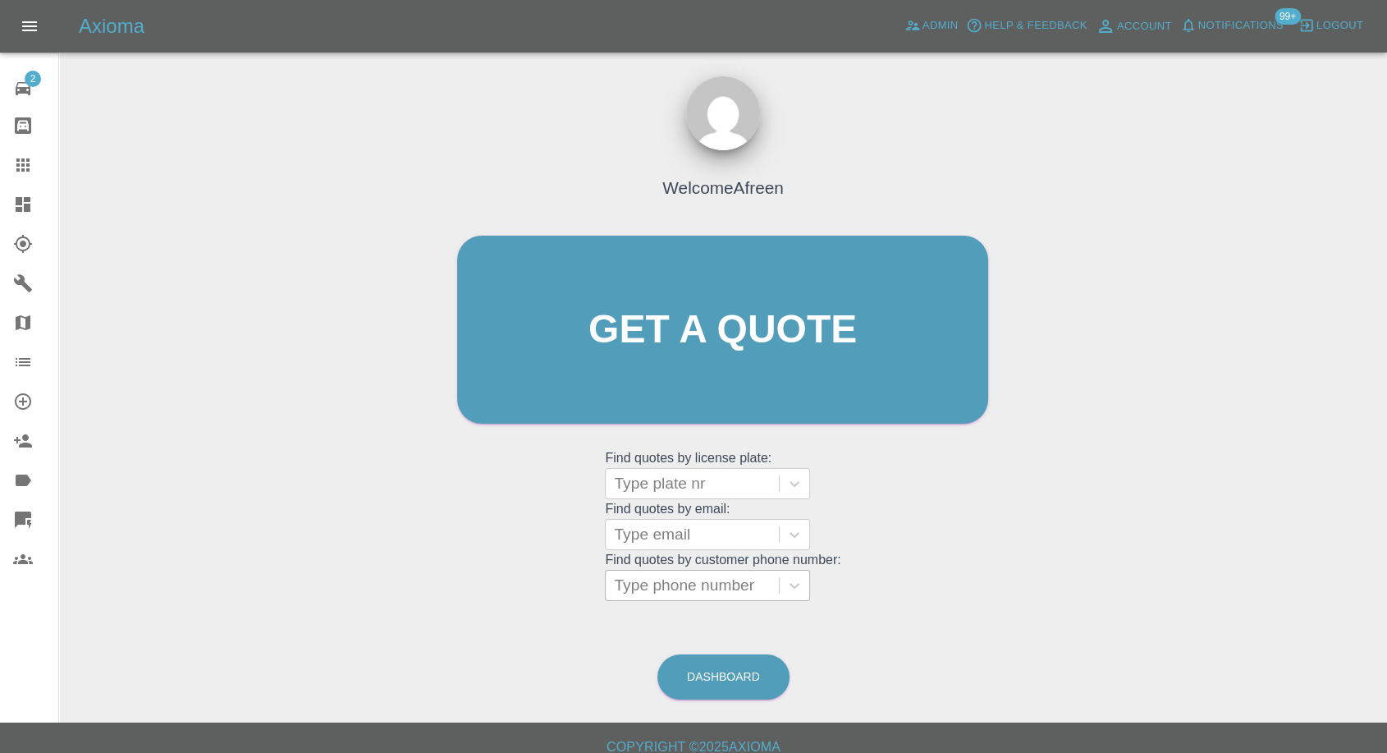
click at [683, 574] on div at bounding box center [692, 585] width 157 height 23
paste input "7866378347"
type input "07866378347"
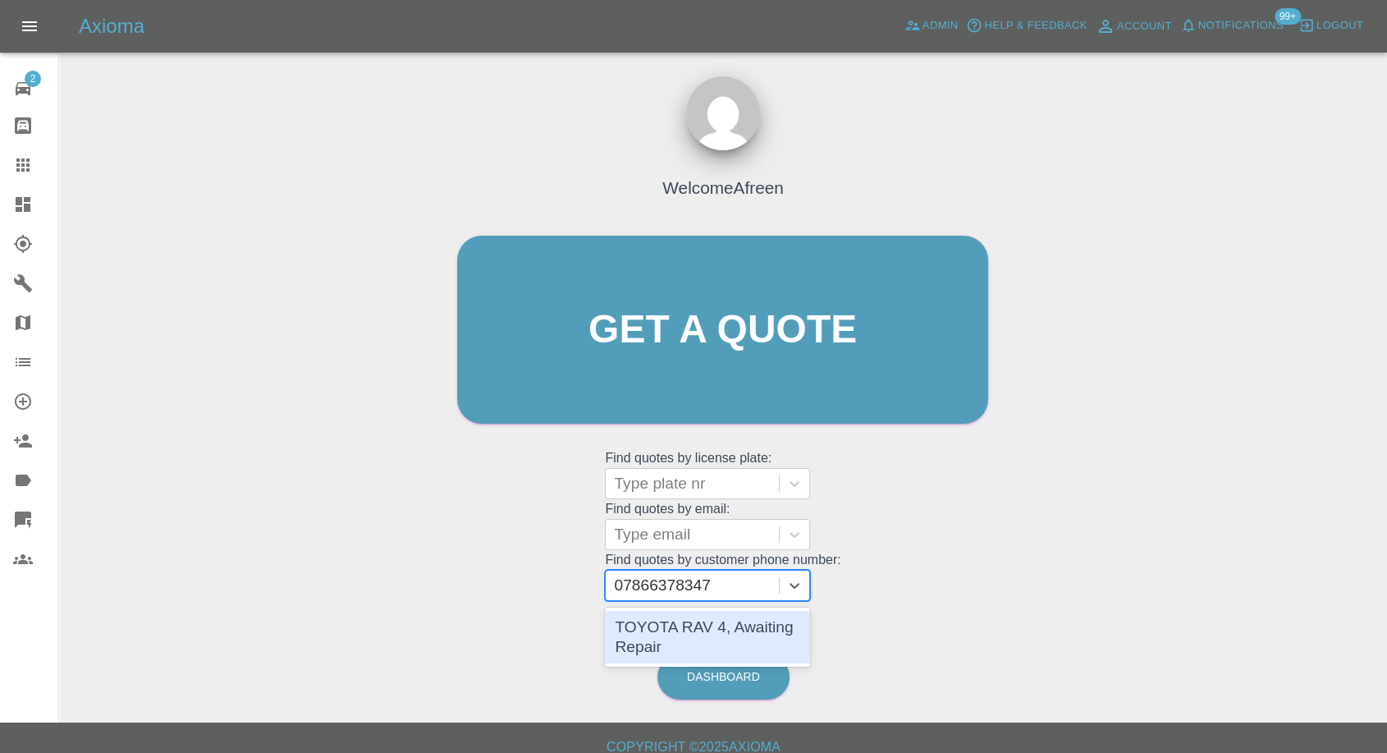
click at [685, 627] on div "TOYOTA RAV 4, Awaiting Repair" at bounding box center [707, 637] width 205 height 53
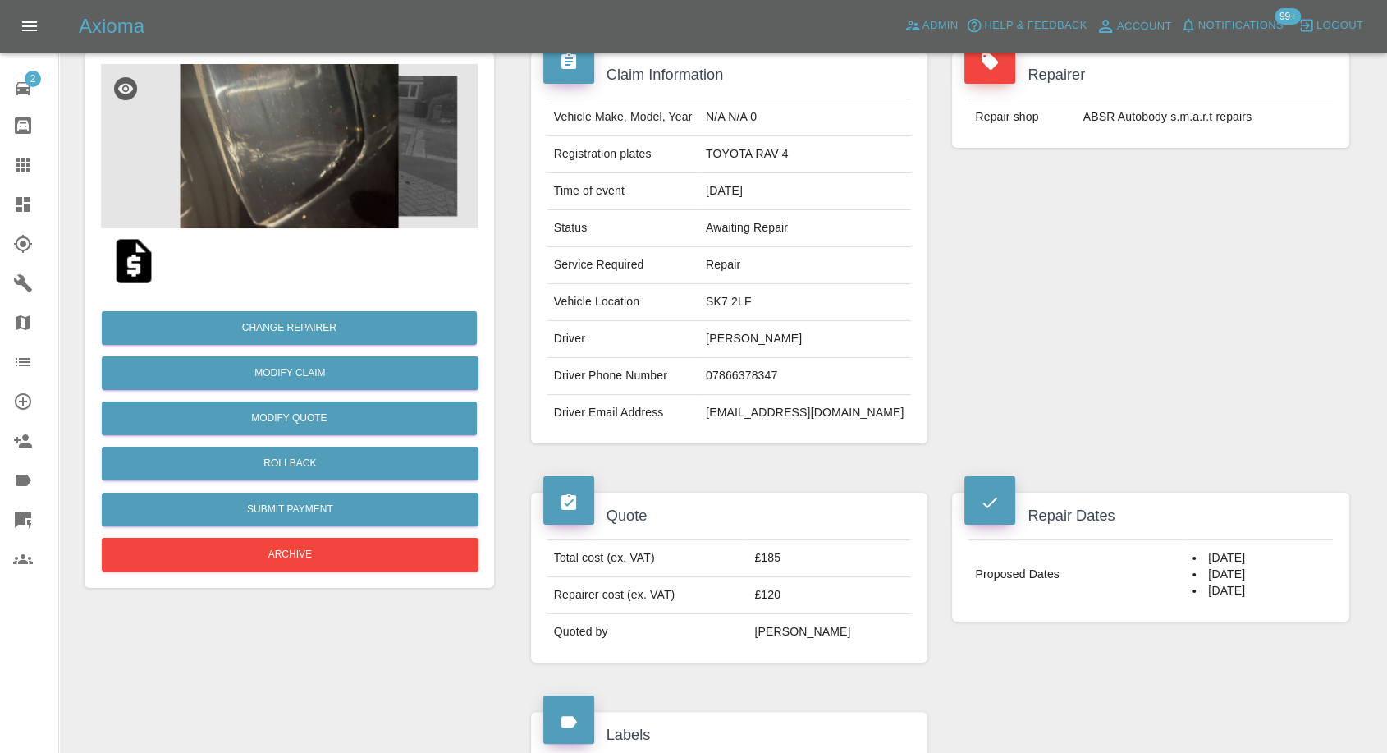
scroll to position [273, 0]
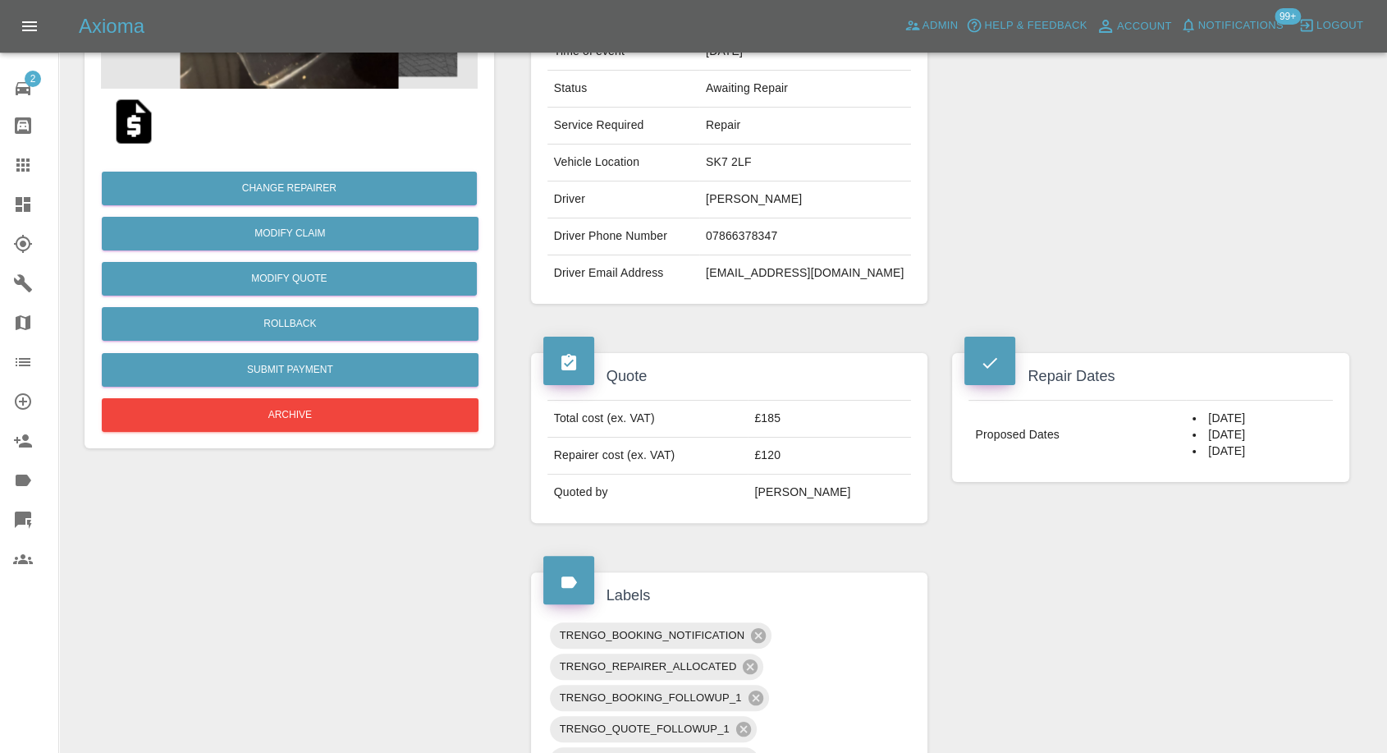
click at [0, 159] on link "Claims" at bounding box center [29, 164] width 58 height 39
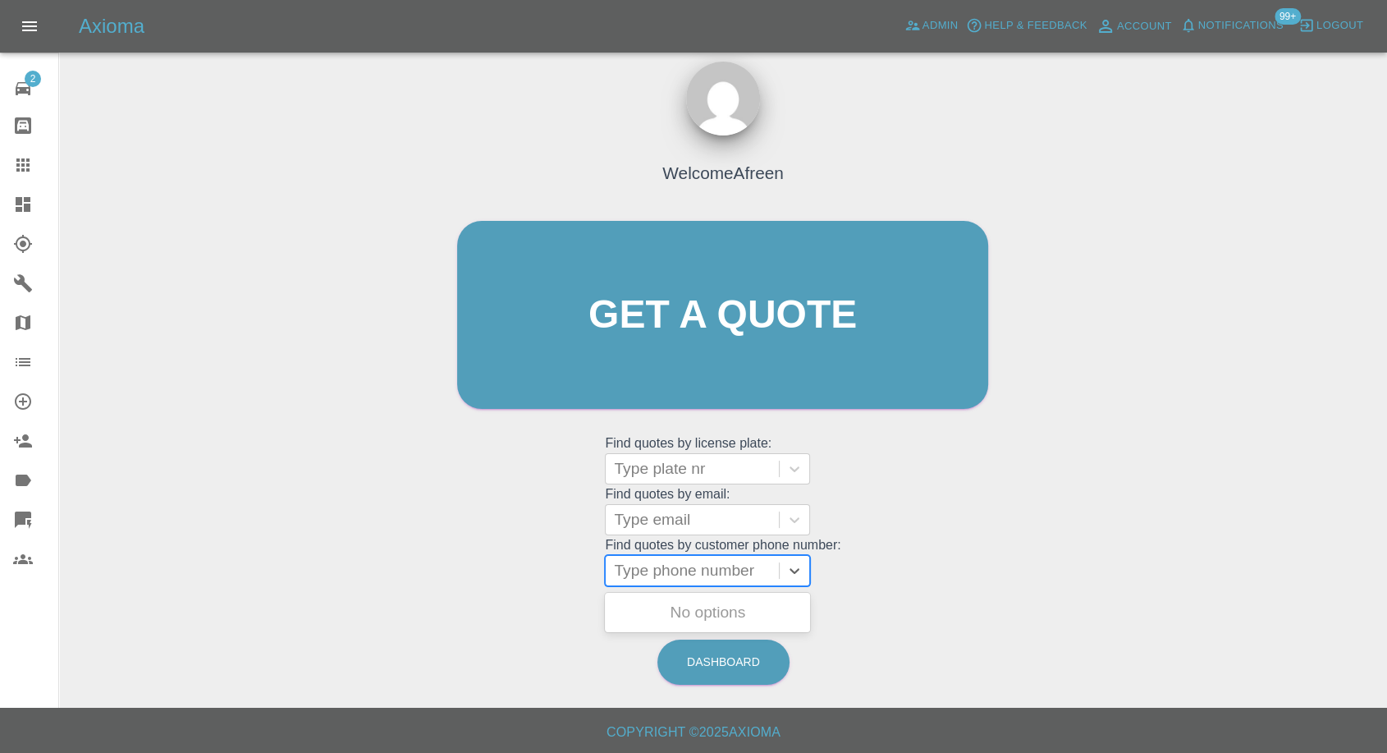
click at [637, 559] on div at bounding box center [692, 570] width 157 height 23
paste input "7515687757"
type input "07515687757"
click at [690, 631] on div "AUDI A3 2021, Awaiting Repair" at bounding box center [707, 622] width 205 height 53
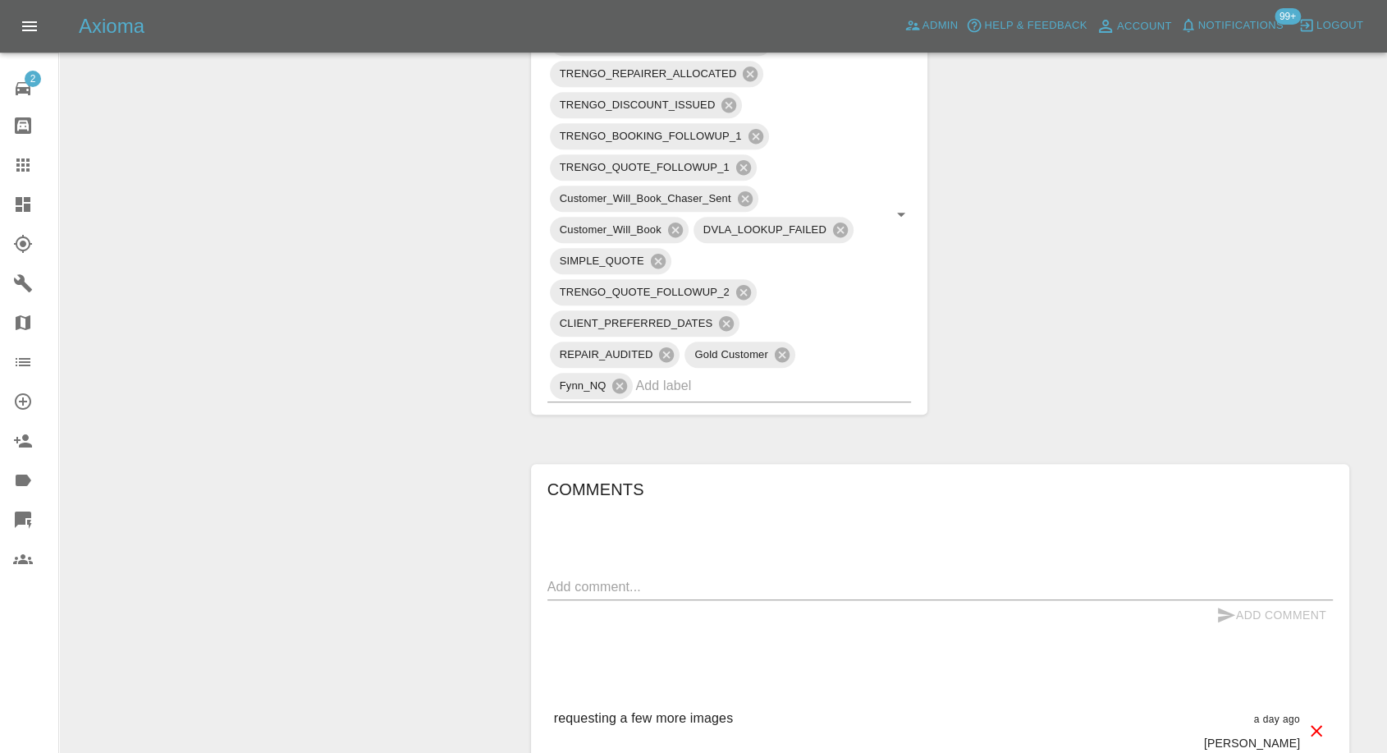
scroll to position [1458, 0]
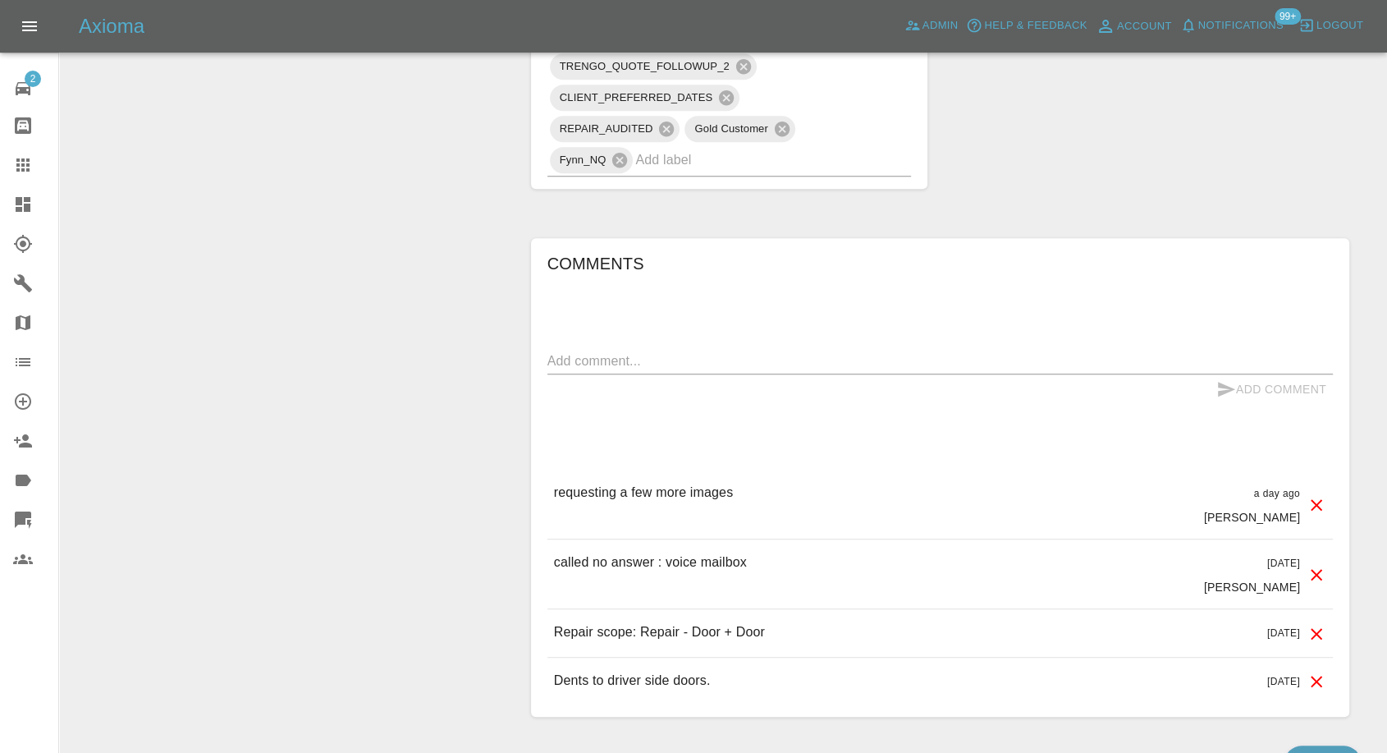
drag, startPoint x: 23, startPoint y: 162, endPoint x: 177, endPoint y: 220, distance: 164.6
click at [23, 162] on icon at bounding box center [23, 165] width 20 height 20
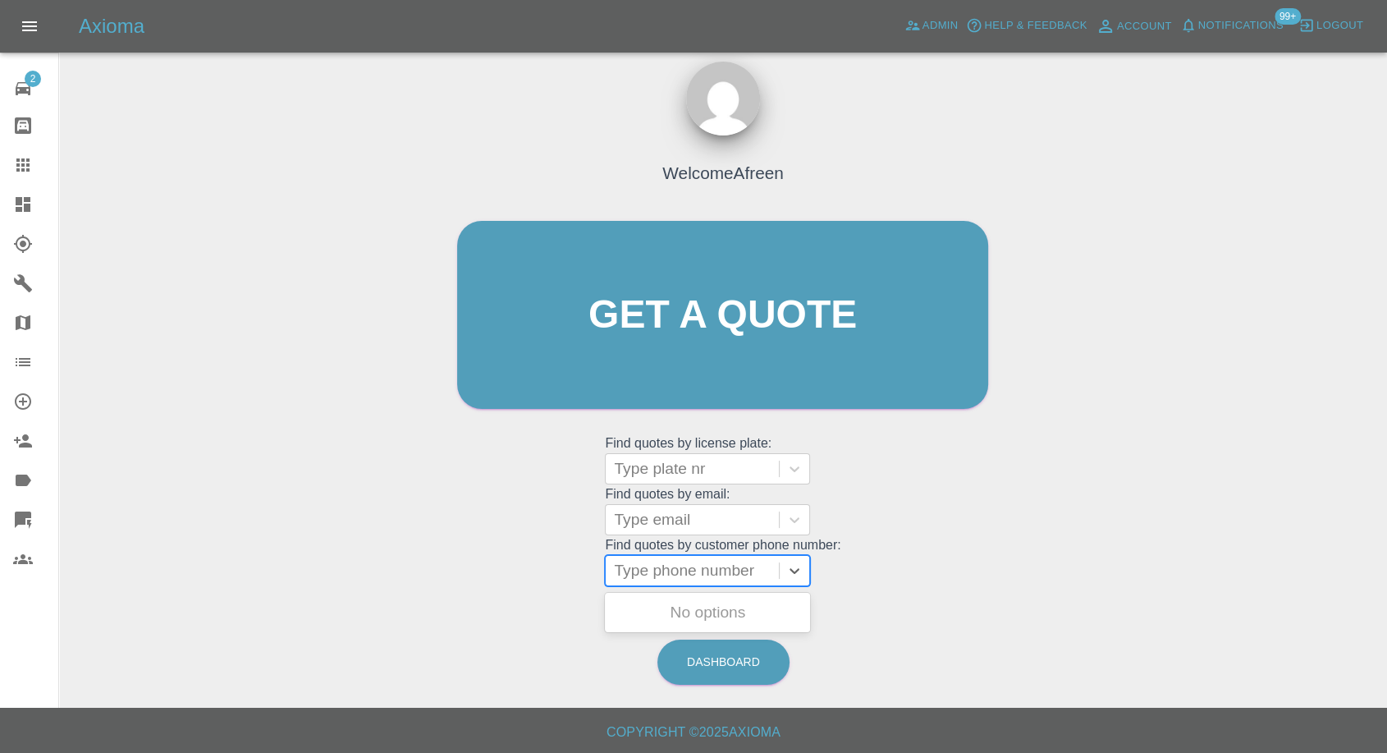
click at [724, 579] on div at bounding box center [692, 570] width 157 height 23
paste input "7836634424"
type input "07836634424"
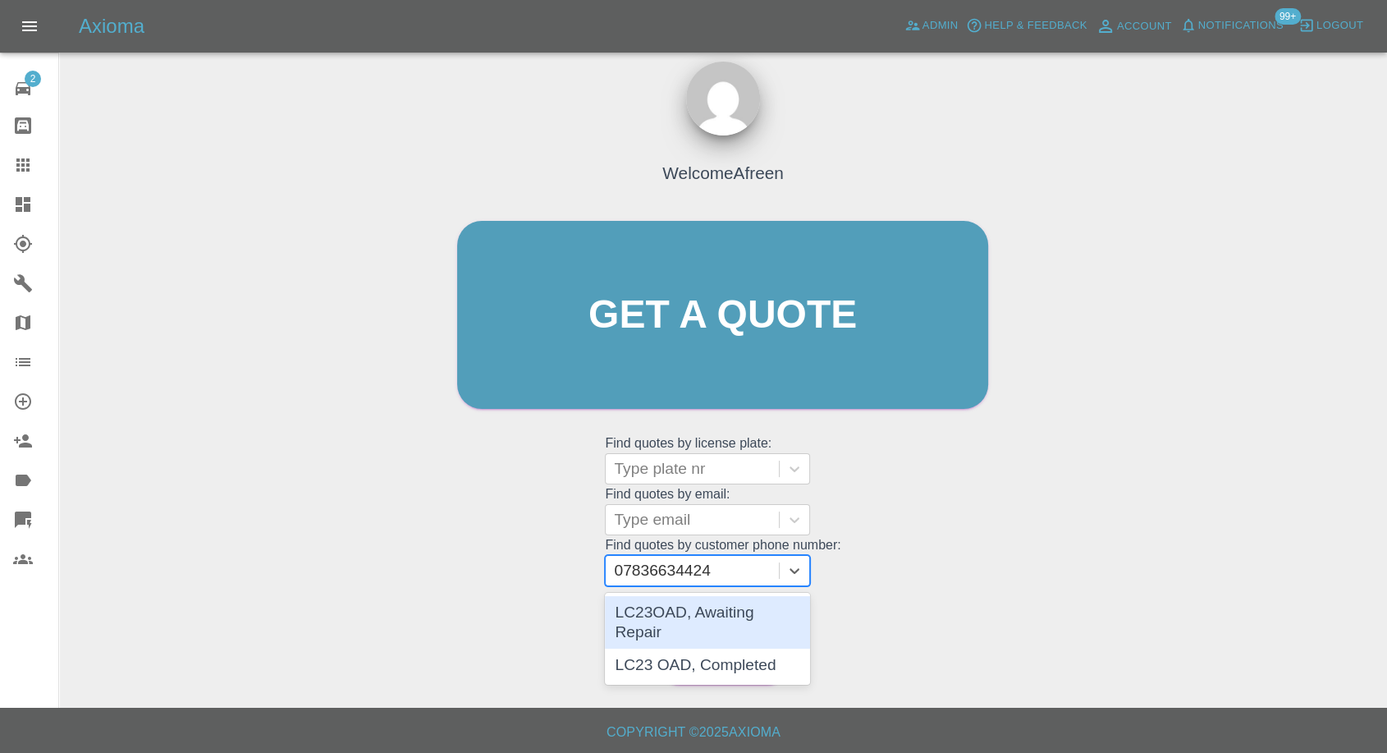
click at [692, 612] on div "LC23OAD, Awaiting Repair" at bounding box center [707, 622] width 205 height 53
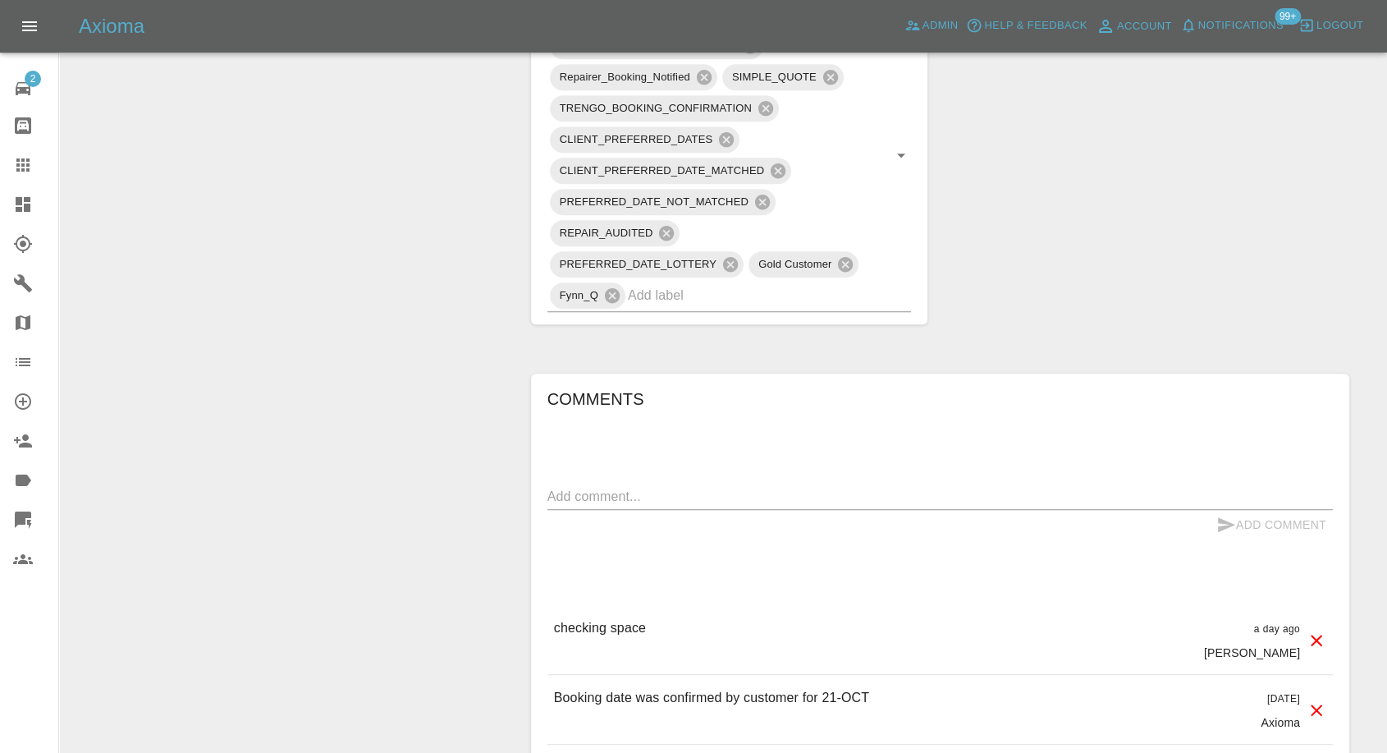
scroll to position [1329, 0]
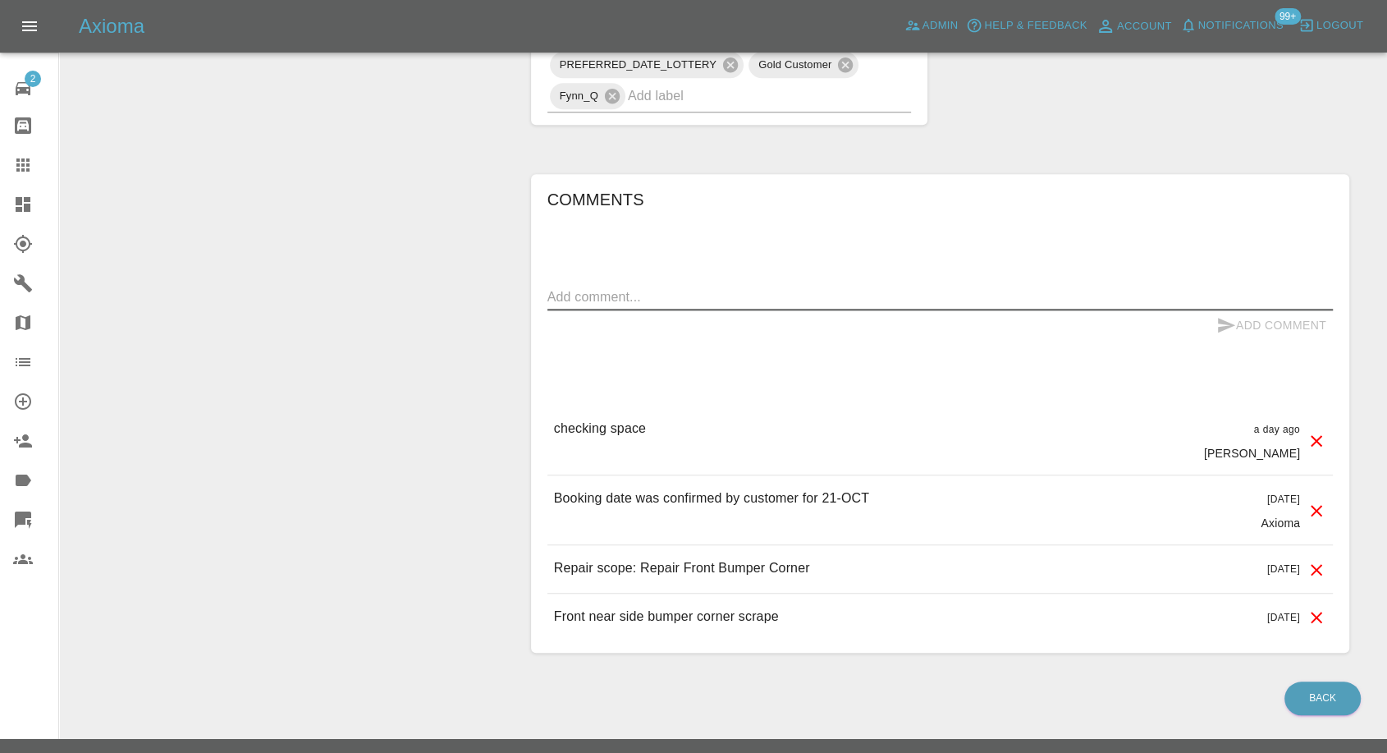
click at [659, 287] on textarea at bounding box center [939, 296] width 785 height 19
paste textarea "This is a retirement village with a large number of parking spaces and an area …"
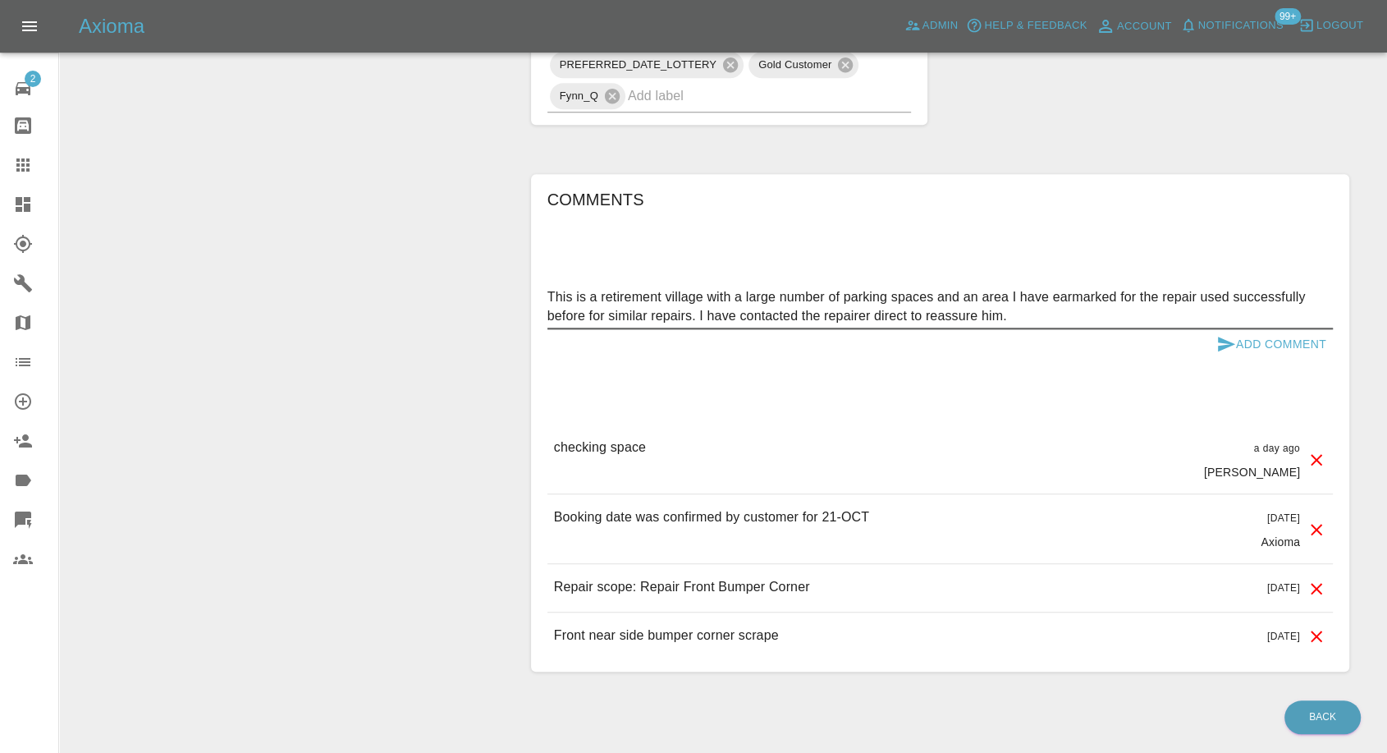
type textarea "This is a retirement village with a large number of parking spaces and an area …"
click at [1224, 334] on icon "submit" at bounding box center [1226, 344] width 20 height 20
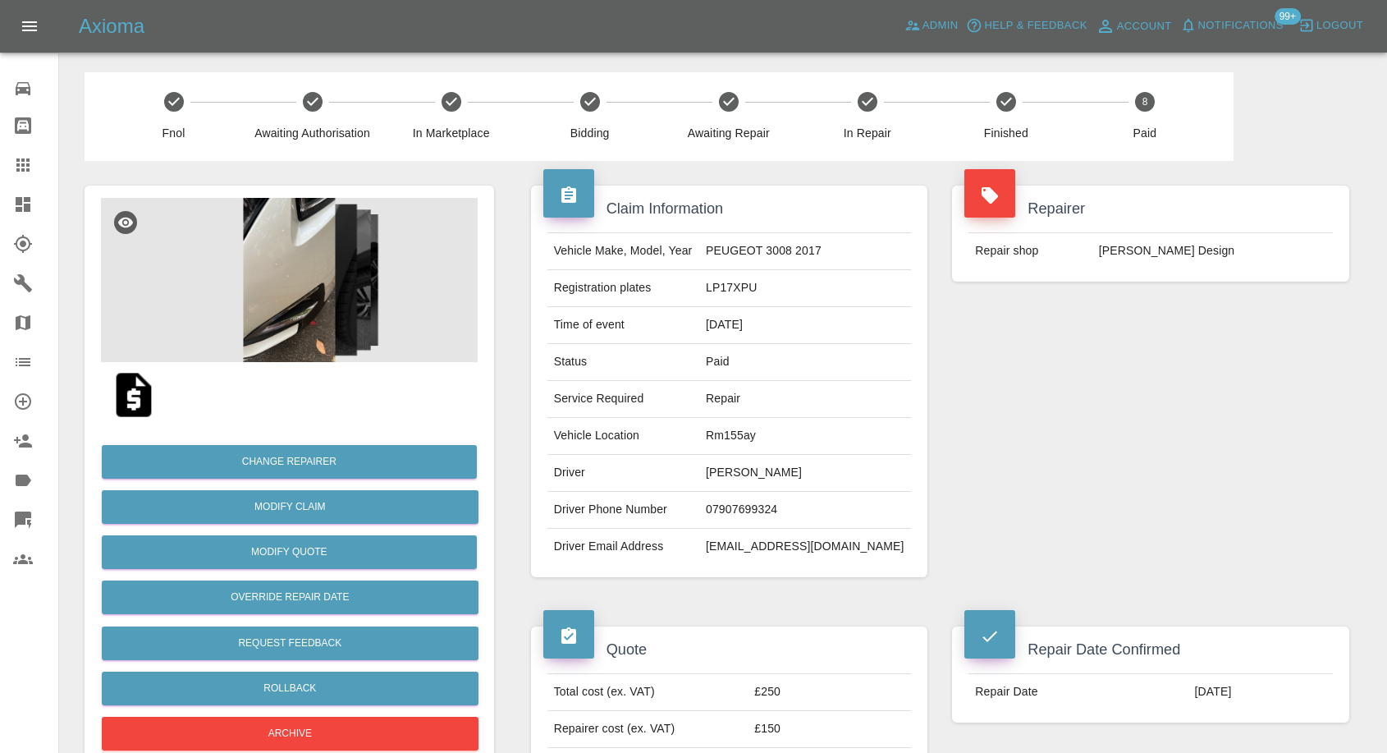
scroll to position [364, 0]
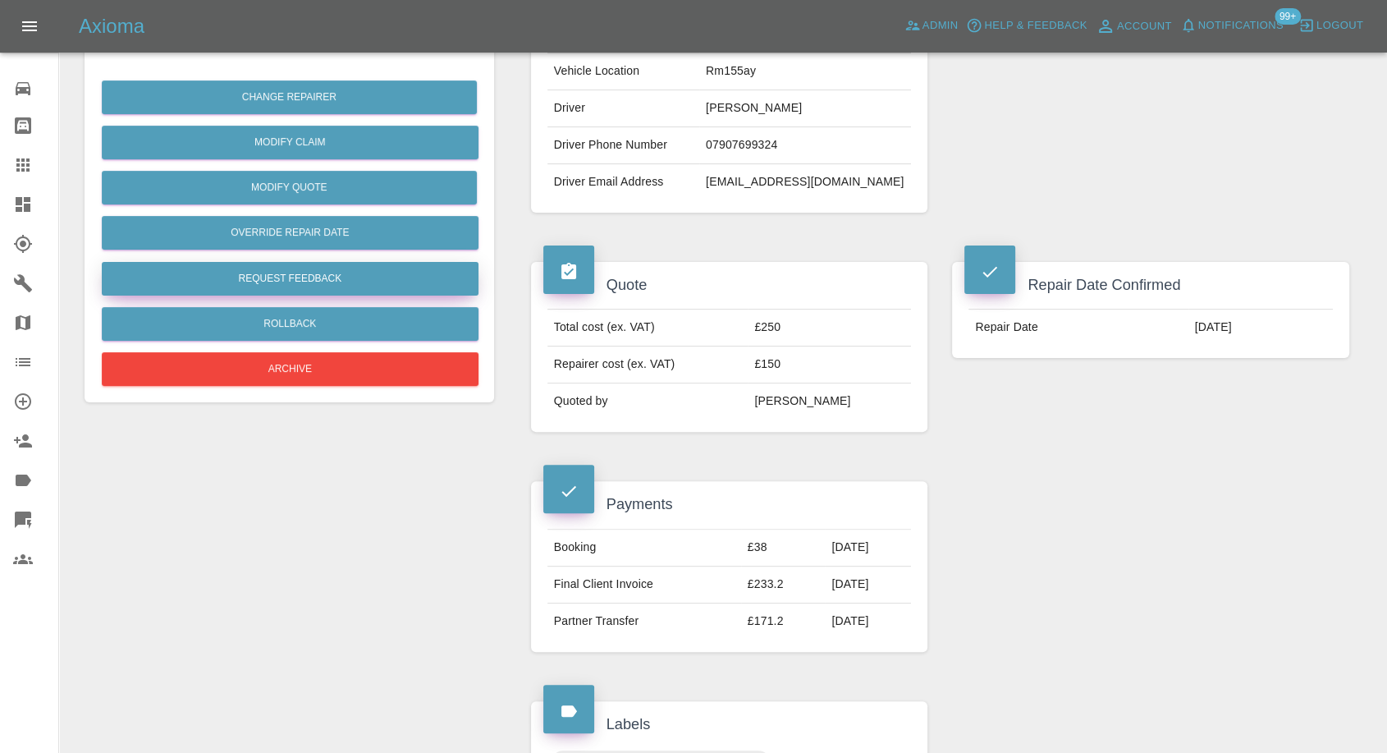
drag, startPoint x: 23, startPoint y: 151, endPoint x: 238, endPoint y: 265, distance: 243.4
click at [23, 151] on link "Claims" at bounding box center [29, 164] width 58 height 39
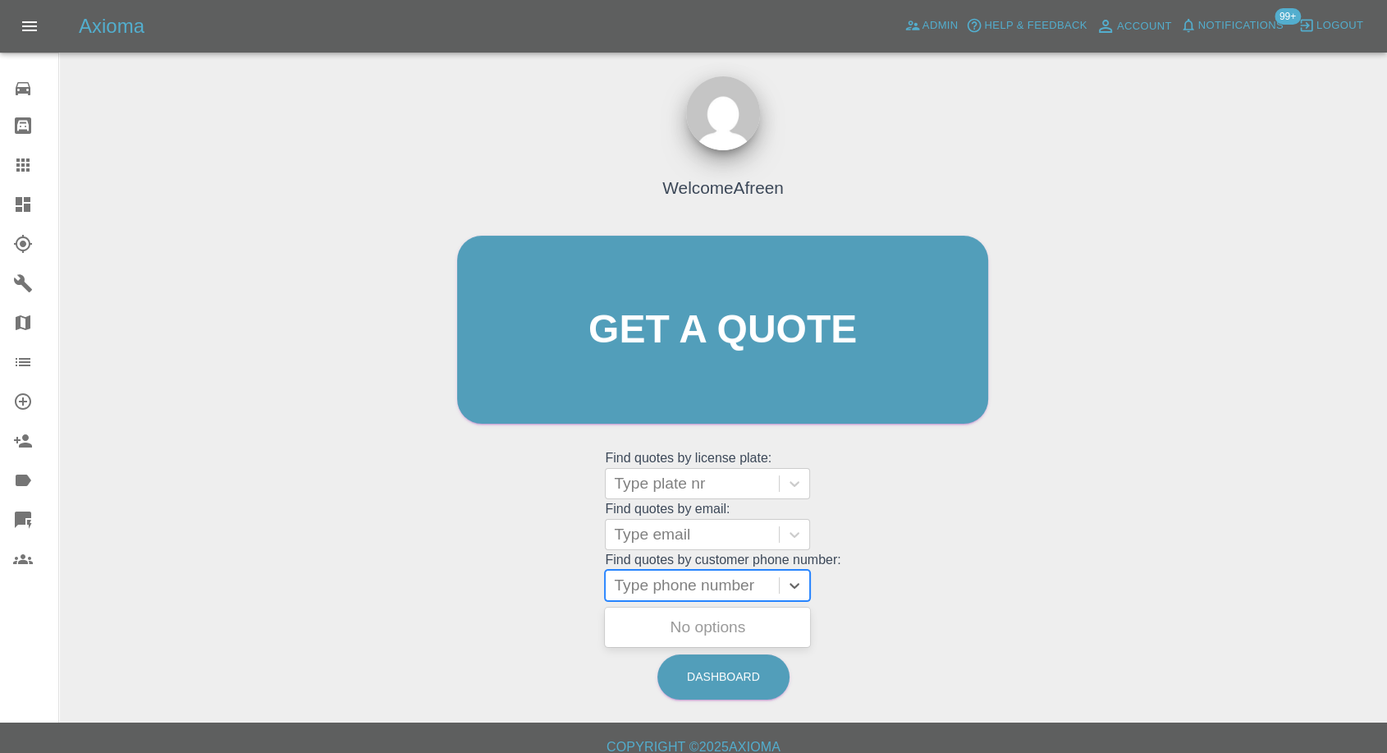
click at [684, 592] on div at bounding box center [692, 585] width 157 height 23
paste input "7866378347"
type input "07866378347"
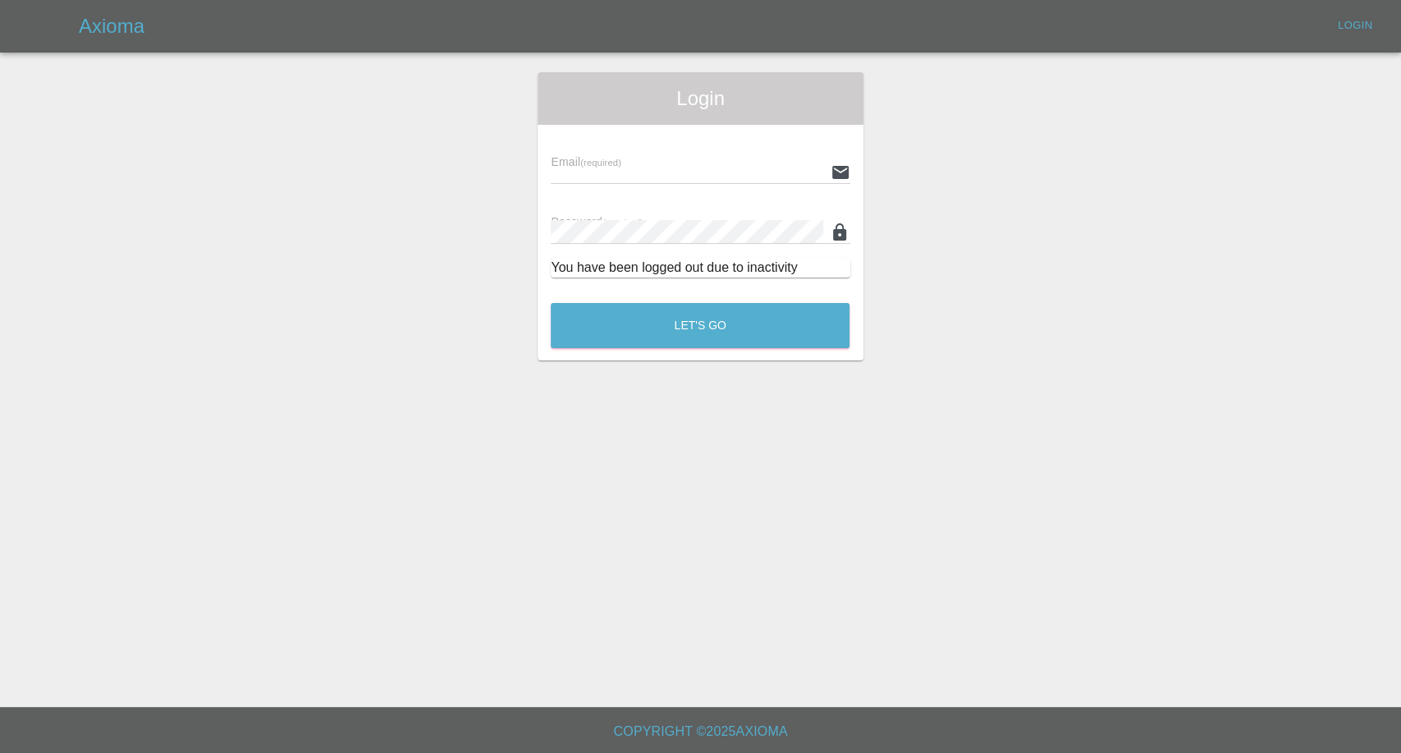
click at [675, 625] on main "Login Email (required) Password (required) You have been logged out due to inac…" at bounding box center [700, 353] width 1401 height 707
type input "afreen@axioma.co.uk"
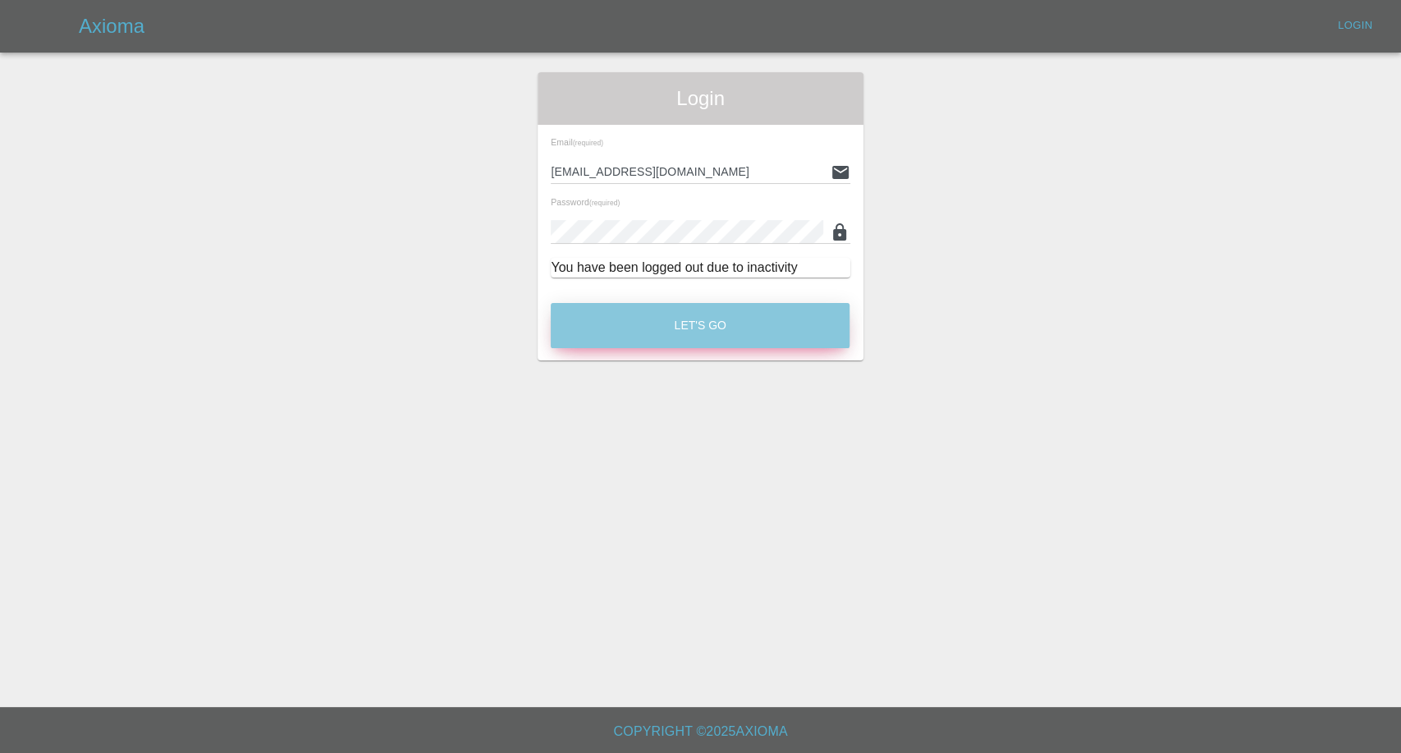
click at [687, 320] on button "Let's Go" at bounding box center [700, 325] width 299 height 45
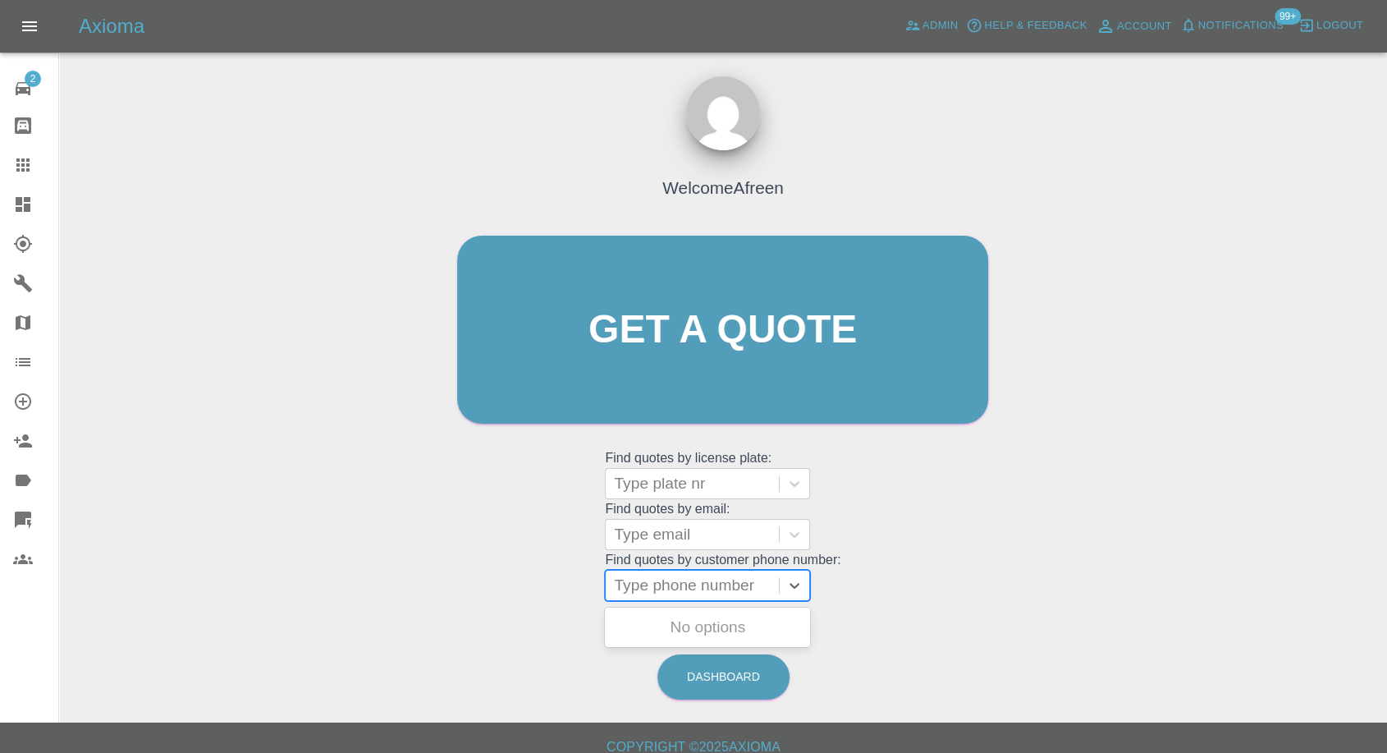
click at [738, 588] on div at bounding box center [692, 585] width 157 height 23
paste input "+447866378347"
drag, startPoint x: 643, startPoint y: 584, endPoint x: 525, endPoint y: 594, distance: 117.8
click at [529, 595] on div "Welcome Afreen Get a quote Get a quote Find quotes by license plate: Type plate…" at bounding box center [722, 361] width 565 height 496
type input "07866378347"
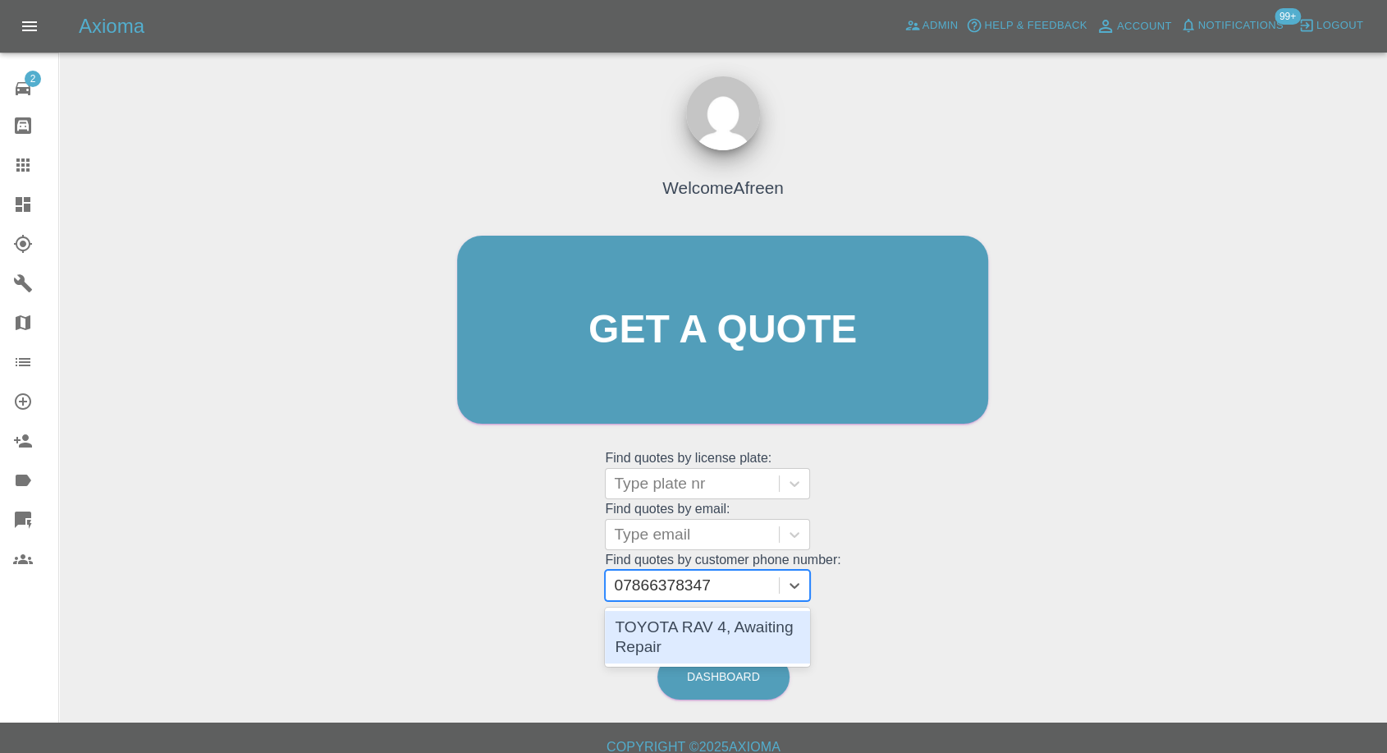
click at [690, 627] on div "TOYOTA RAV 4, Awaiting Repair" at bounding box center [707, 637] width 205 height 53
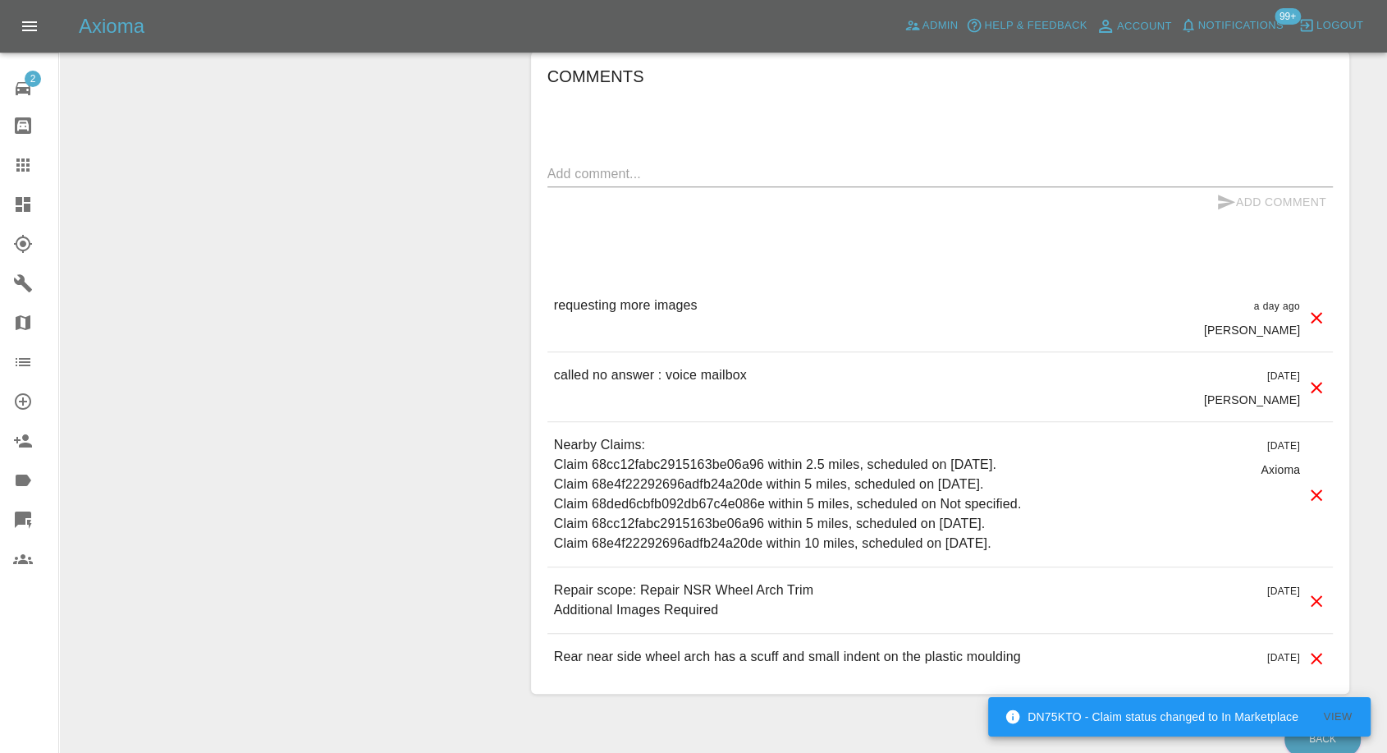
scroll to position [1185, 0]
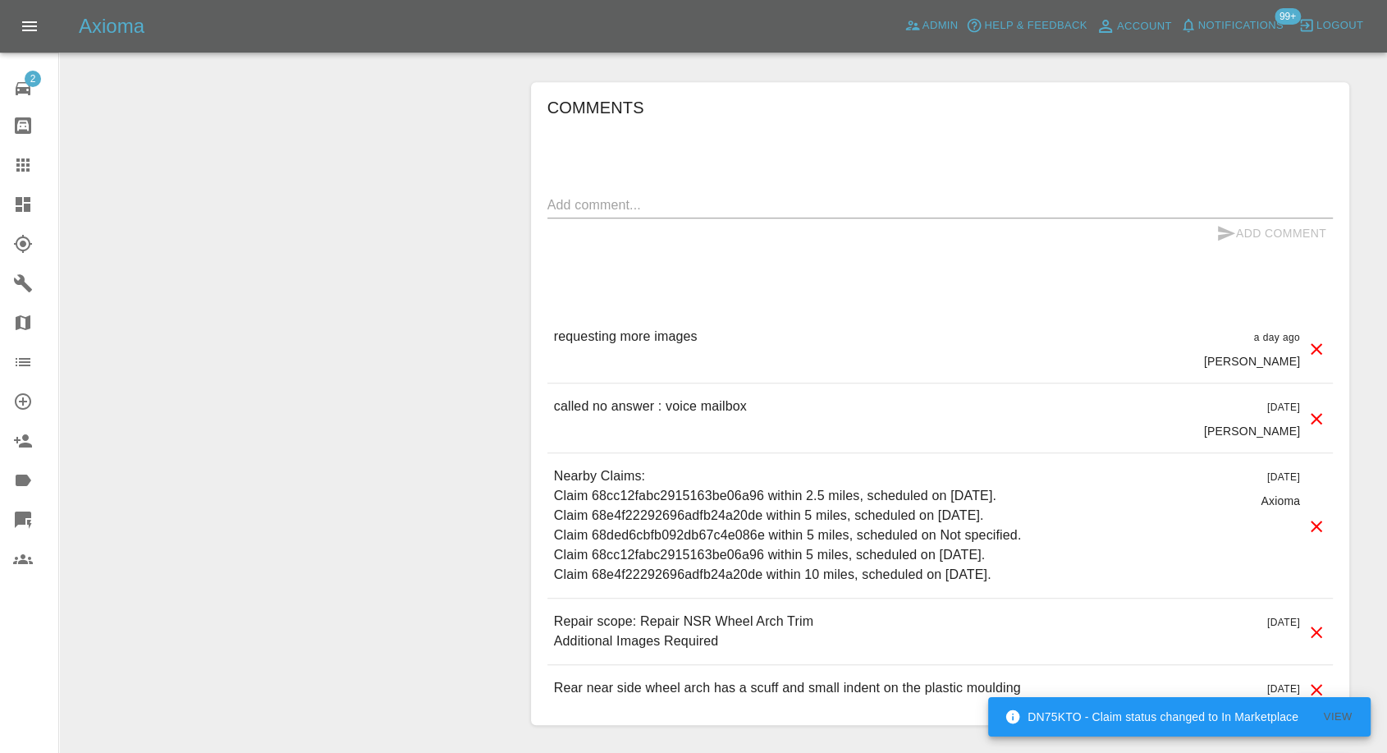
click at [671, 186] on div "Comments x Add Comment requesting more images a day ago George Creedon requesti…" at bounding box center [939, 403] width 785 height 618
click at [671, 208] on textarea at bounding box center [939, 204] width 785 height 19
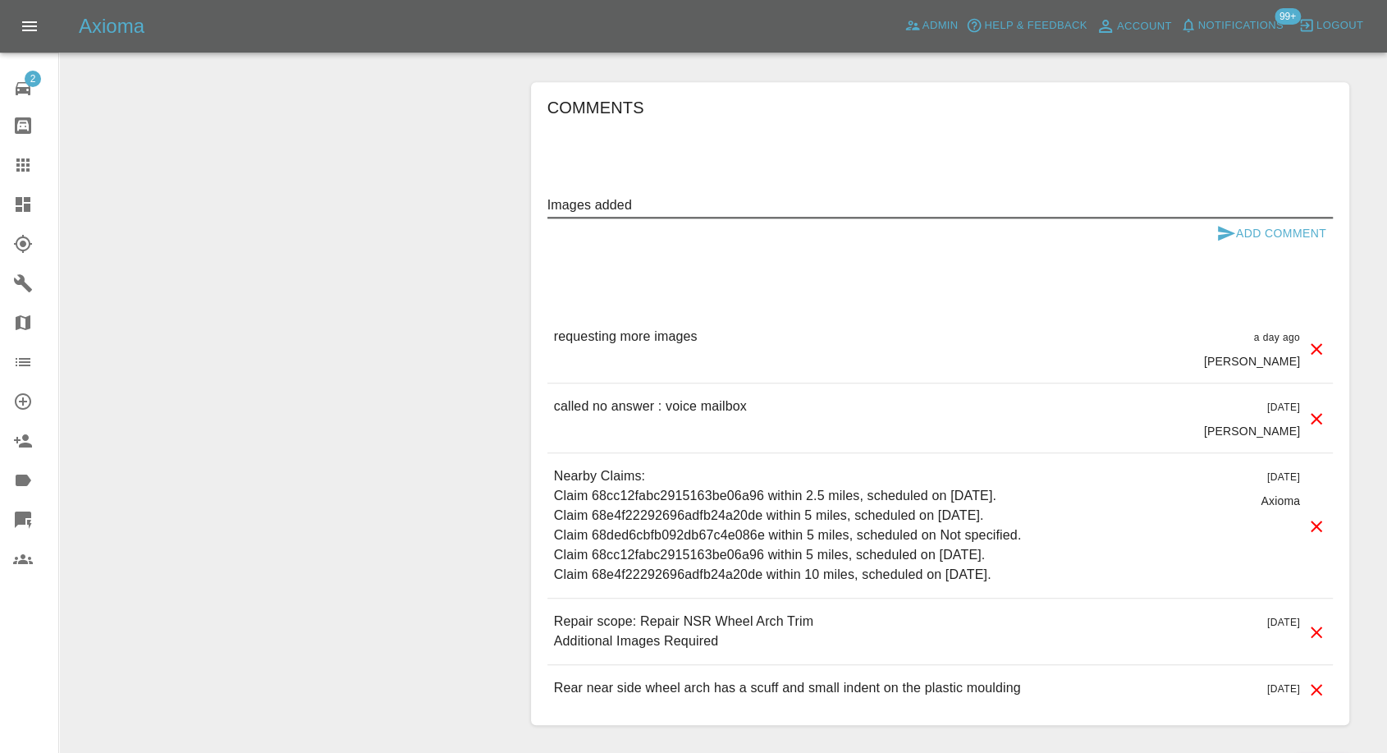
type textarea "Images added"
click at [1225, 223] on icon "submit" at bounding box center [1226, 233] width 20 height 20
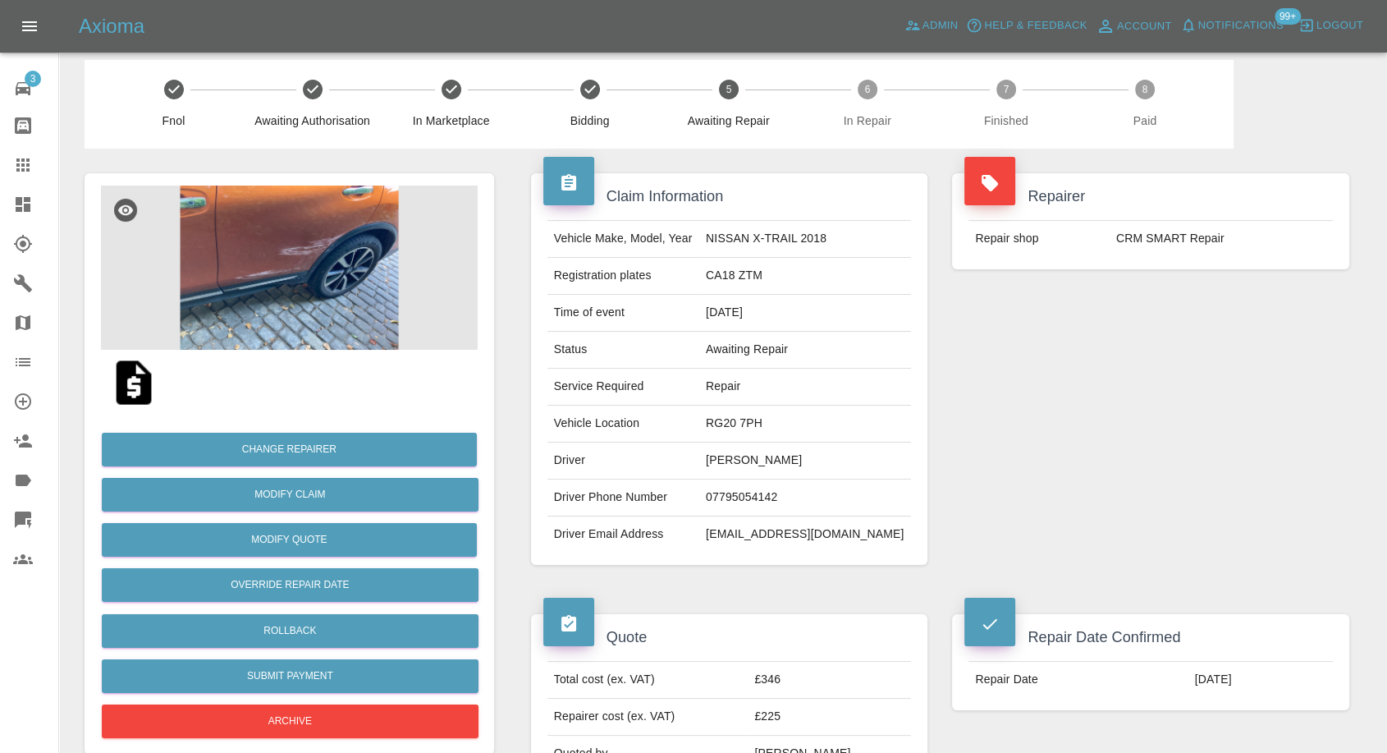
scroll to position [182, 0]
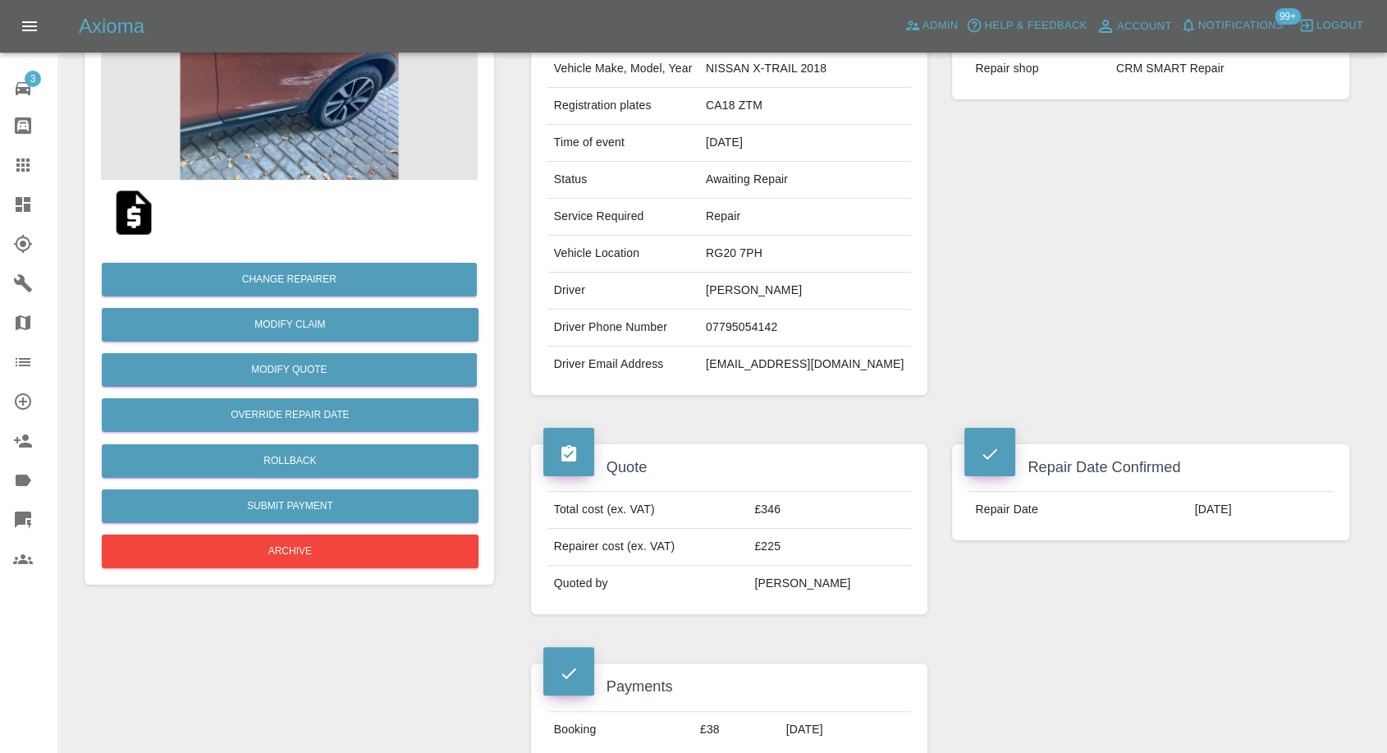
click at [759, 363] on td "johnmay@btinternet.com" at bounding box center [805, 364] width 212 height 36
copy div "johnmay@btinternet.com"
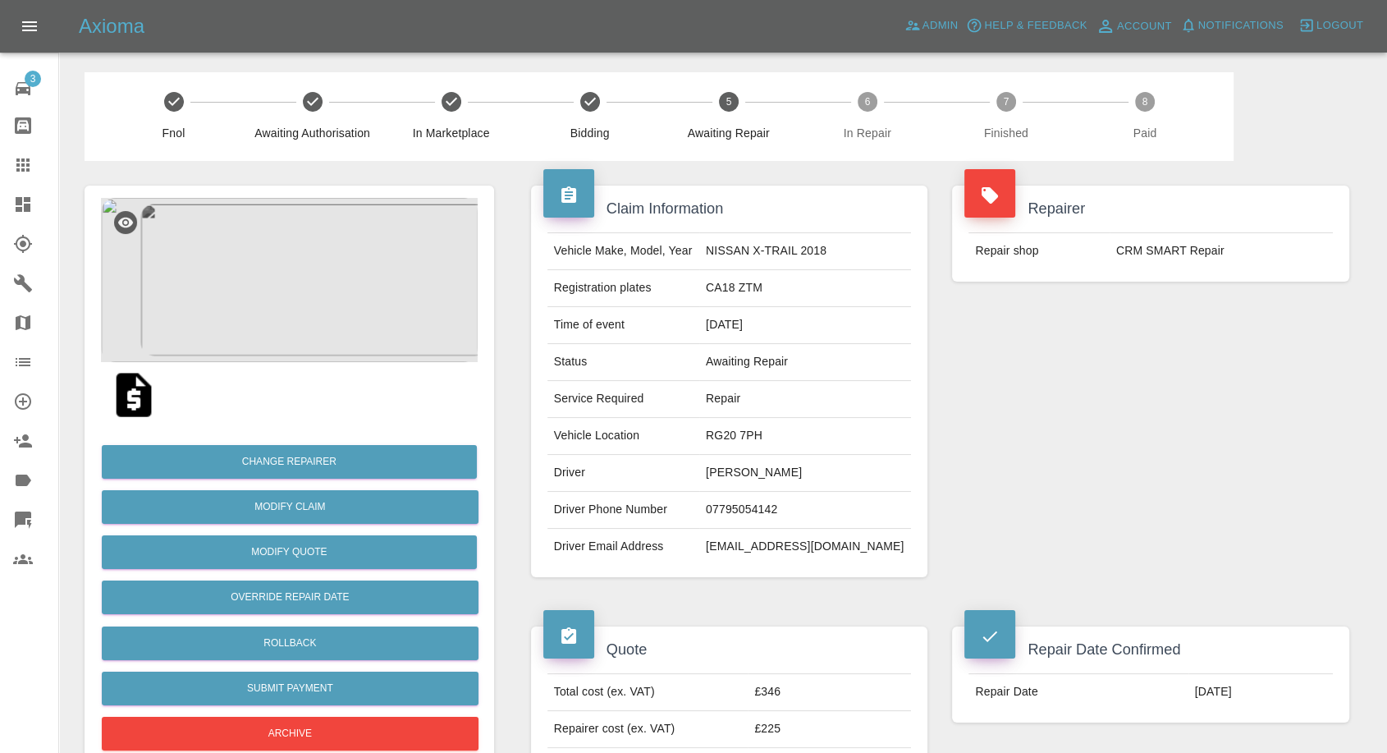
click at [753, 507] on td "07795054142" at bounding box center [805, 510] width 212 height 37
click at [767, 551] on td "[EMAIL_ADDRESS][DOMAIN_NAME]" at bounding box center [805, 547] width 212 height 36
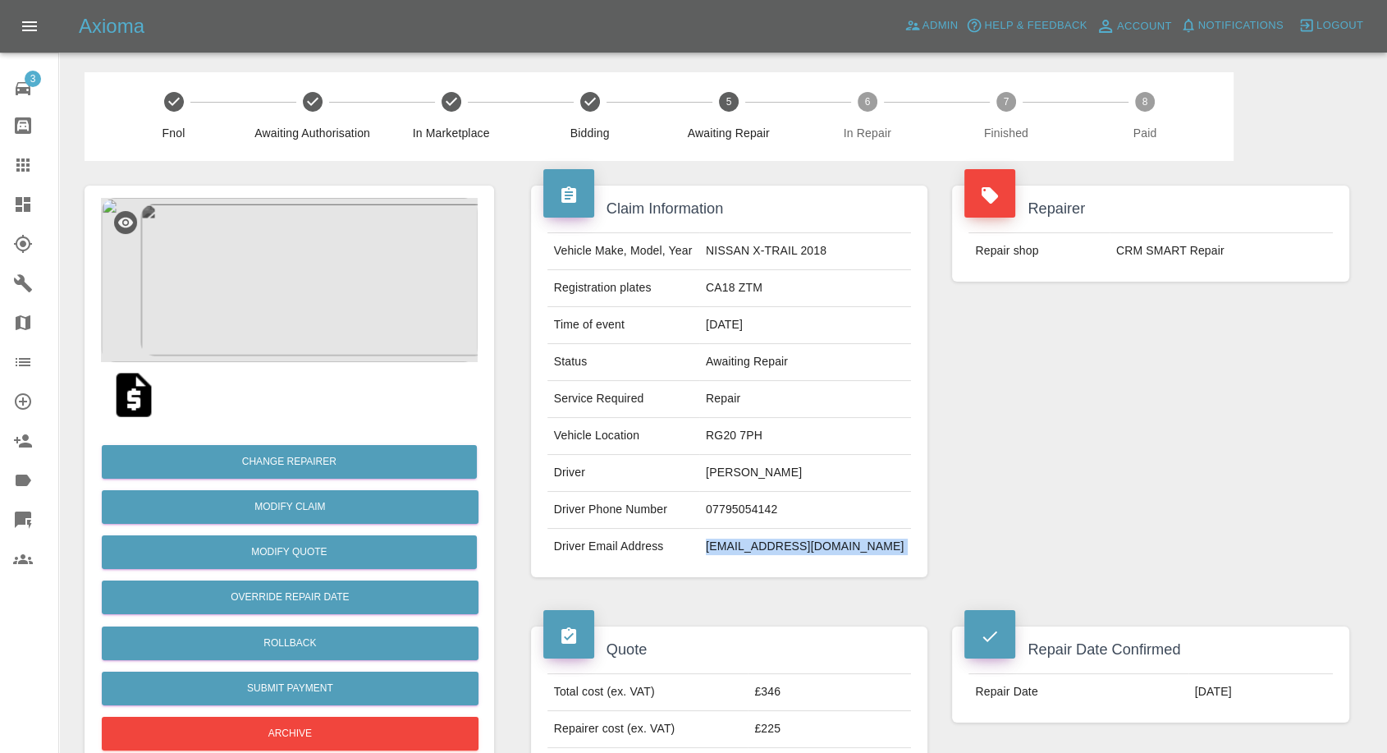
copy div "[EMAIL_ADDRESS][DOMAIN_NAME]"
click at [750, 291] on td "CA18 ZTM" at bounding box center [805, 288] width 212 height 37
copy td "CA18 ZTM"
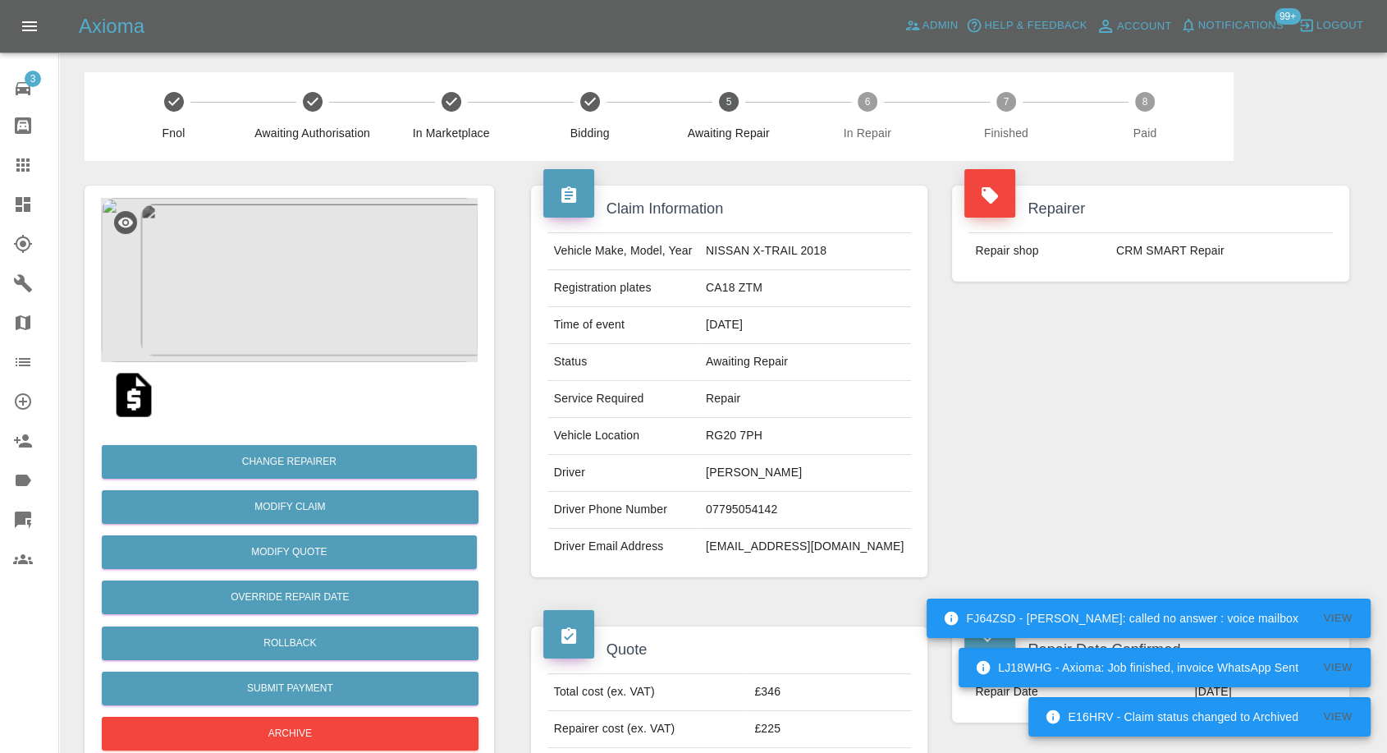
click at [746, 466] on td "[PERSON_NAME]" at bounding box center [805, 473] width 212 height 37
copy td "[PERSON_NAME]"
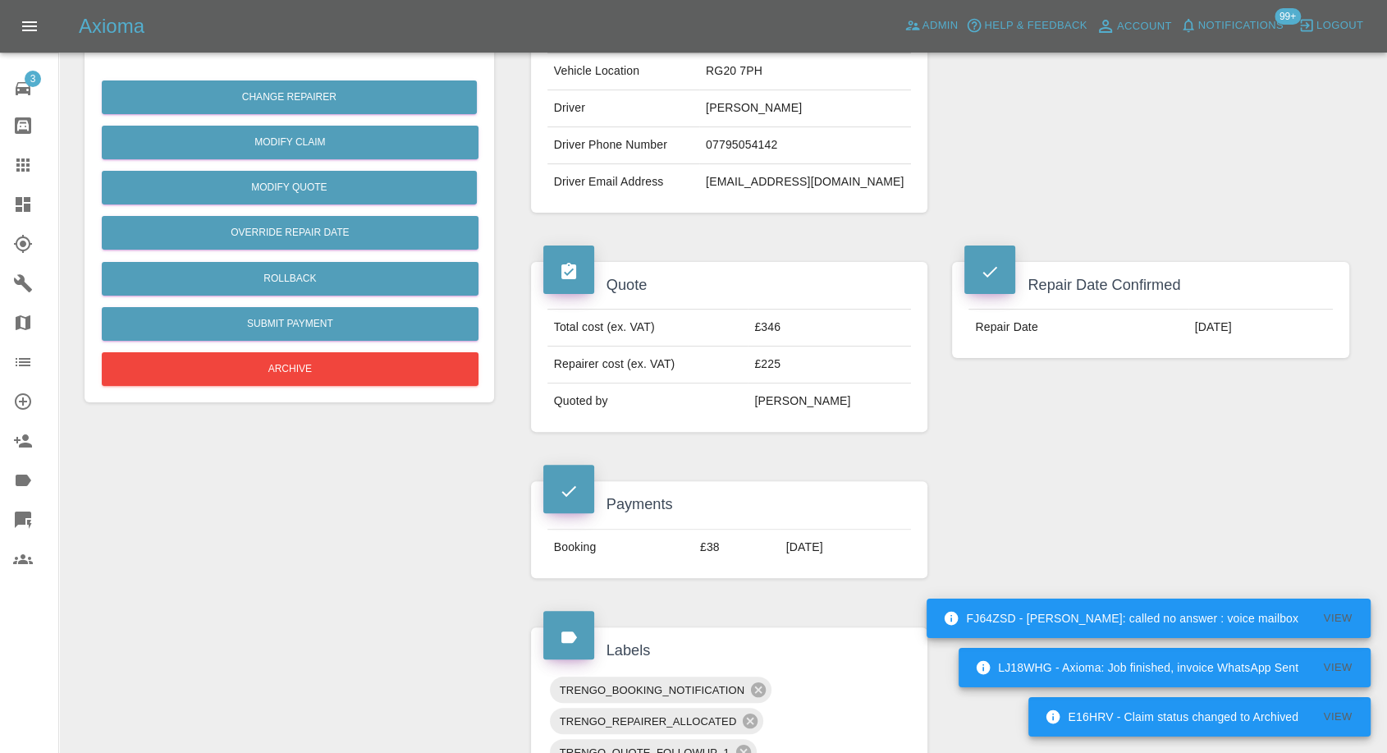
click at [1062, 465] on div "Repair Date Confirmed Repair Date 22/10/2025" at bounding box center [1151, 419] width 422 height 365
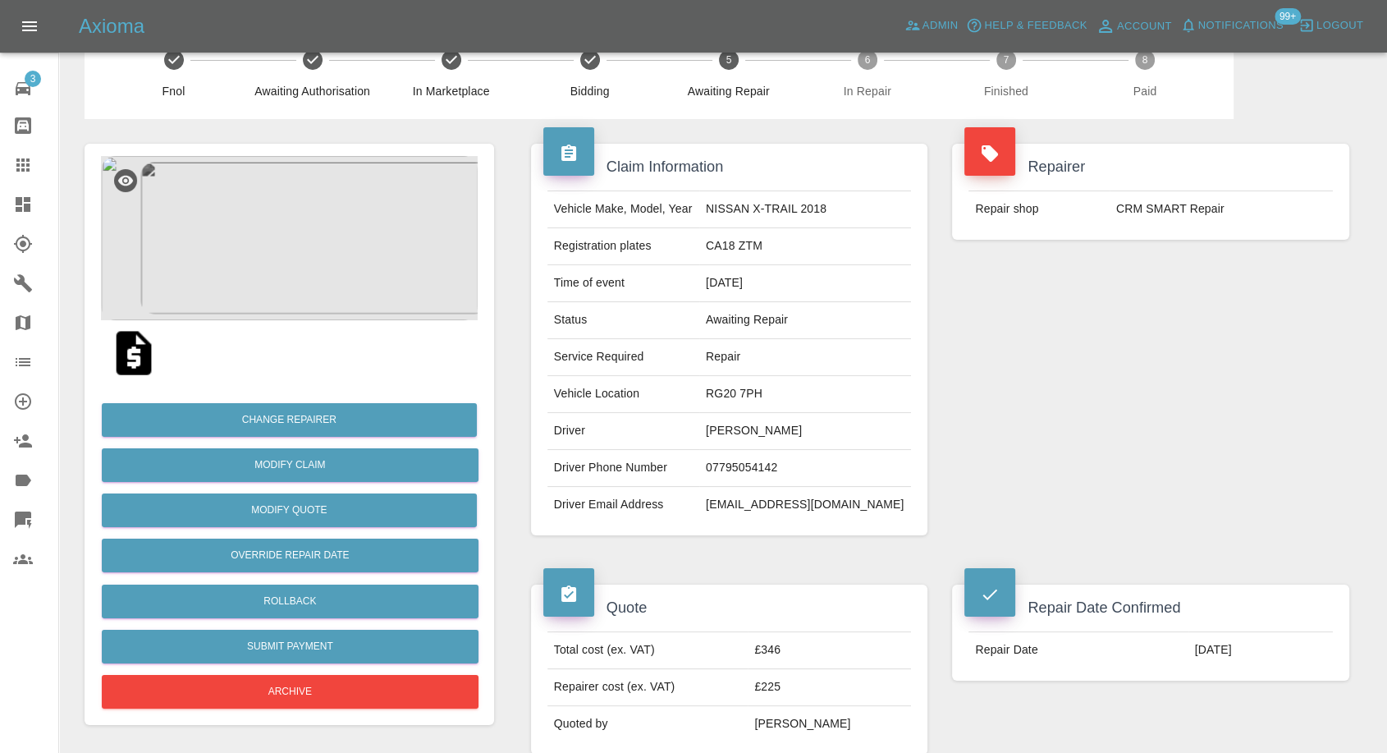
scroll to position [0, 0]
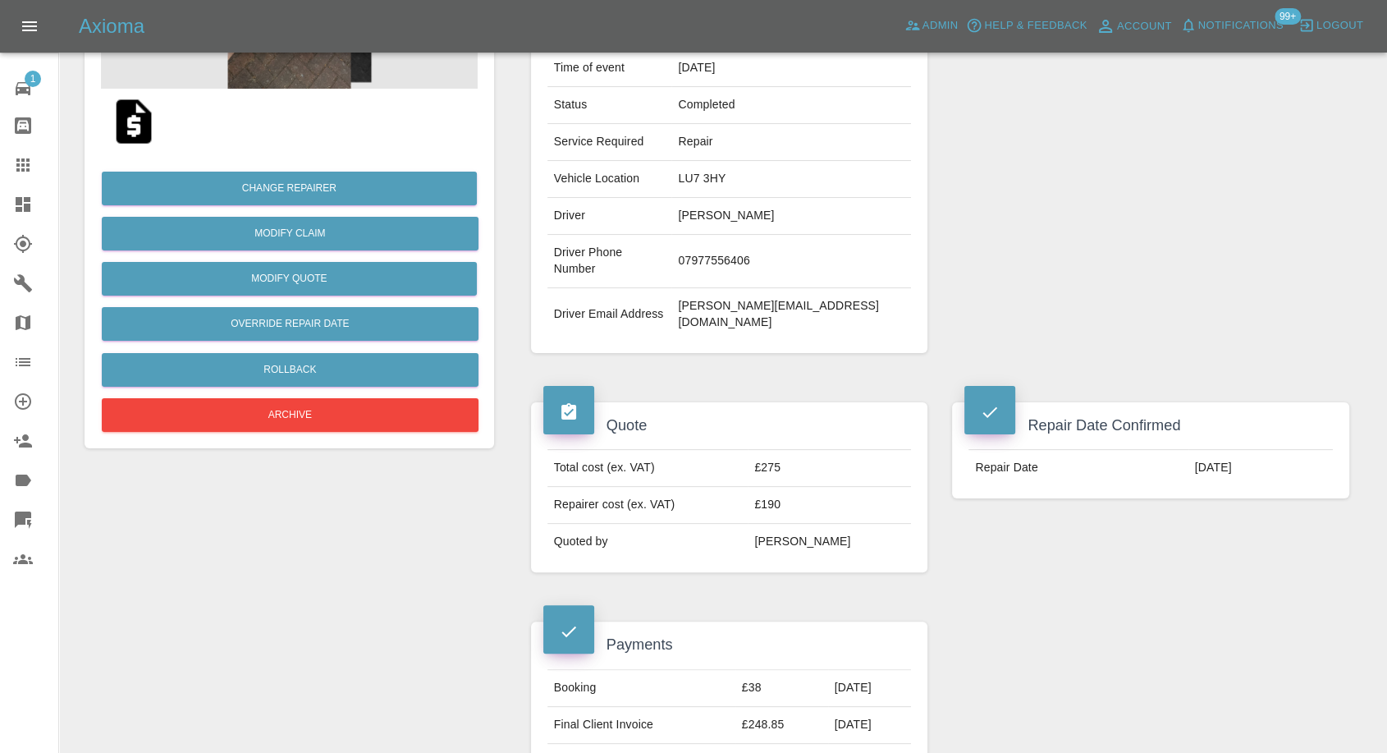
scroll to position [91, 0]
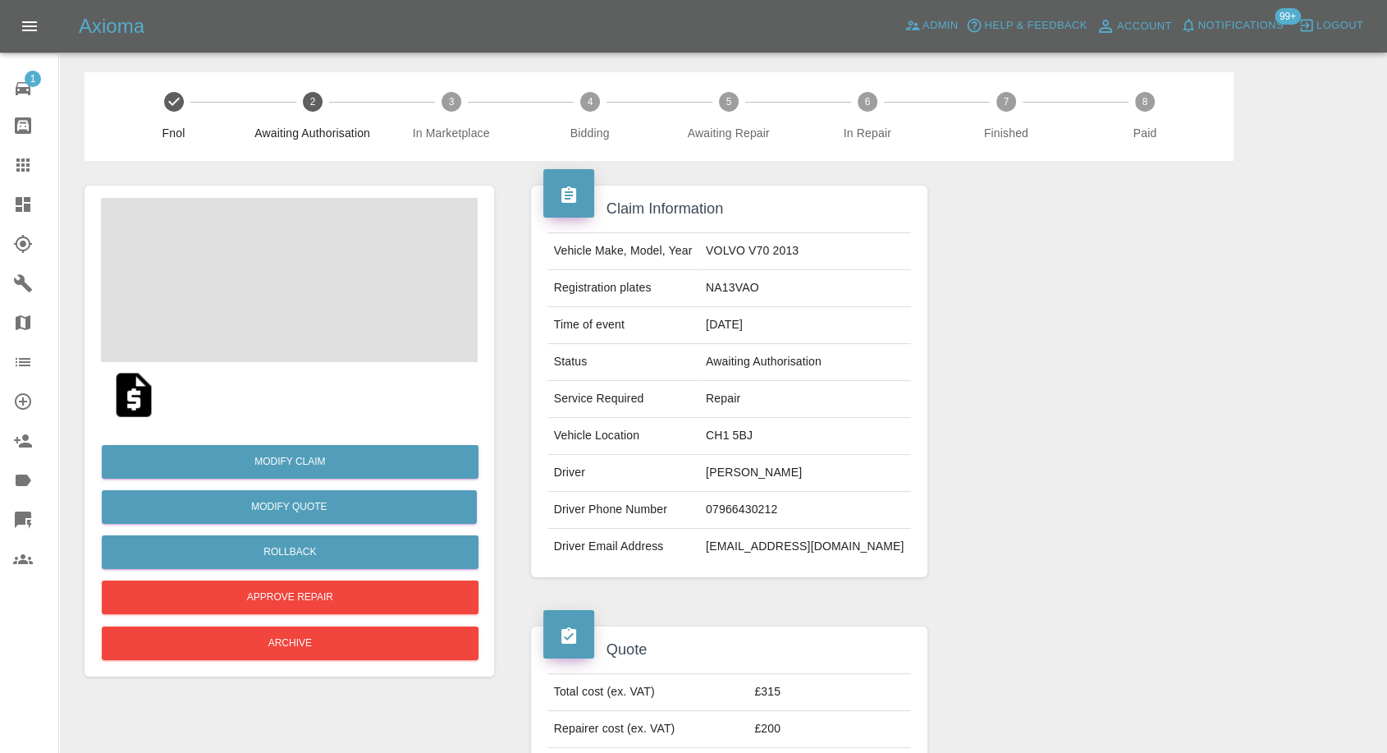
click at [132, 396] on img at bounding box center [134, 394] width 53 height 53
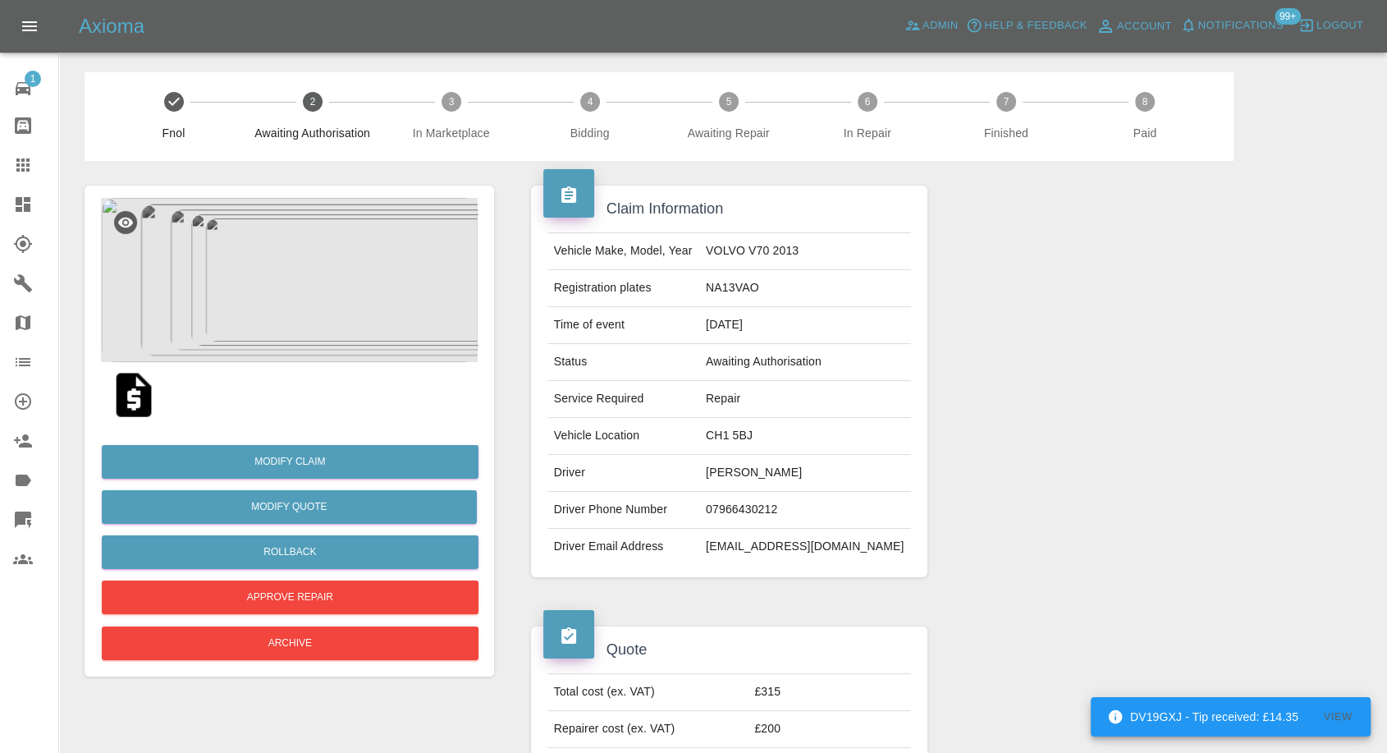
click at [11, 160] on link "Claims" at bounding box center [29, 164] width 58 height 39
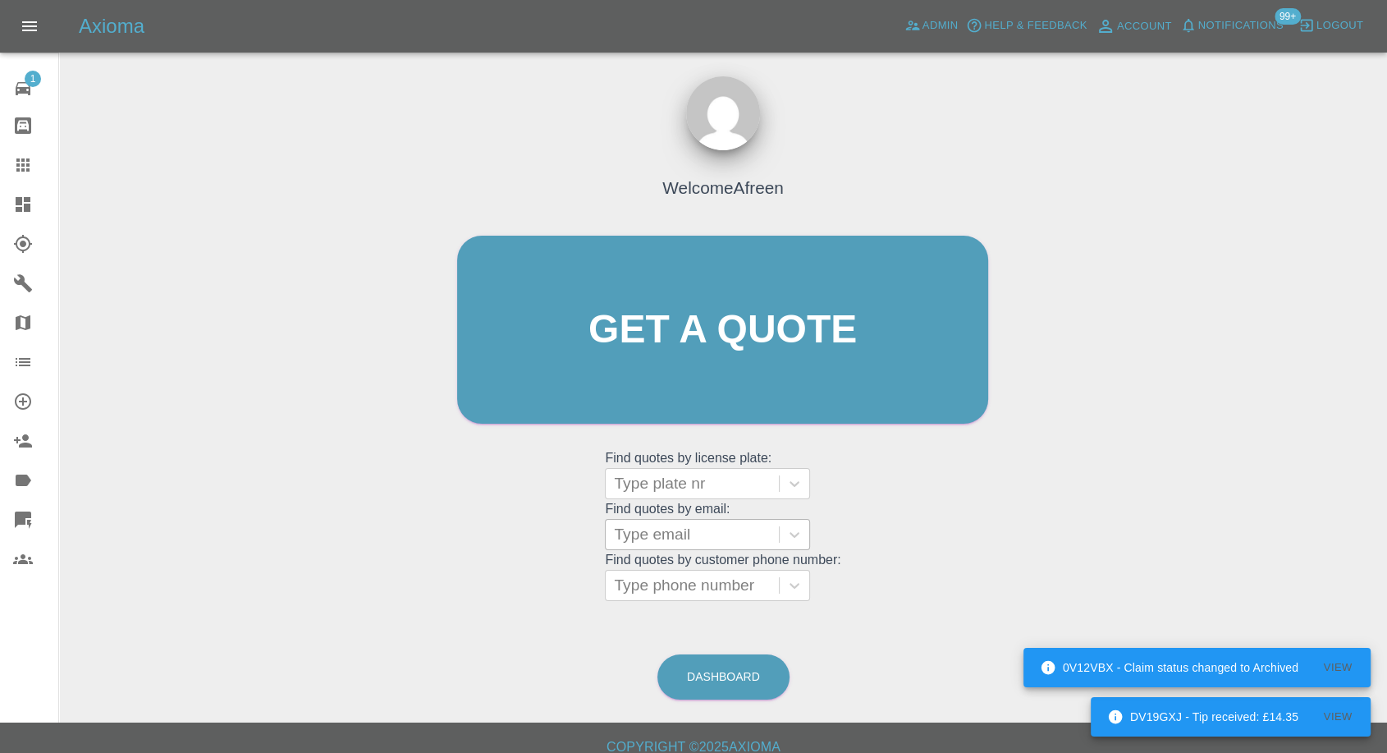
click at [666, 533] on div at bounding box center [692, 534] width 157 height 23
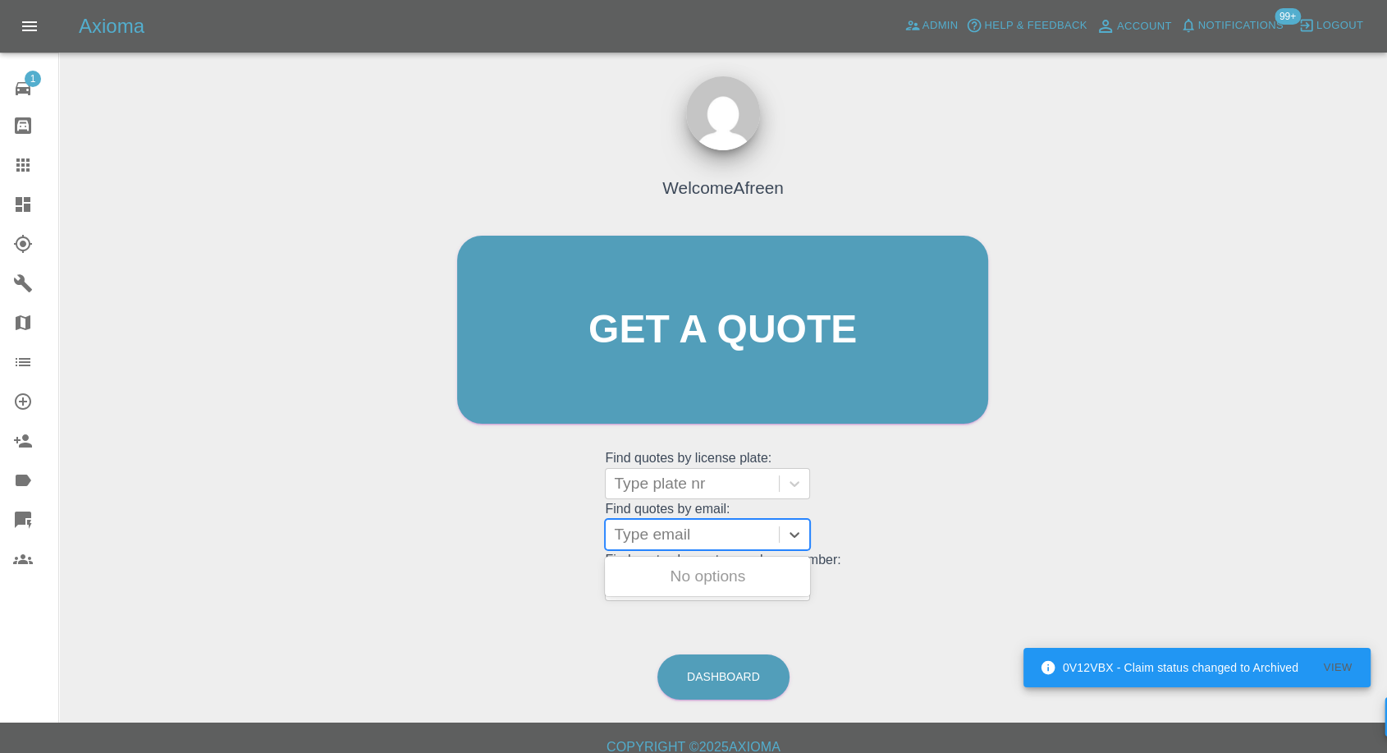
paste input "boboleary2000@yahoo.co.uk"
type input "boboleary2000@yahoo.co.uk"
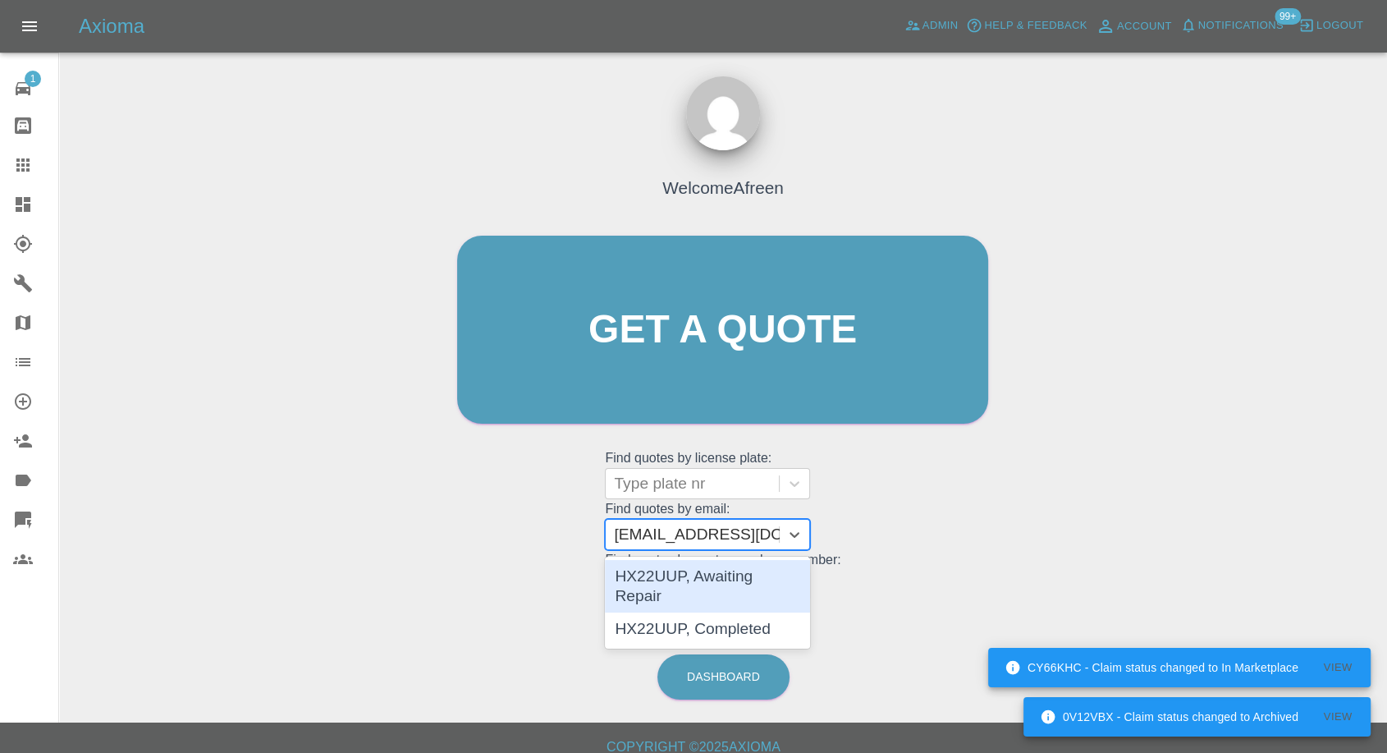
scroll to position [0, 41]
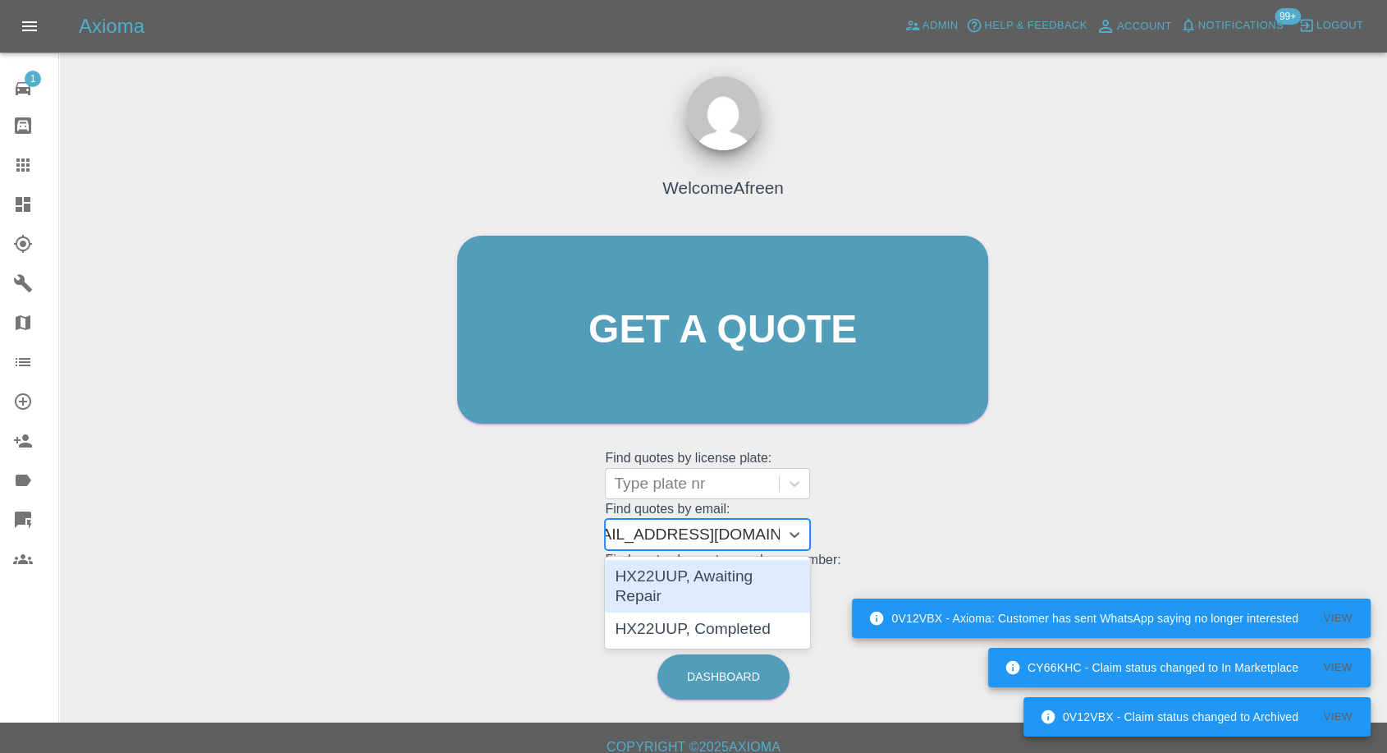
click at [683, 576] on div "HX22UUP, Awaiting Repair" at bounding box center [707, 586] width 205 height 53
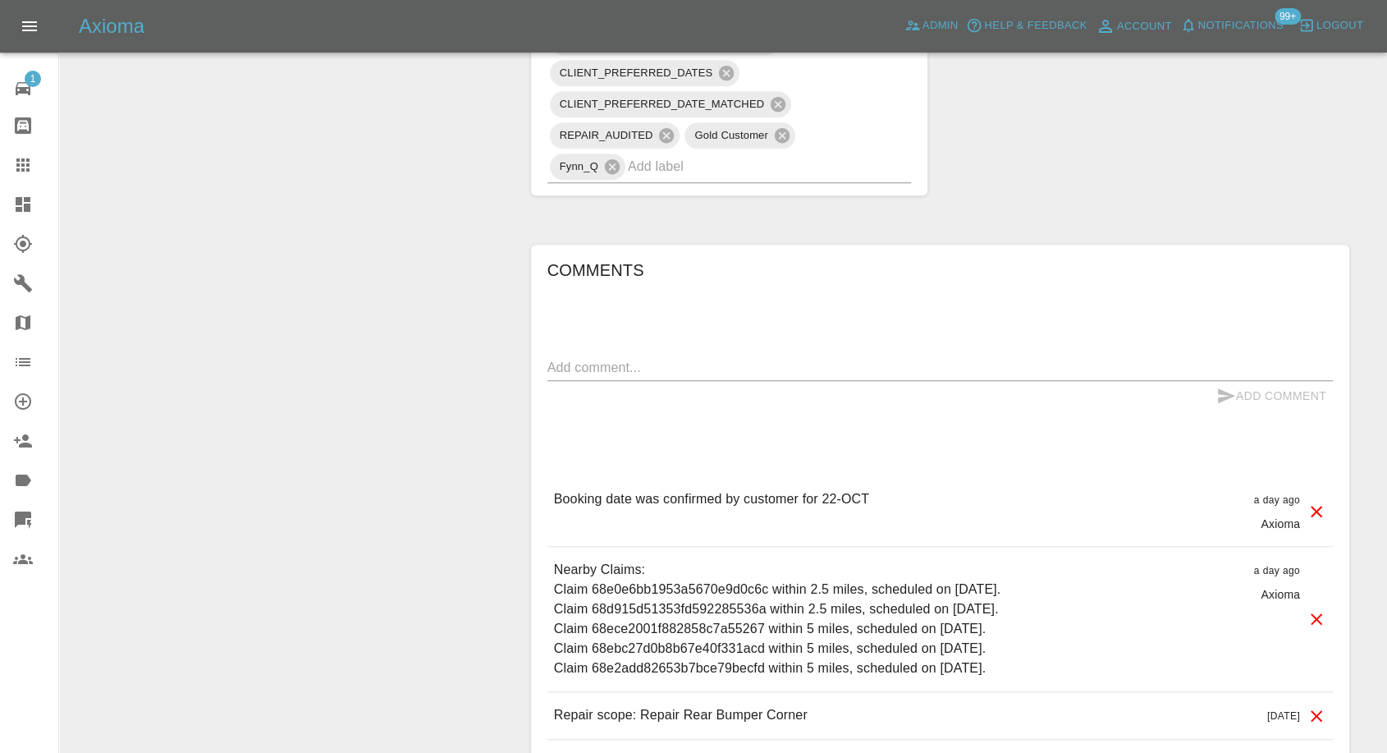
scroll to position [1276, 0]
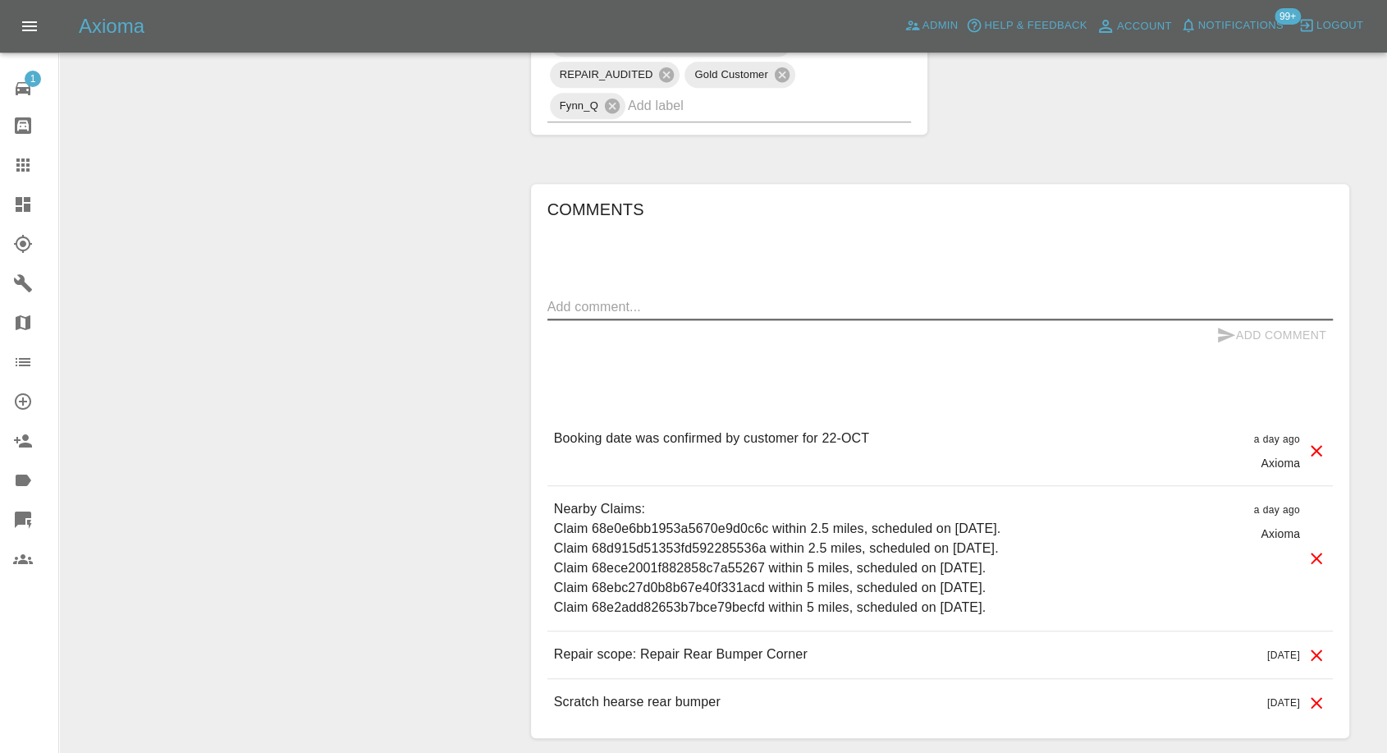
click at [625, 316] on textarea at bounding box center [939, 306] width 785 height 19
paste textarea "There is no off street parking but we have a disabled by outside the house with…"
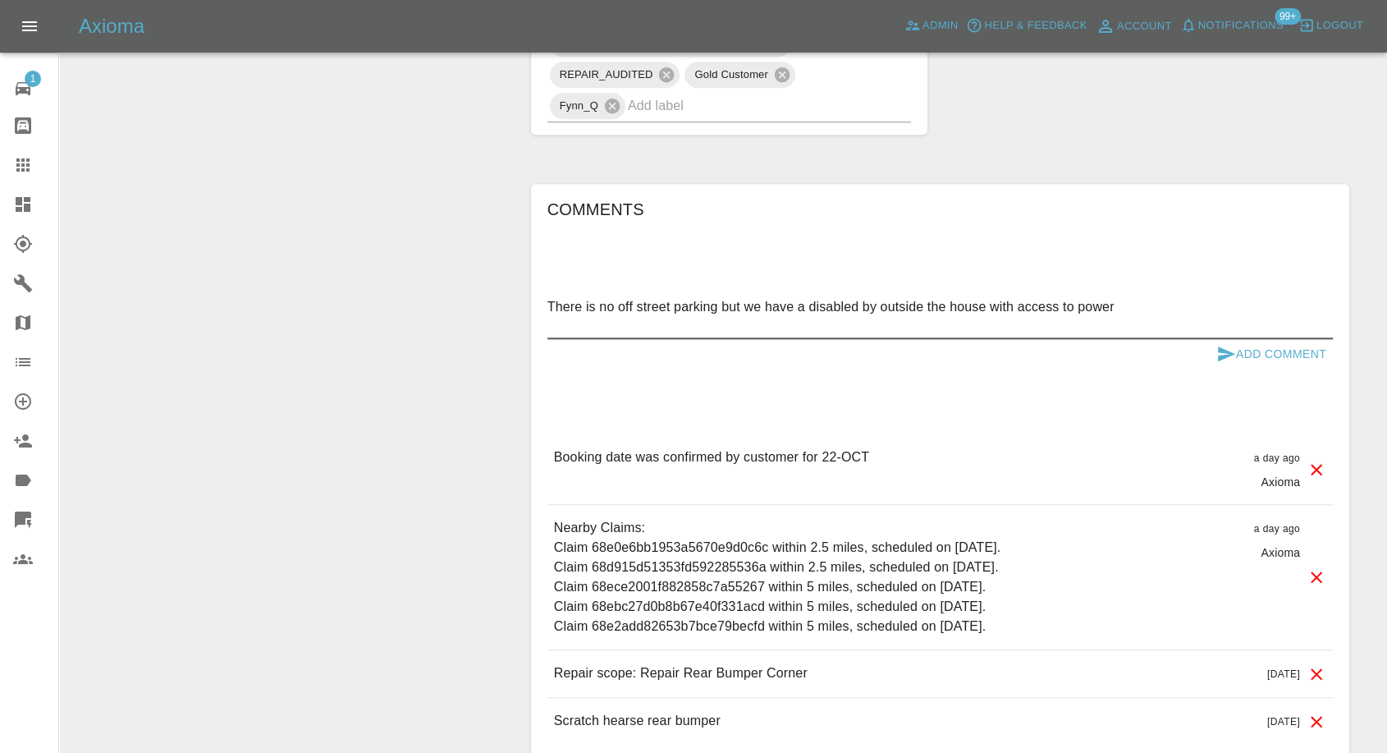
type textarea "There is no off street parking but we have a disabled by outside the house with…"
click at [1224, 361] on icon "submit" at bounding box center [1226, 353] width 17 height 15
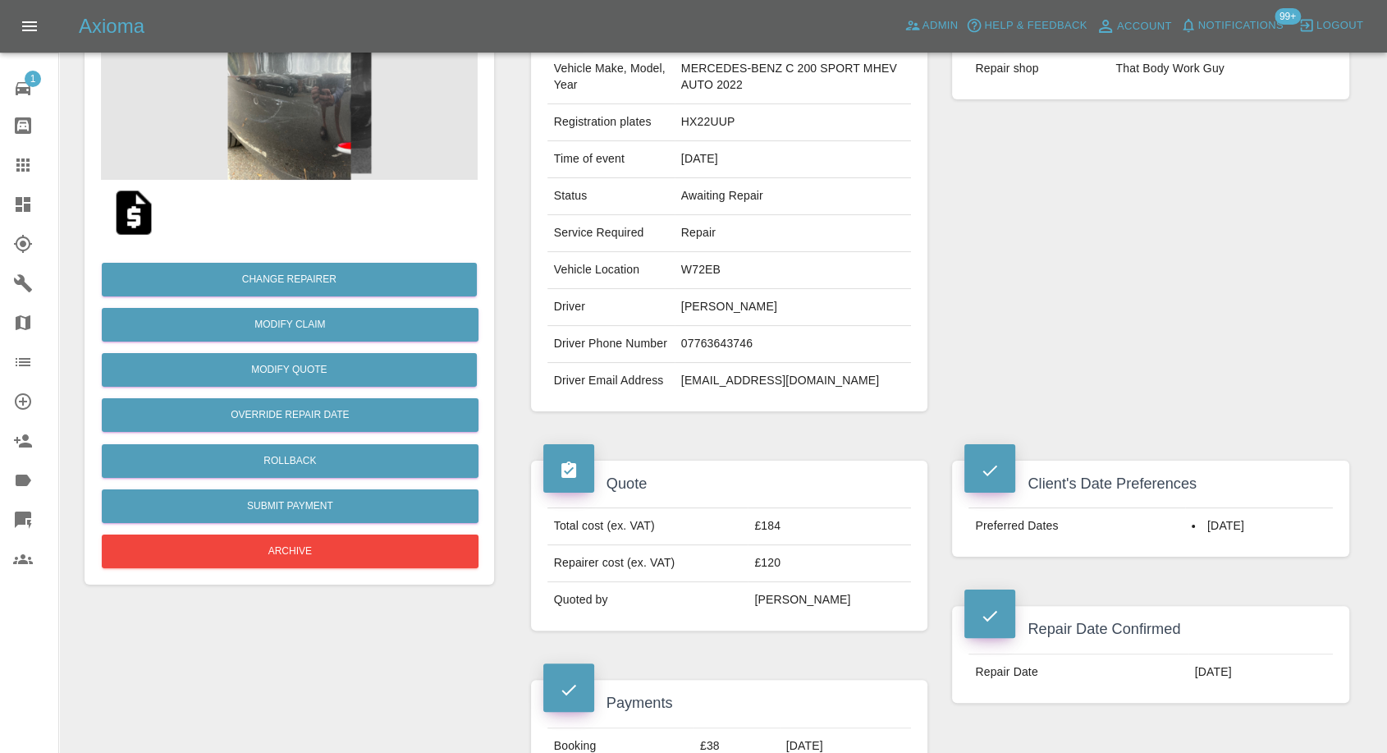
scroll to position [0, 0]
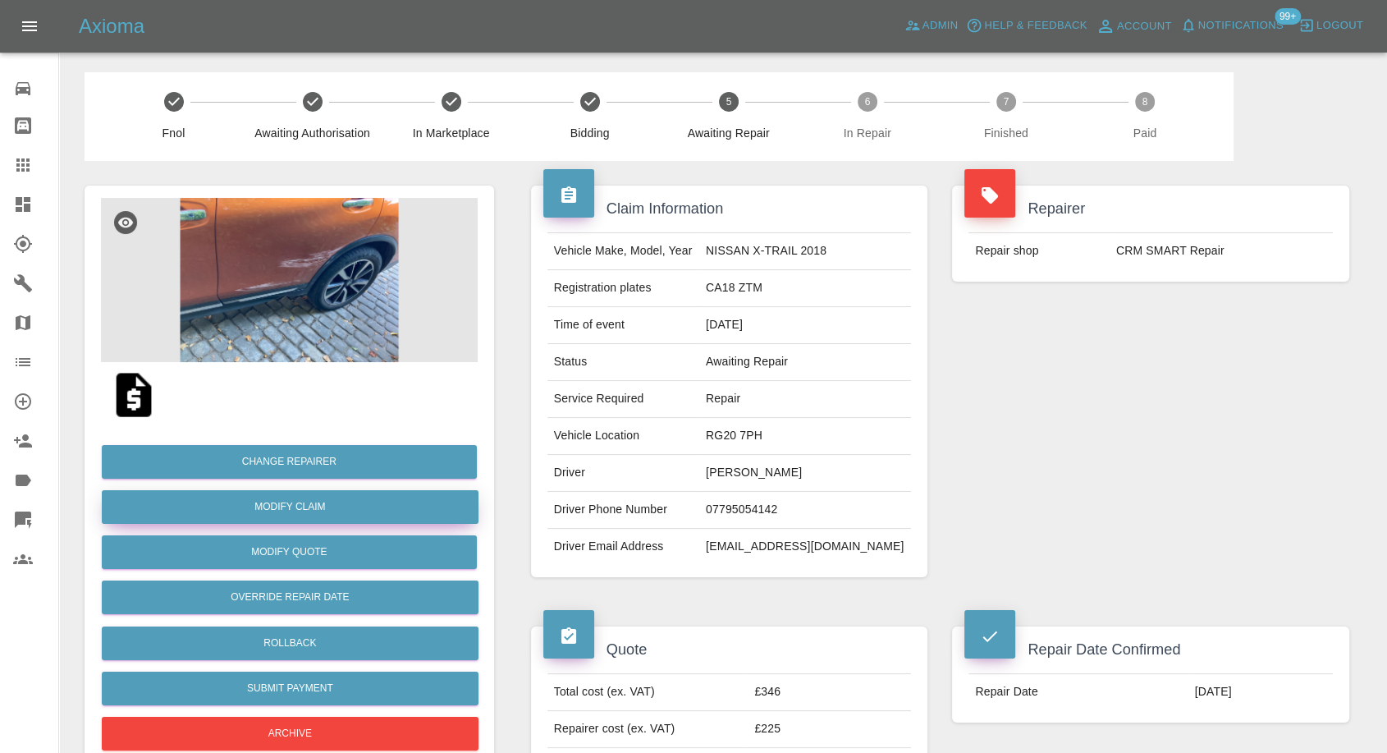
drag, startPoint x: 285, startPoint y: 507, endPoint x: 649, endPoint y: 509, distance: 364.4
click at [285, 507] on link "Modify Claim" at bounding box center [290, 507] width 377 height 34
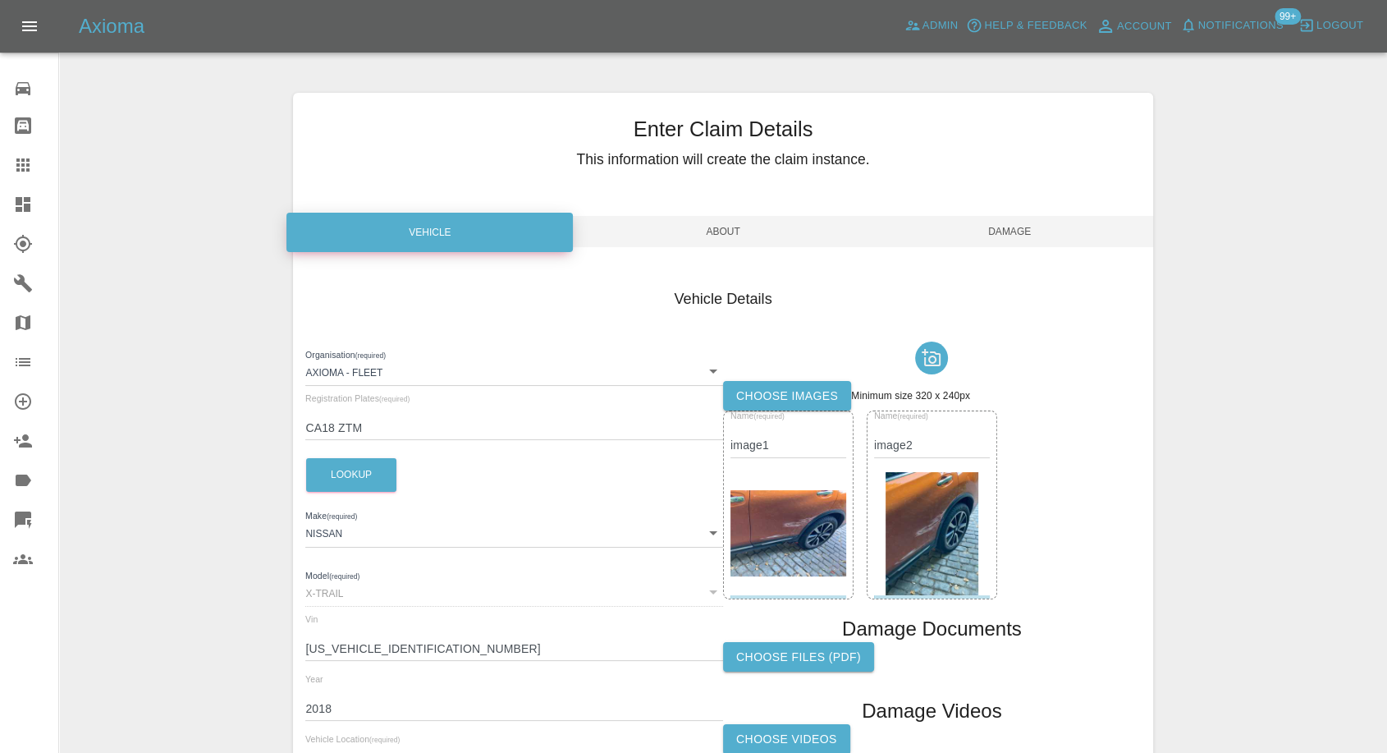
click at [801, 400] on label "Choose images" at bounding box center [787, 396] width 128 height 30
click at [0, 0] on input "Choose images" at bounding box center [0, 0] width 0 height 0
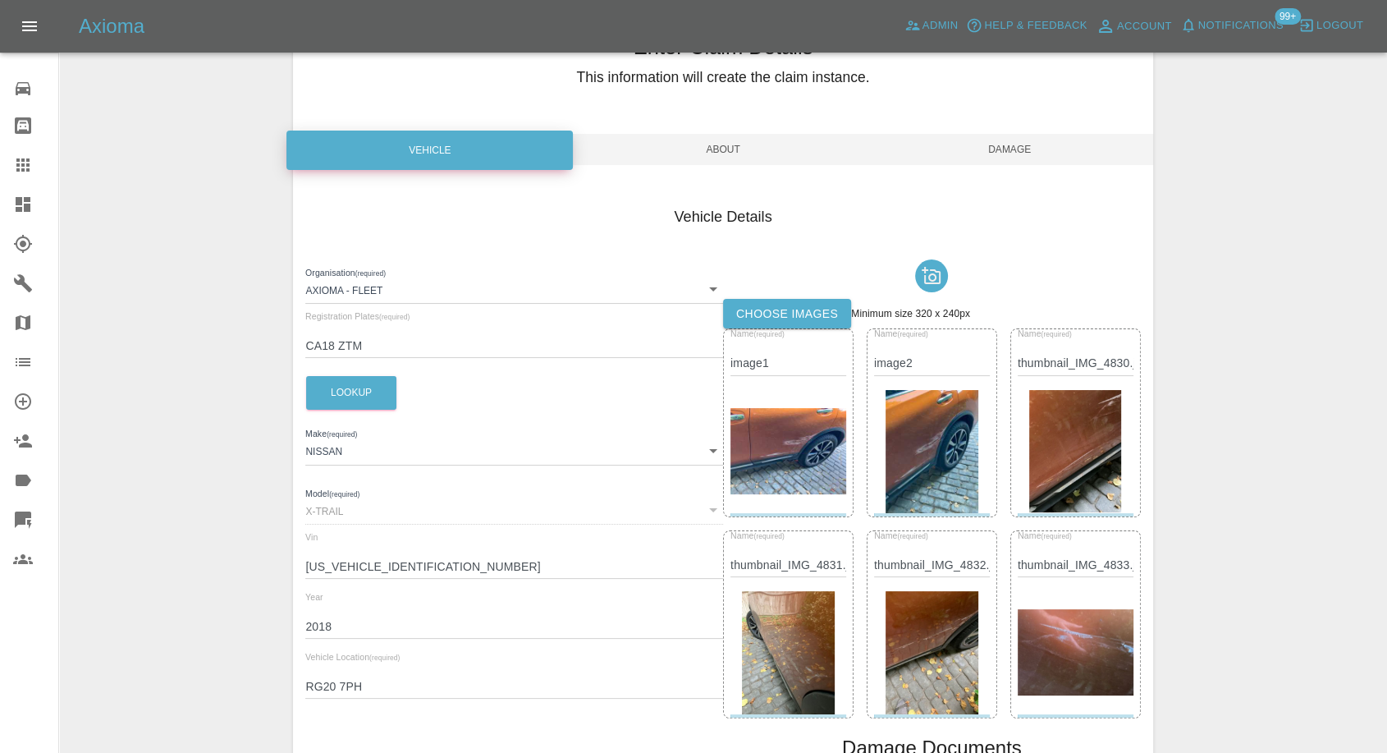
click at [1029, 140] on span "Damage" at bounding box center [1010, 149] width 286 height 31
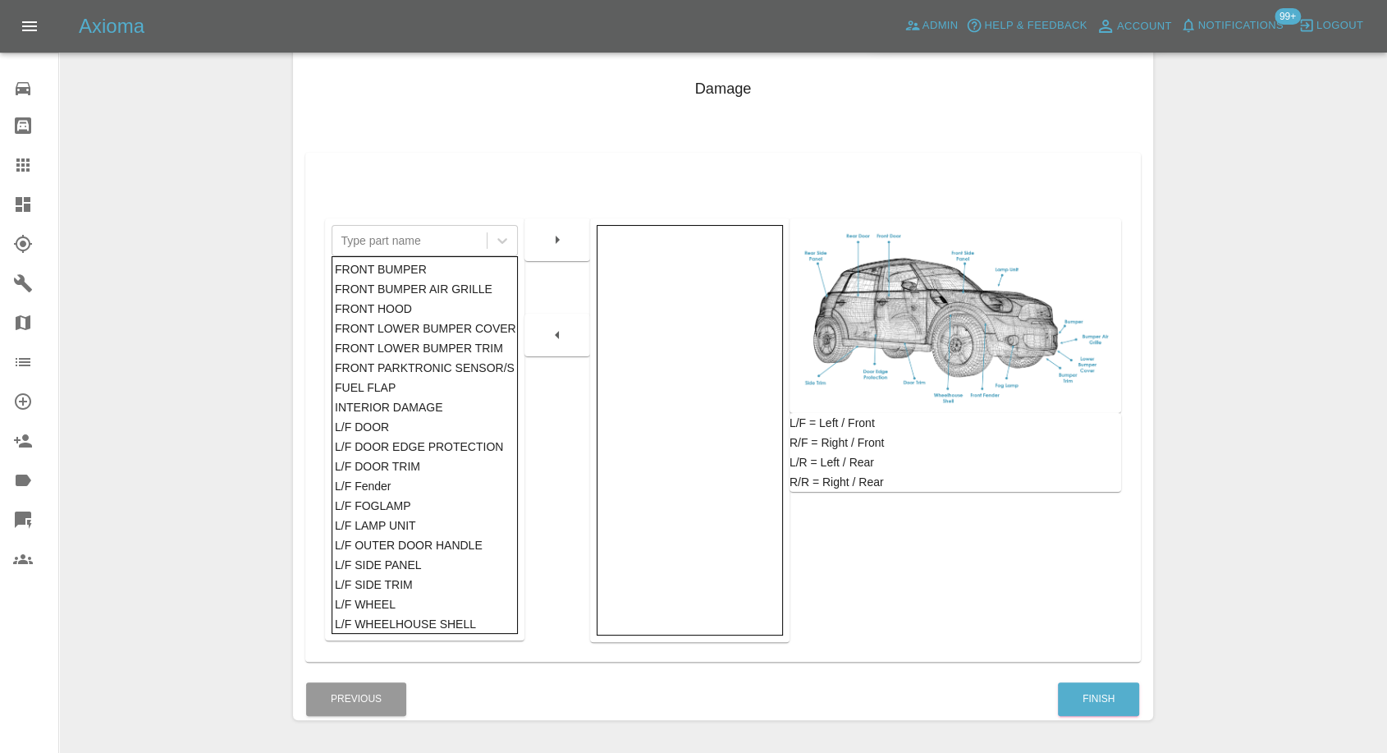
scroll to position [263, 0]
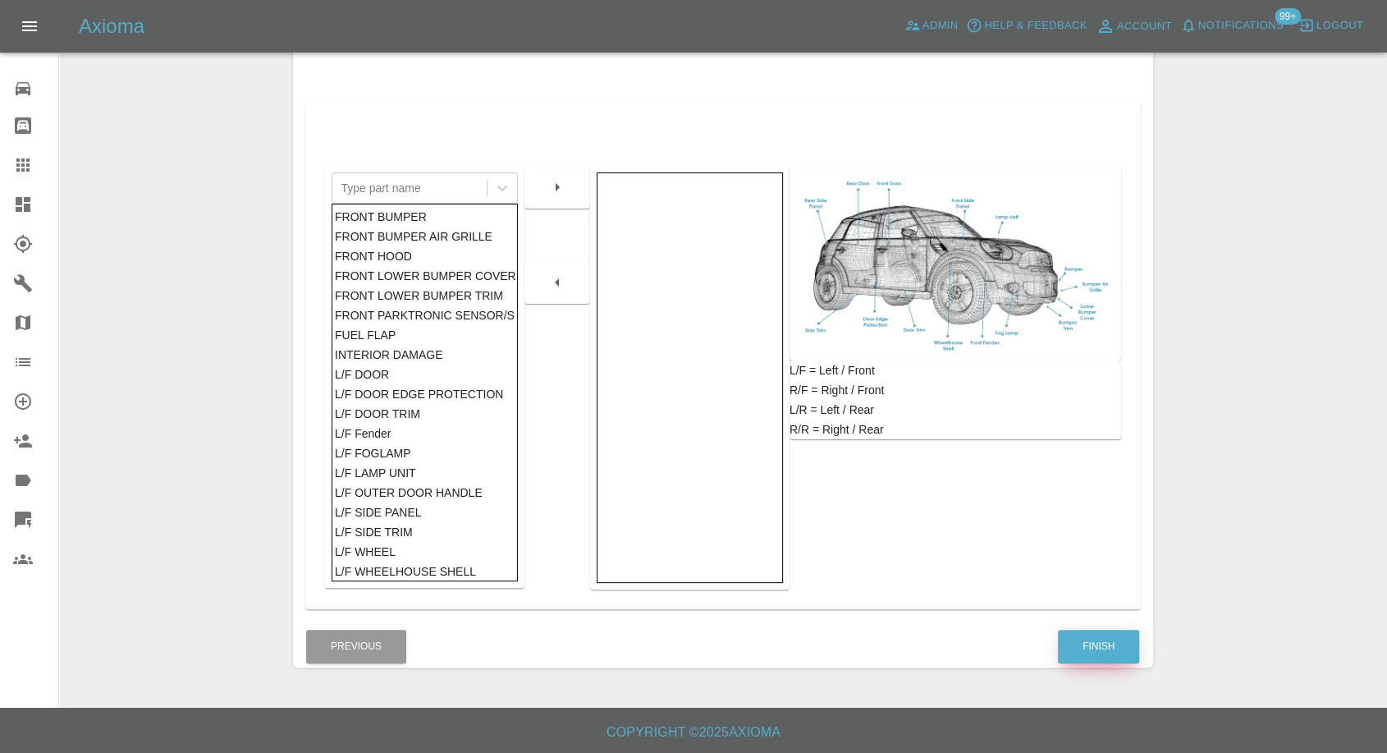
click at [1100, 653] on button "Finish" at bounding box center [1098, 646] width 81 height 34
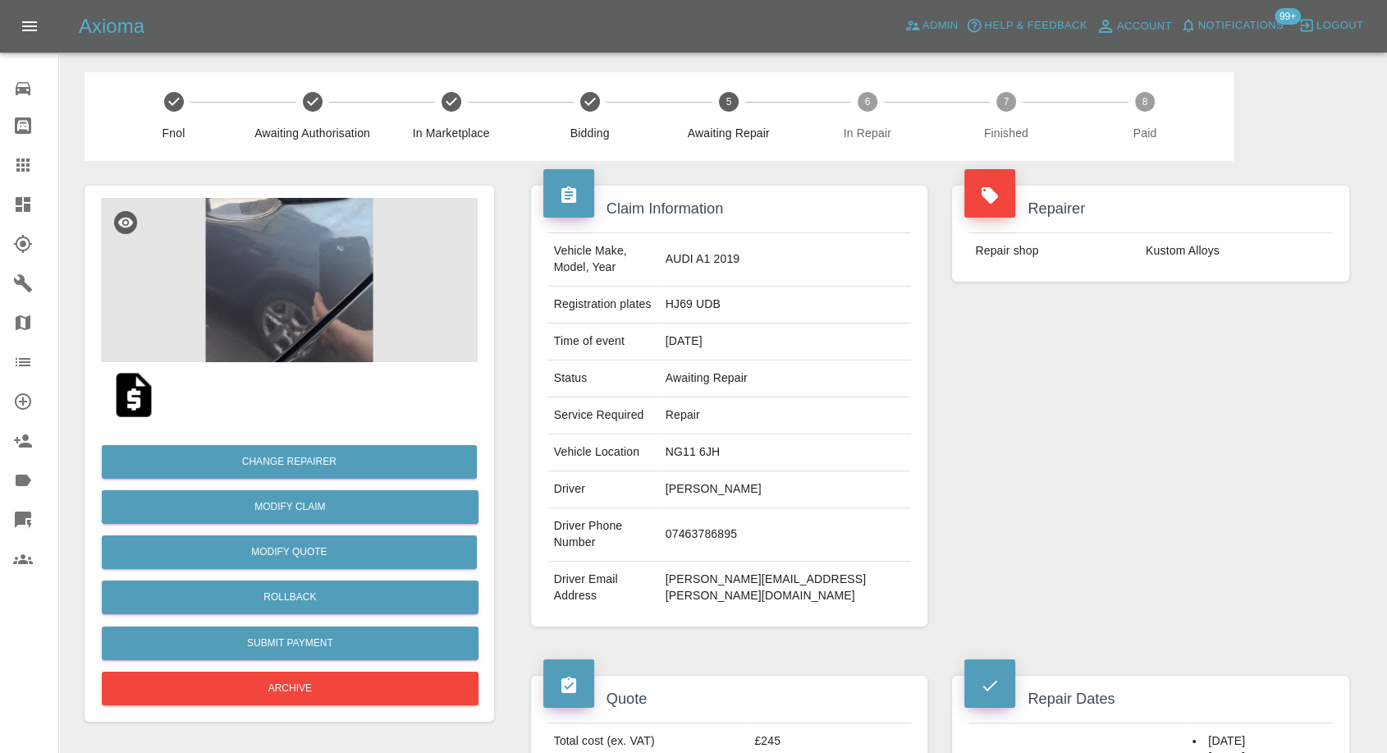
click at [752, 511] on td "07463786895" at bounding box center [785, 534] width 253 height 53
copy td "07463786895"
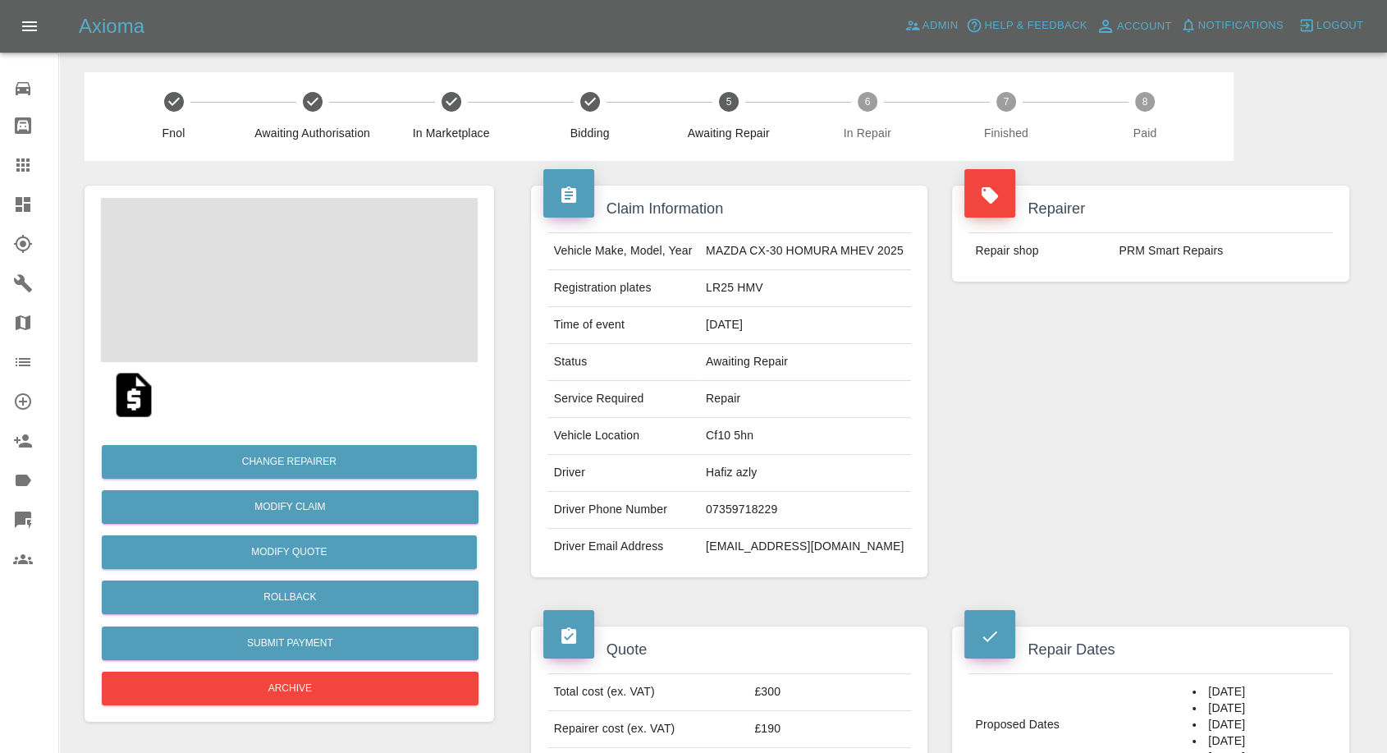
click at [720, 475] on td "Hafiz azly" at bounding box center [805, 473] width 212 height 37
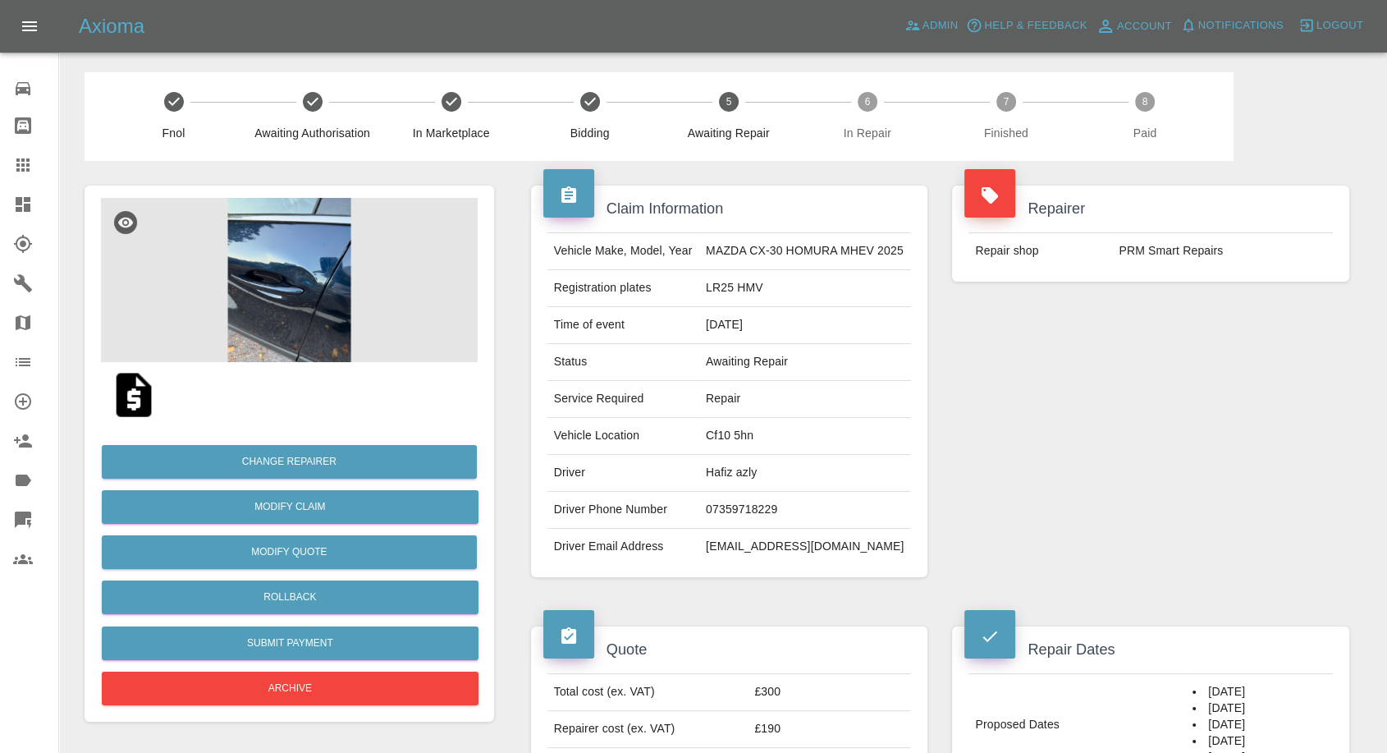
click at [730, 512] on td "07359718229" at bounding box center [805, 510] width 212 height 37
copy td "07359718229"
drag, startPoint x: 1070, startPoint y: 525, endPoint x: 986, endPoint y: 519, distance: 84.7
click at [1070, 525] on div "Repairer Repair shop PRM Smart Repairs" at bounding box center [1151, 381] width 422 height 441
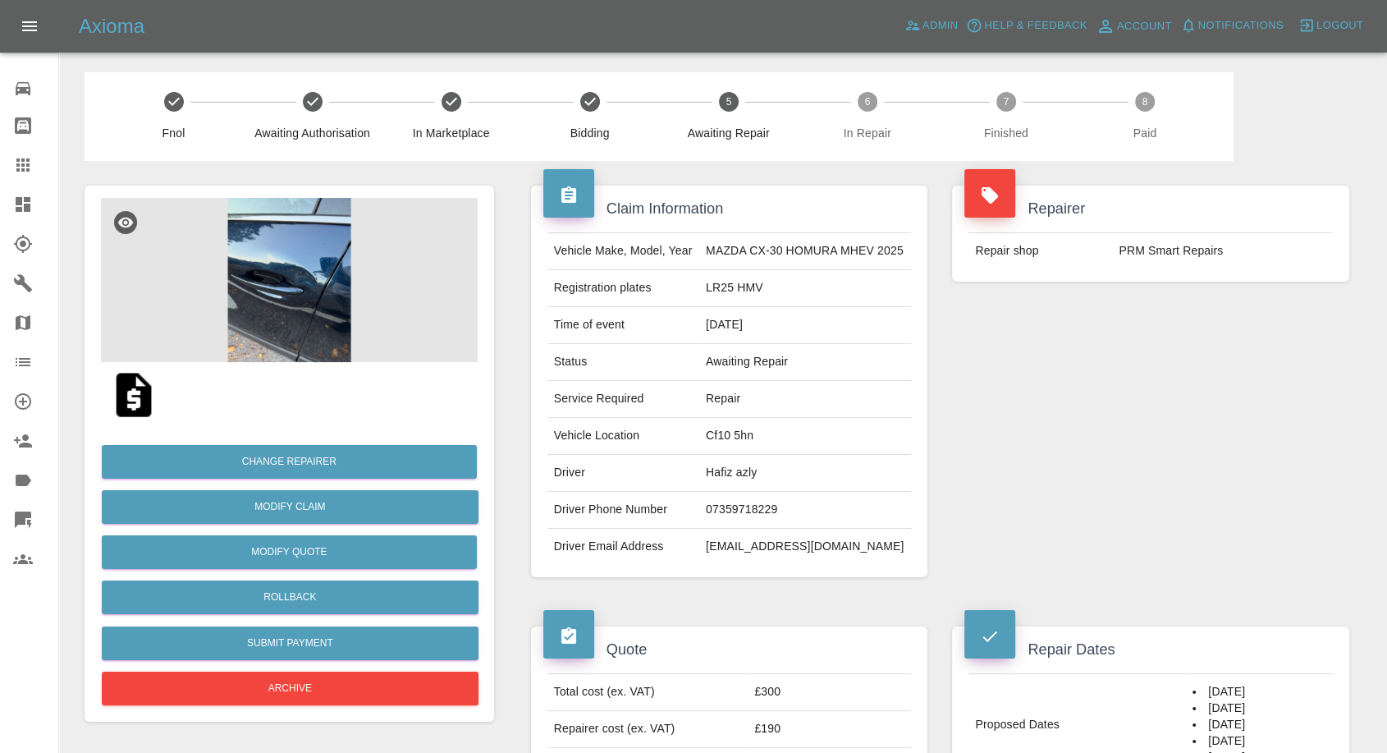
click at [721, 470] on td "Hafiz azly" at bounding box center [805, 473] width 212 height 37
copy td "Hafiz"
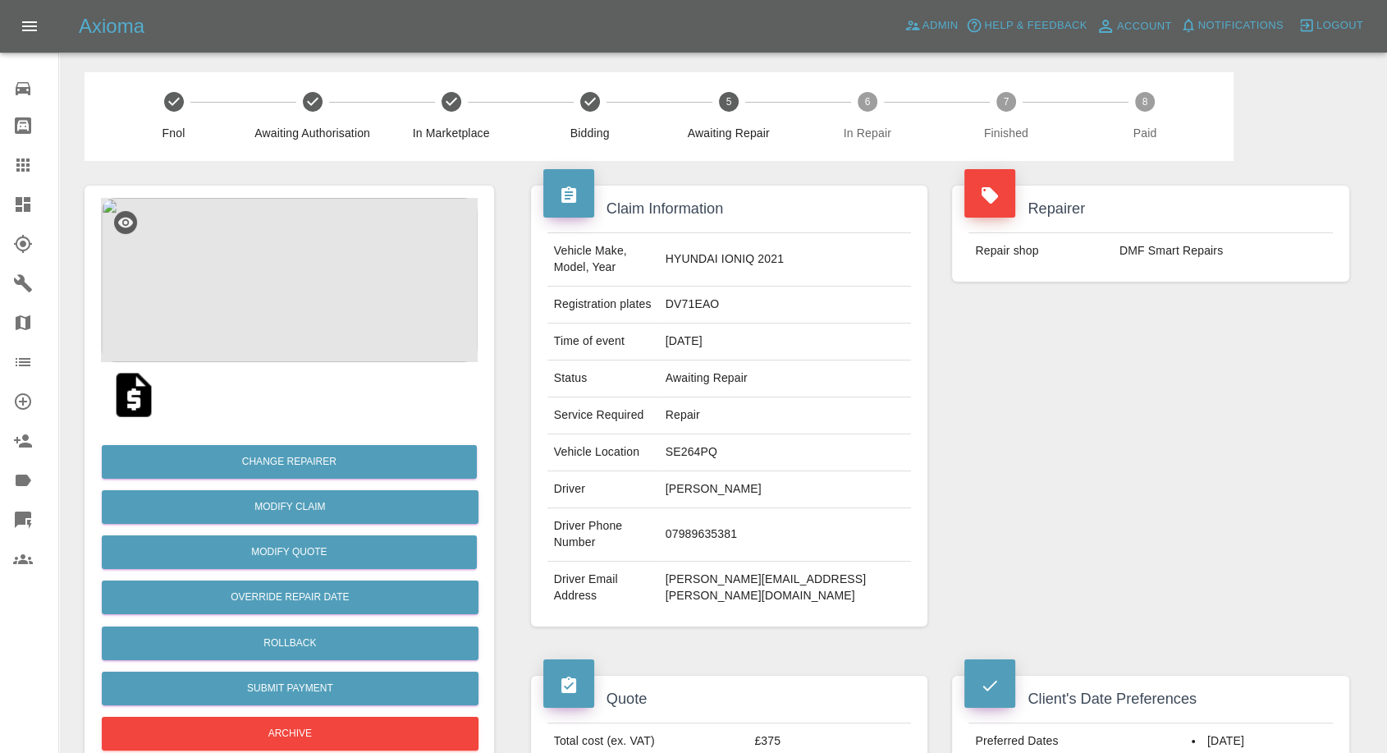
click at [748, 508] on td "07989635381" at bounding box center [785, 534] width 253 height 53
copy td "07989635381"
